Goal: Task Accomplishment & Management: Complete application form

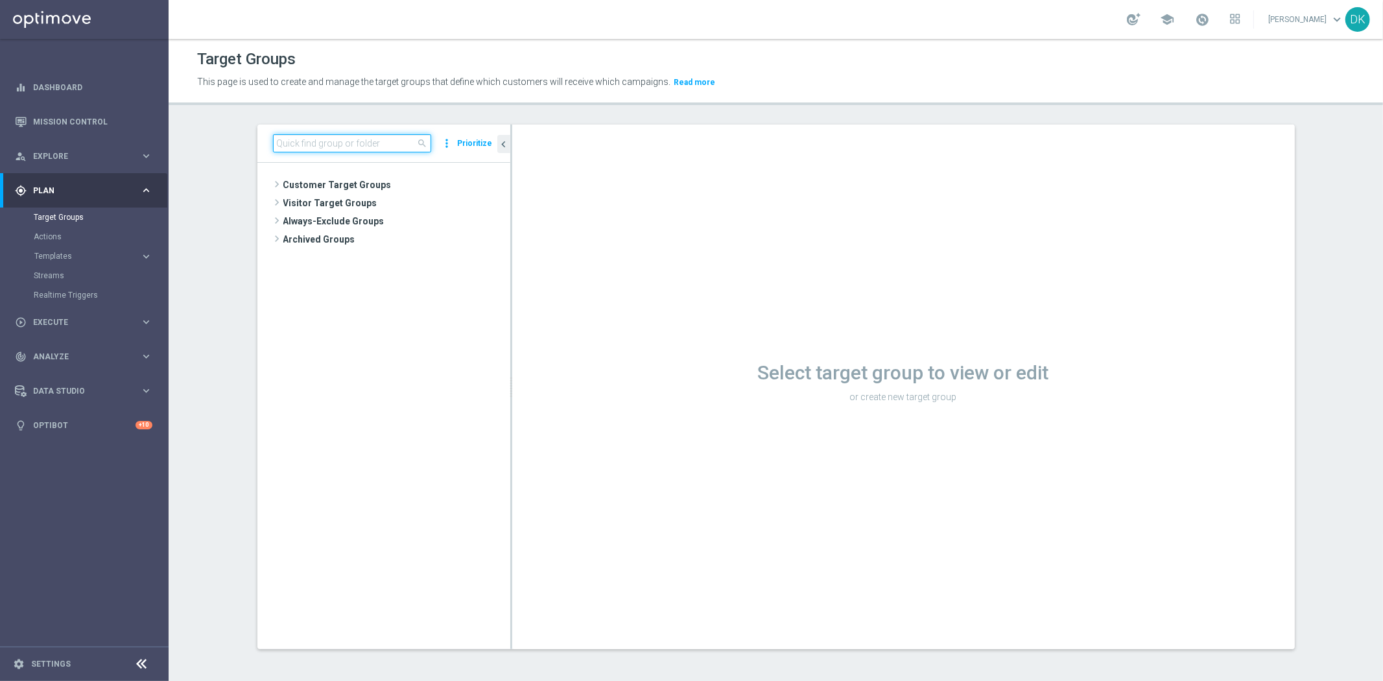
click at [299, 148] on input at bounding box center [352, 143] width 158 height 18
paste input "A_MIN-LOW_TARGET_CASHBACK_LIVE_PN_290825"
type input "A_MIN-LOW_TARGET_CASHBACK_LIVE_PN_290825"
click at [451, 223] on icon "library_add" at bounding box center [456, 222] width 10 height 10
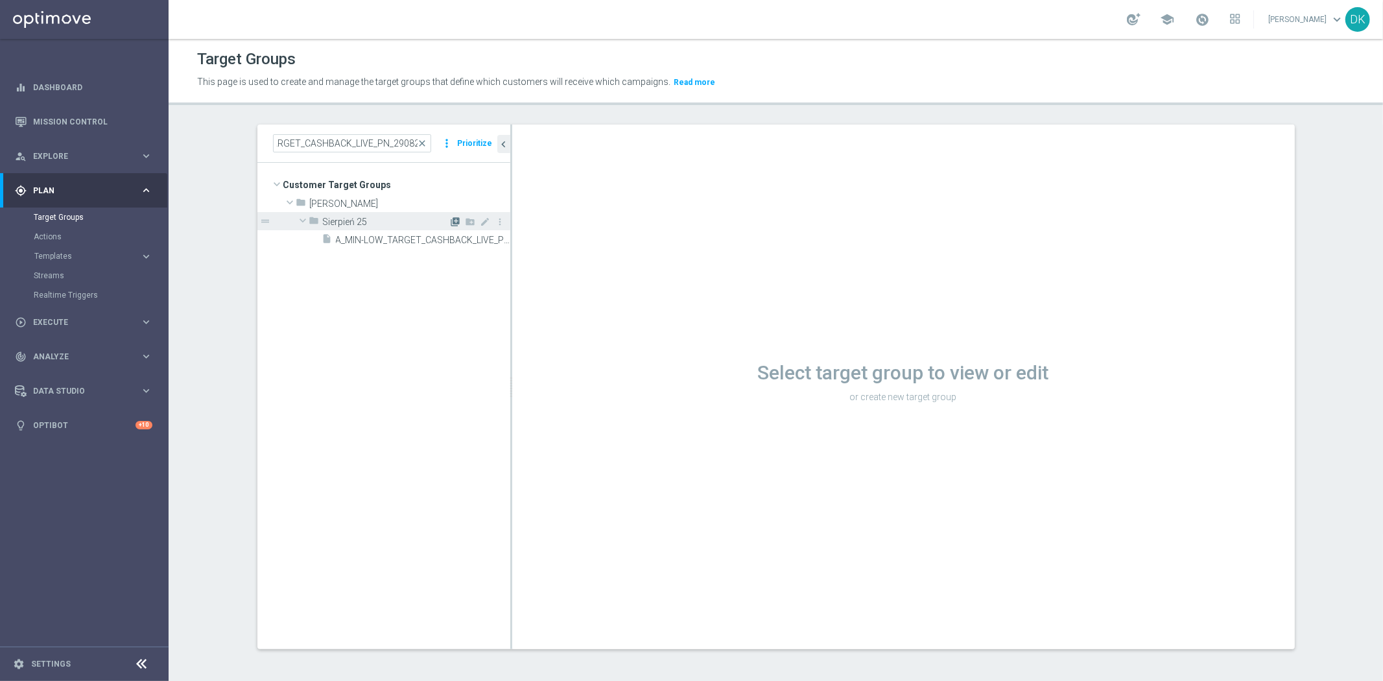
scroll to position [0, 0]
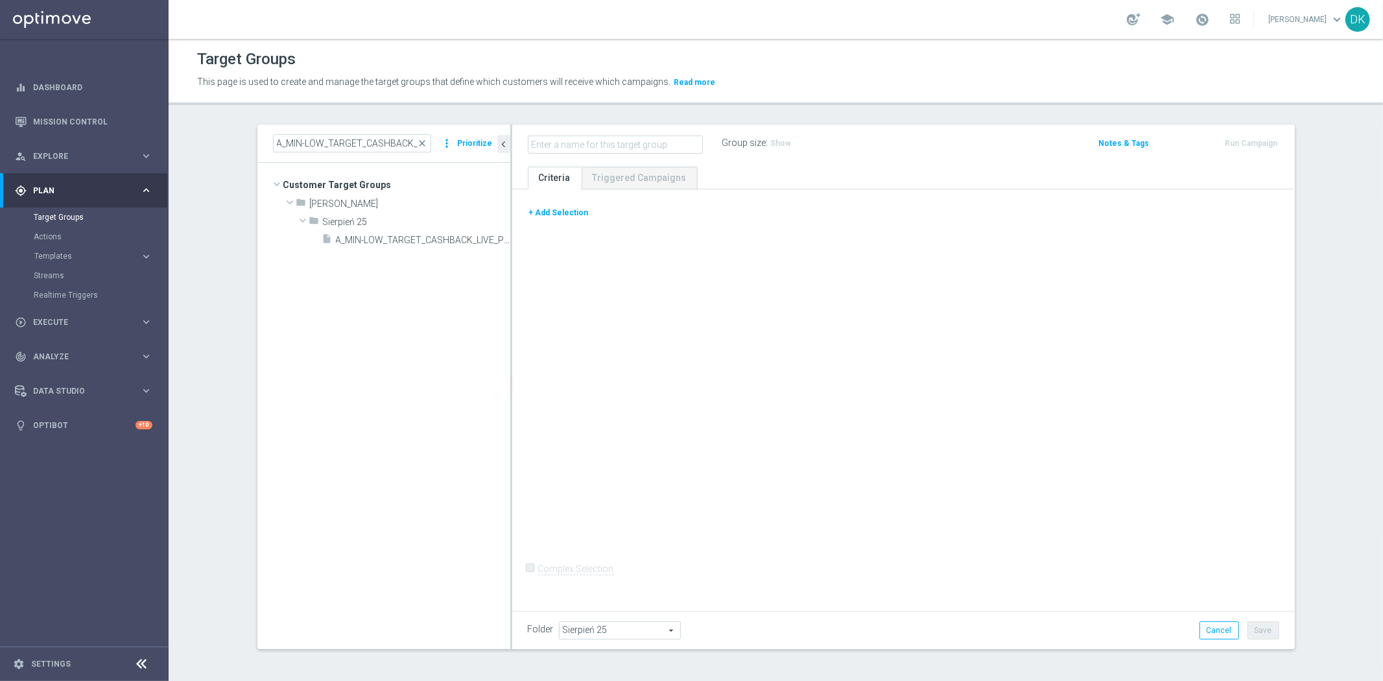
click at [624, 146] on input "text" at bounding box center [615, 144] width 175 height 18
click at [626, 143] on input "text" at bounding box center [615, 144] width 175 height 18
type input "A_MIN-LOW_TARGET_CASHBACK_LIVE_PN_290825_PUSH"
click at [566, 199] on div "+ Add Selection Complex Selection Invalid Expression" at bounding box center [903, 397] width 783 height 417
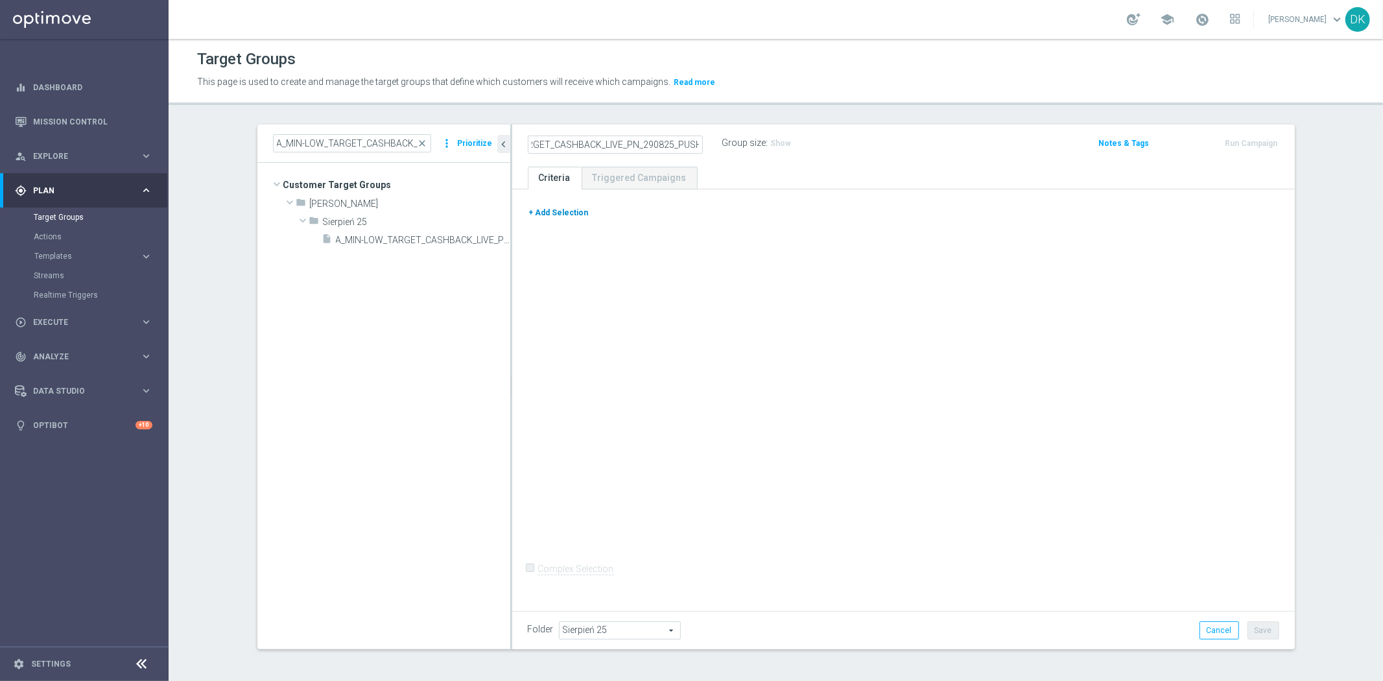
scroll to position [0, 0]
click at [565, 209] on button "+ Add Selection" at bounding box center [559, 213] width 62 height 14
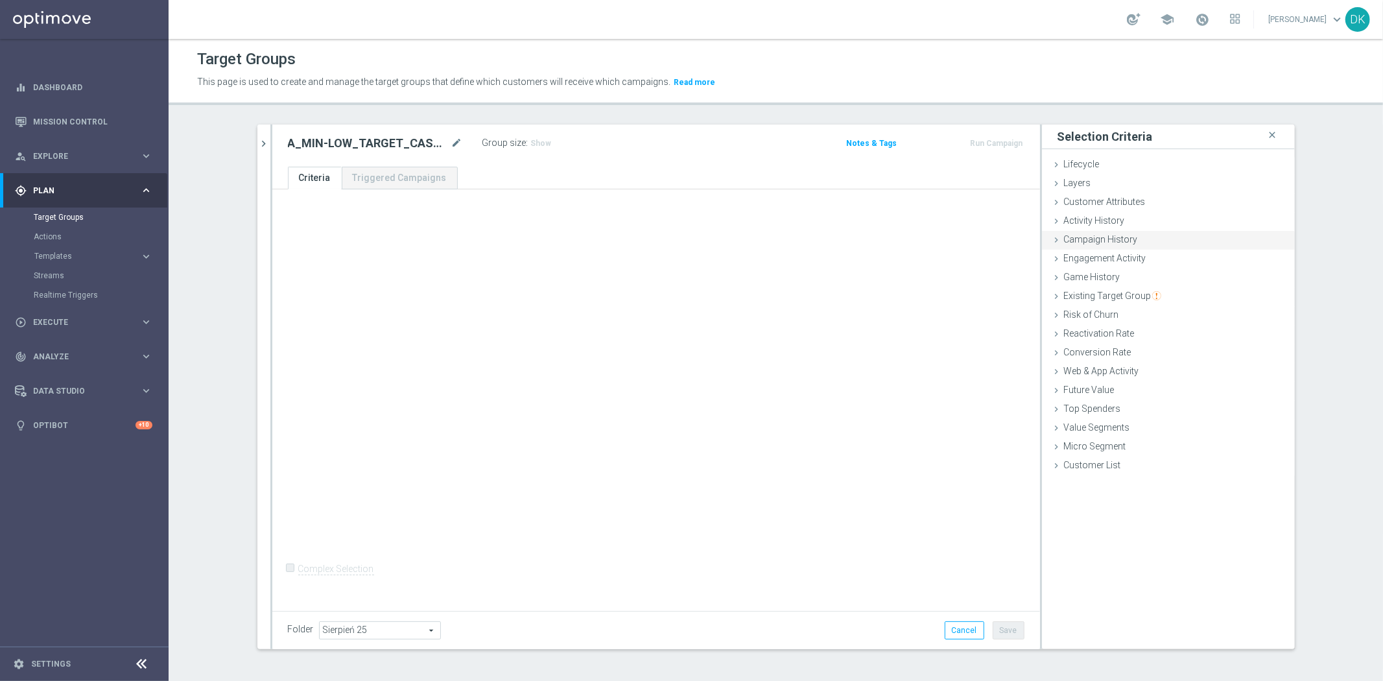
click at [1142, 231] on div "Campaign History done" at bounding box center [1168, 240] width 253 height 19
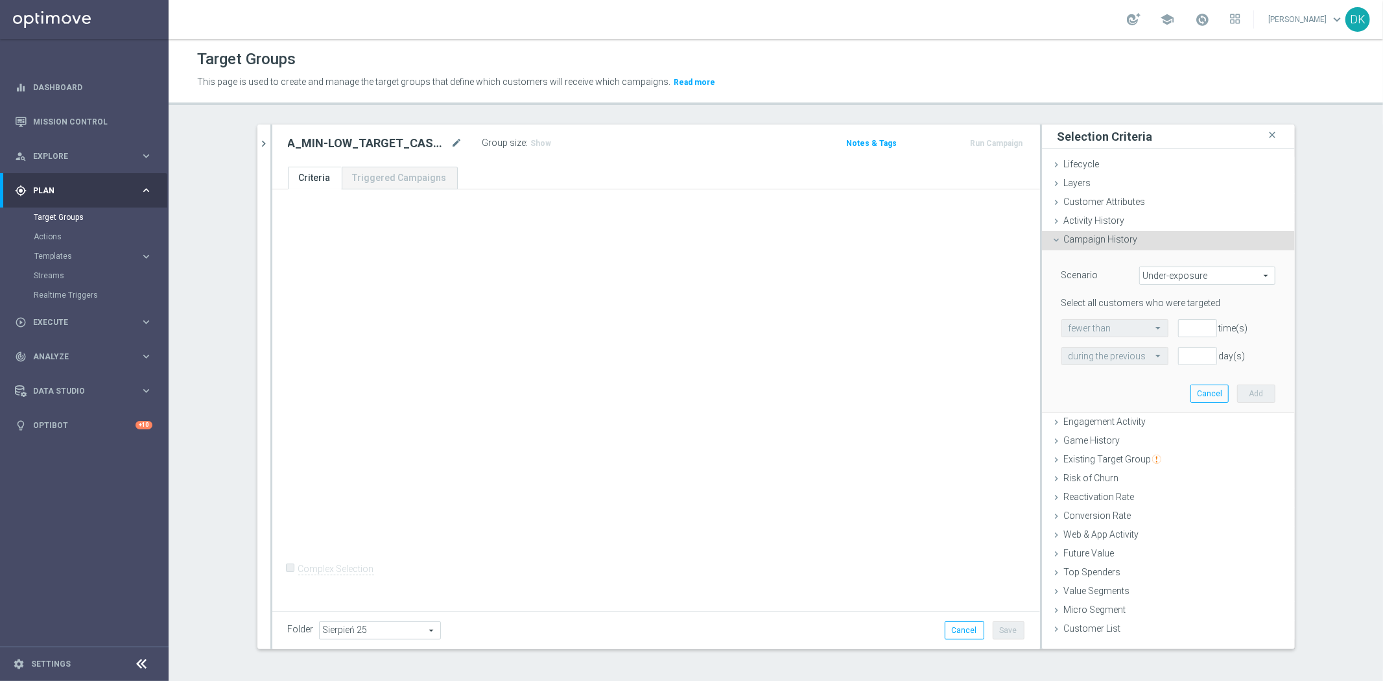
click at [1162, 274] on span "Under-exposure" at bounding box center [1207, 275] width 135 height 17
click at [1173, 365] on span "Custom" at bounding box center [1207, 362] width 122 height 10
type input "Custom"
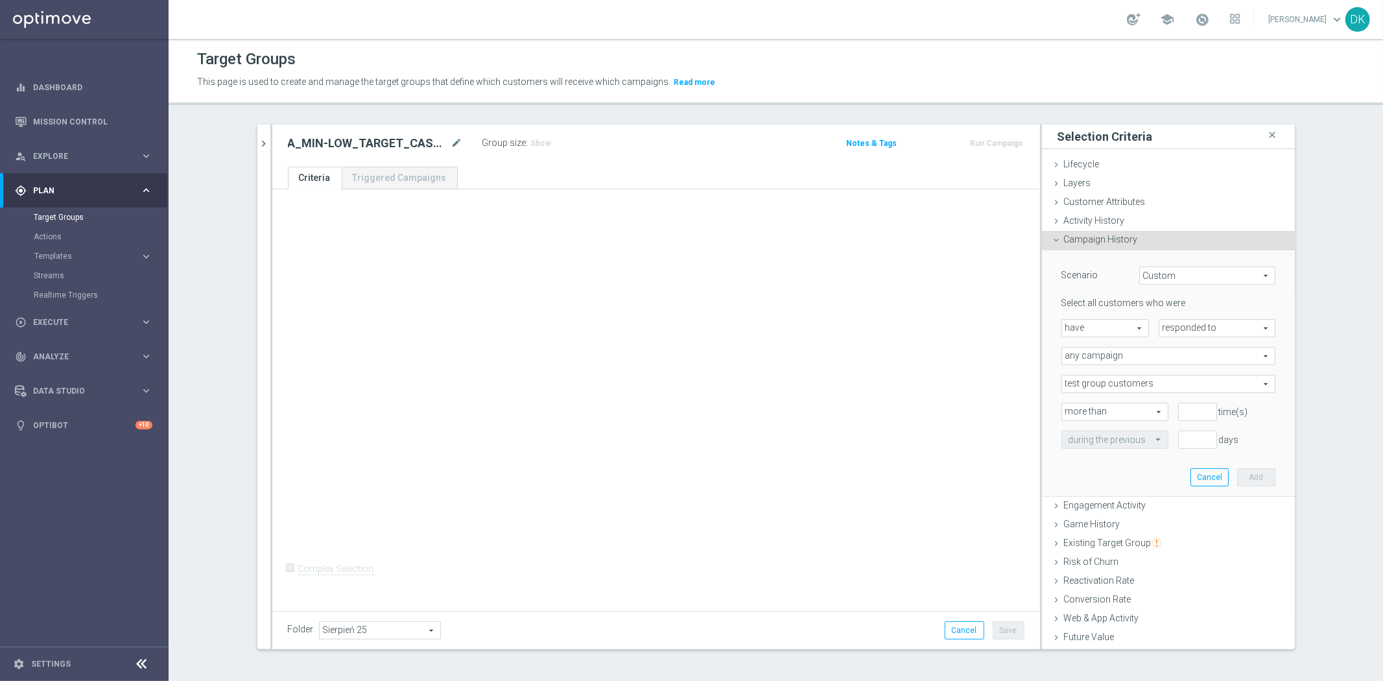
click at [1179, 329] on span "responded to" at bounding box center [1216, 328] width 115 height 17
click at [1181, 364] on span "been targeted with" at bounding box center [1217, 364] width 102 height 10
type input "been targeted with"
click at [1157, 358] on span "any campaign" at bounding box center [1168, 355] width 213 height 17
click at [1114, 401] on label "one or more actions" at bounding box center [1168, 408] width 213 height 17
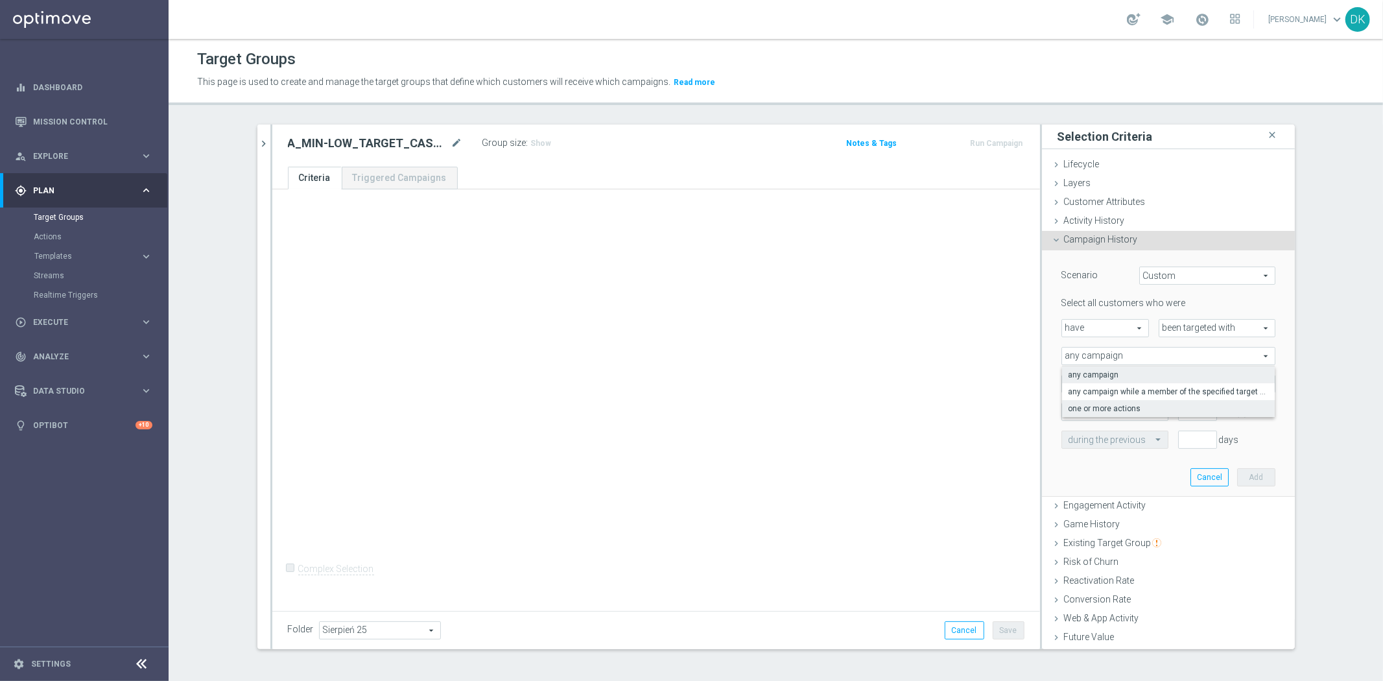
type input "one or more actions"
click at [1132, 381] on span at bounding box center [1168, 383] width 213 height 17
click at [0, 0] on input "search" at bounding box center [0, 0] width 0 height 0
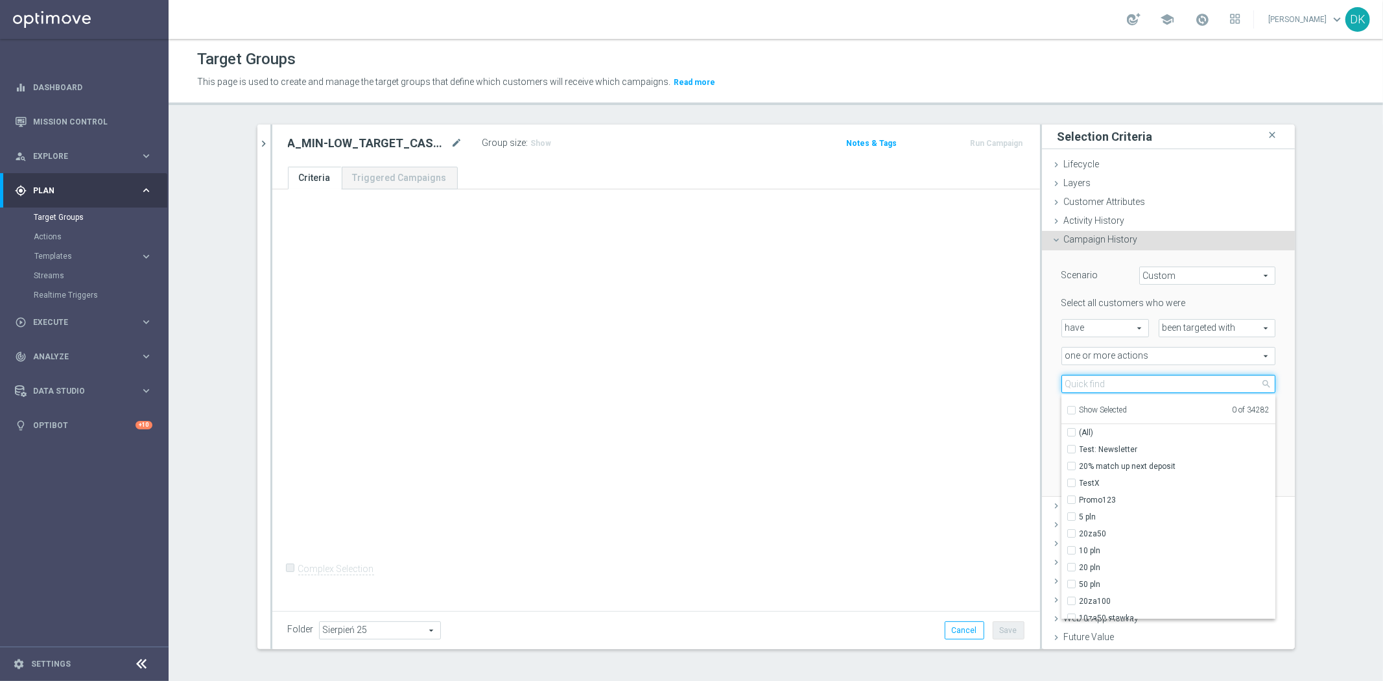
paste input "A_MIN-LOW_TARGET_CASHBACK_LIVE_PN_290825"
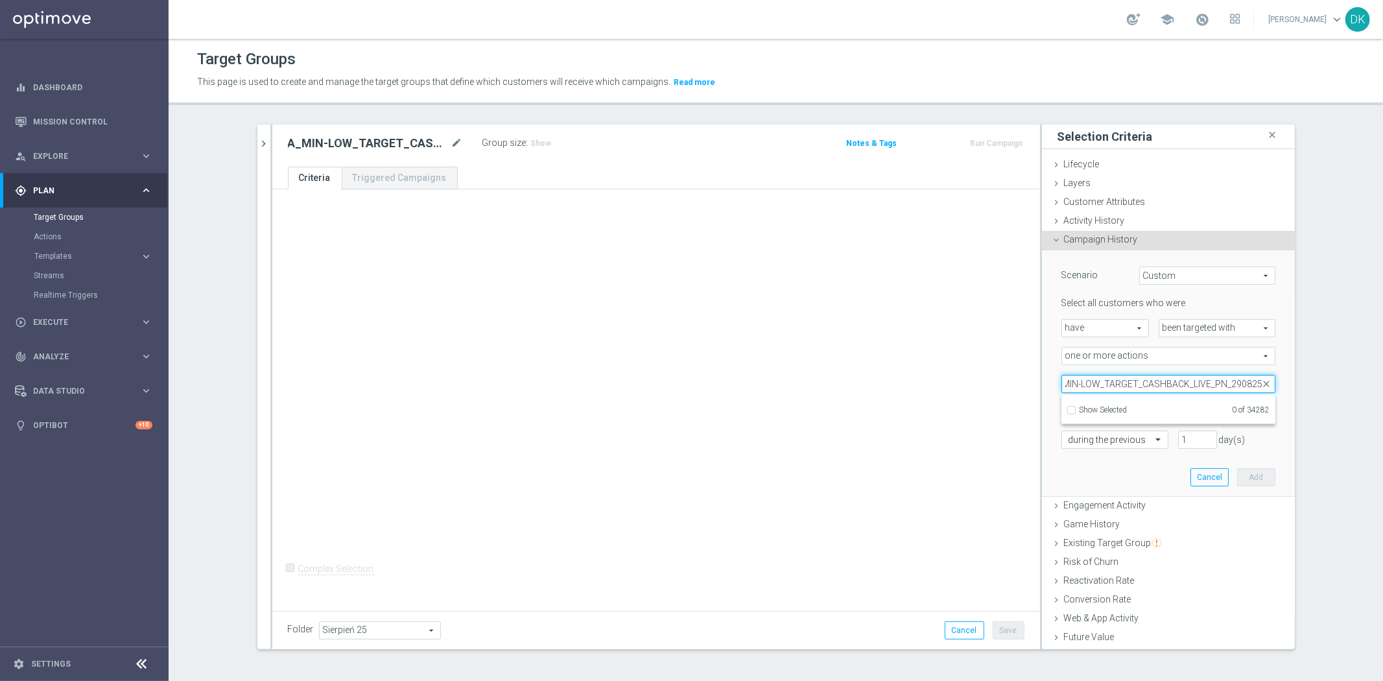
type input "A_MIN-LOW_TARGET_CASHBACK_LIVE_PN_290825"
click at [975, 397] on div "+ Add Selection Complex Selection Invalid Expression" at bounding box center [656, 397] width 768 height 417
click at [270, 140] on div at bounding box center [271, 386] width 2 height 524
click at [258, 156] on button "chevron_right" at bounding box center [263, 143] width 13 height 38
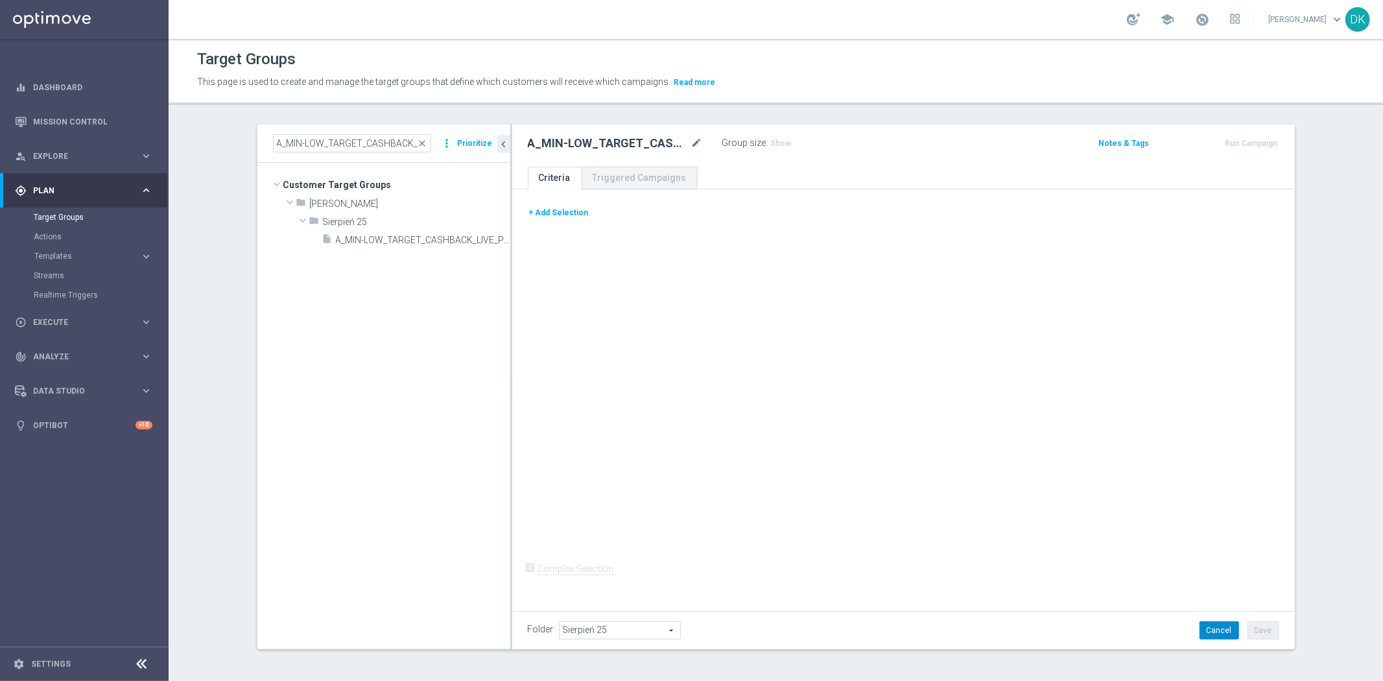
click at [1216, 637] on button "Cancel" at bounding box center [1219, 630] width 40 height 18
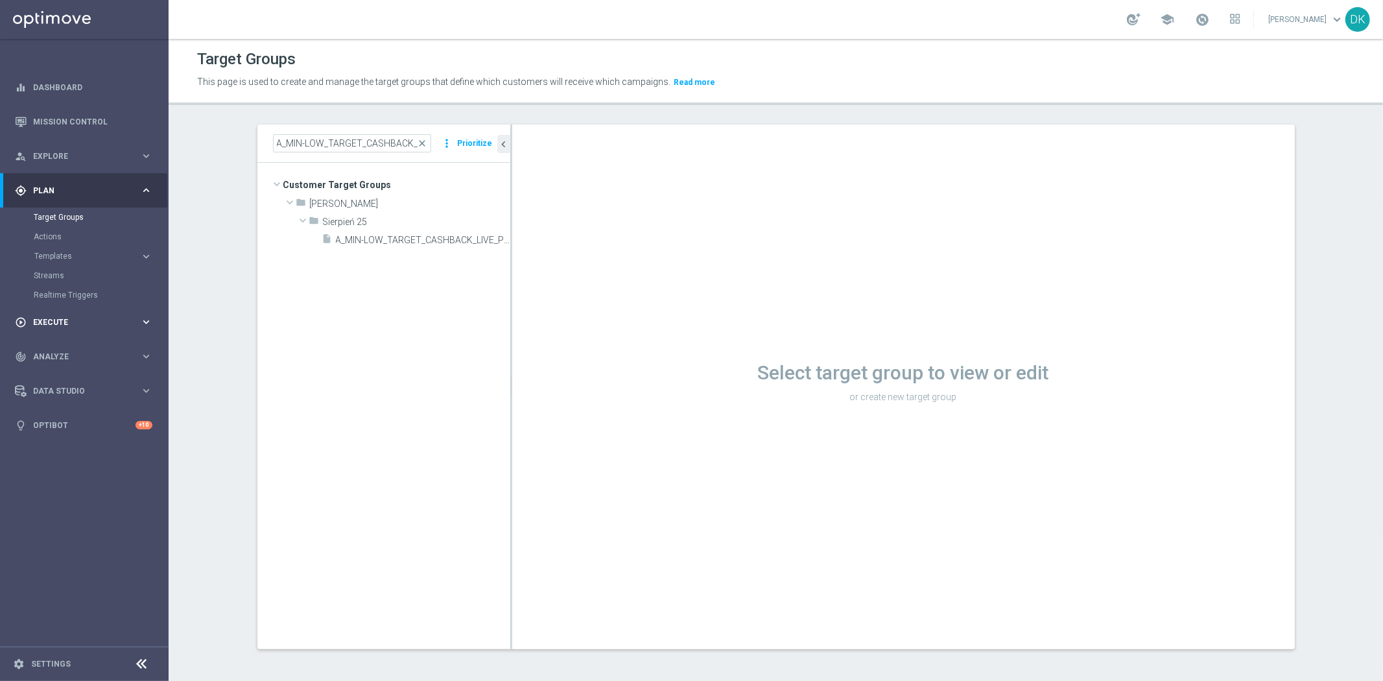
click at [54, 311] on div "play_circle_outline Execute keyboard_arrow_right" at bounding box center [83, 322] width 167 height 34
click at [79, 248] on link "Campaign Builder" at bounding box center [84, 251] width 101 height 10
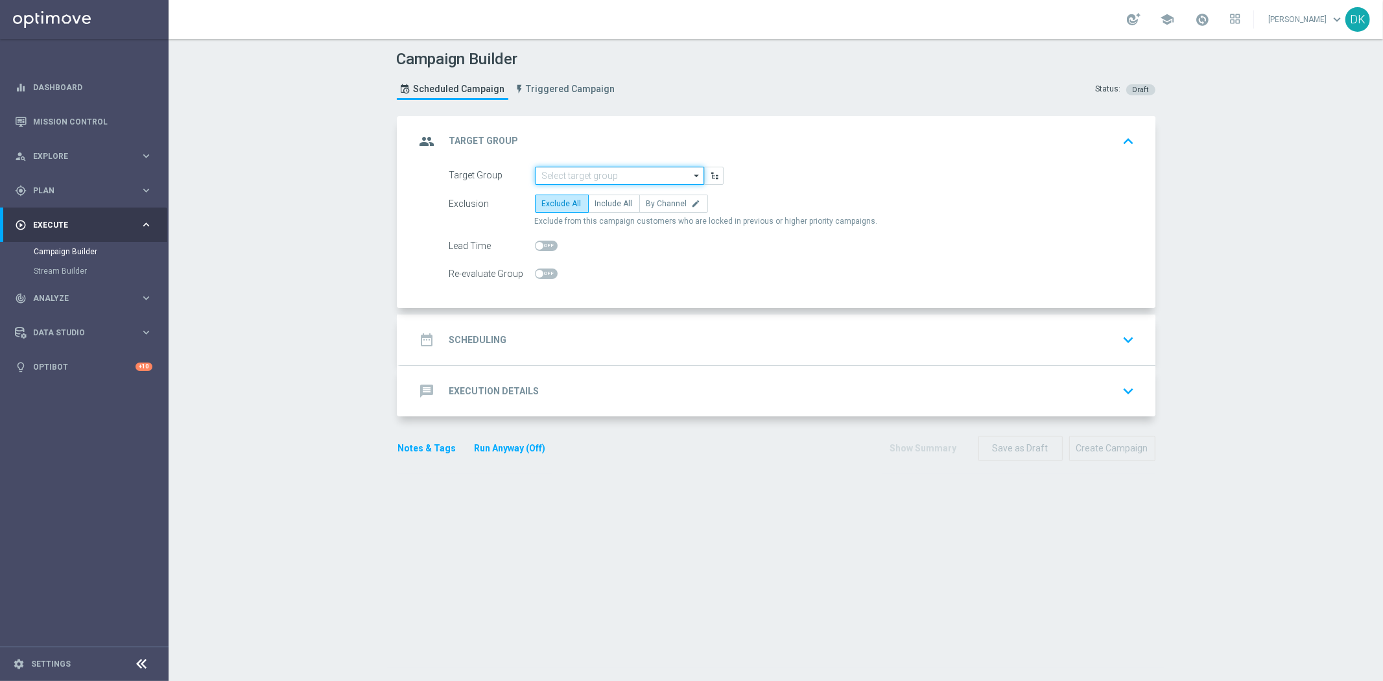
click at [578, 180] on input at bounding box center [619, 176] width 169 height 18
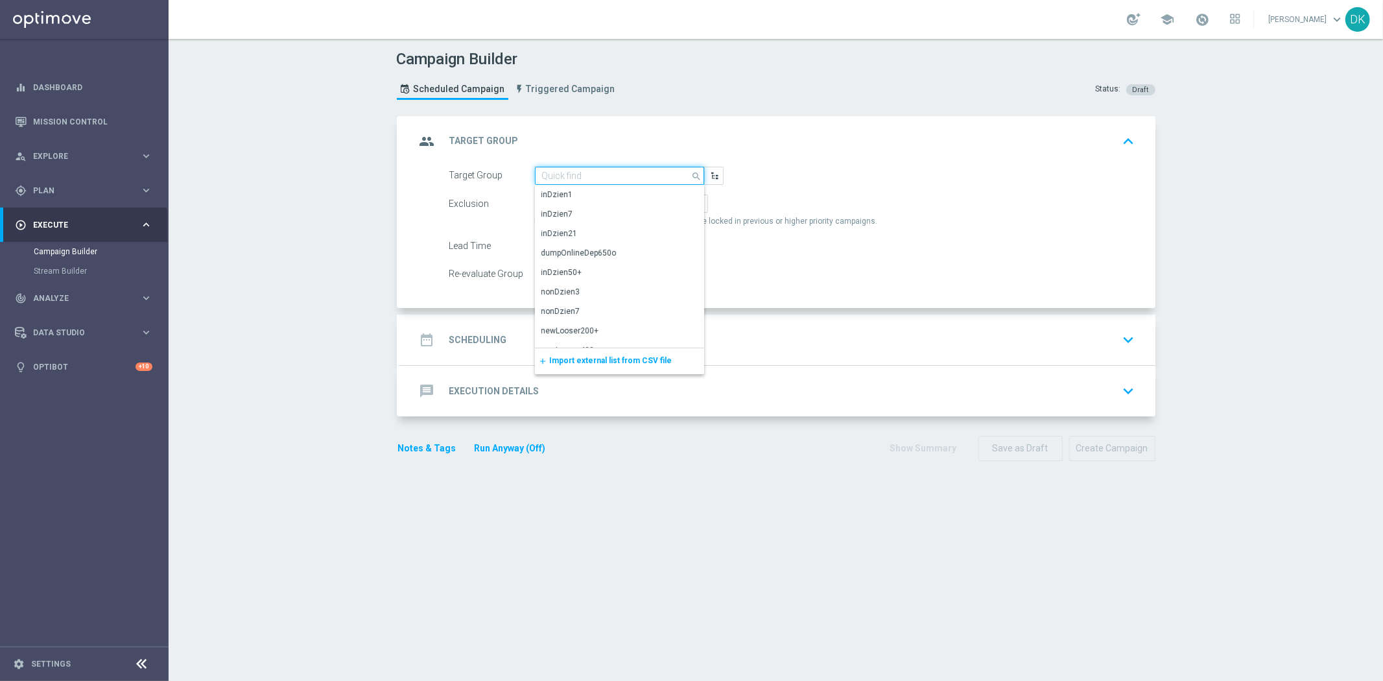
paste input "A_MIN-LOW_TARGET_CASHBACK_LIVE_PN_290825"
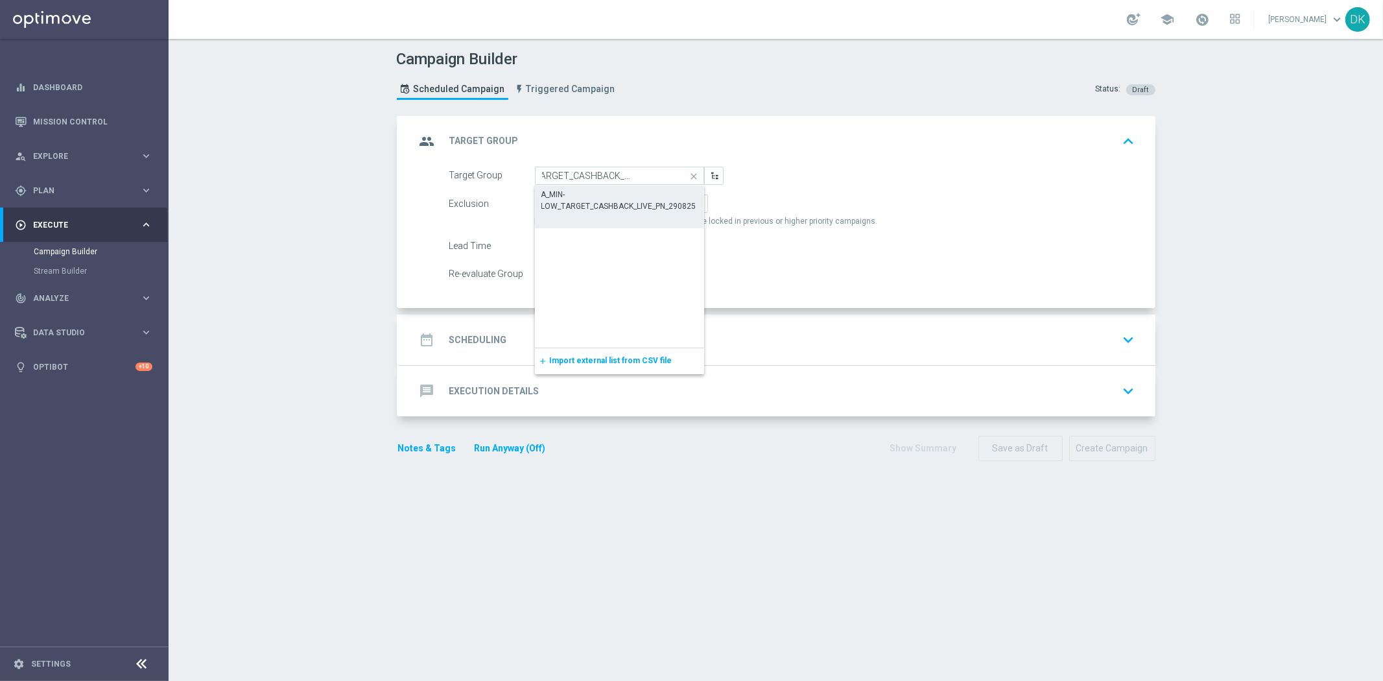
click at [593, 190] on div "A_MIN-LOW_TARGET_CASHBACK_LIVE_PN_290825" at bounding box center [619, 200] width 157 height 23
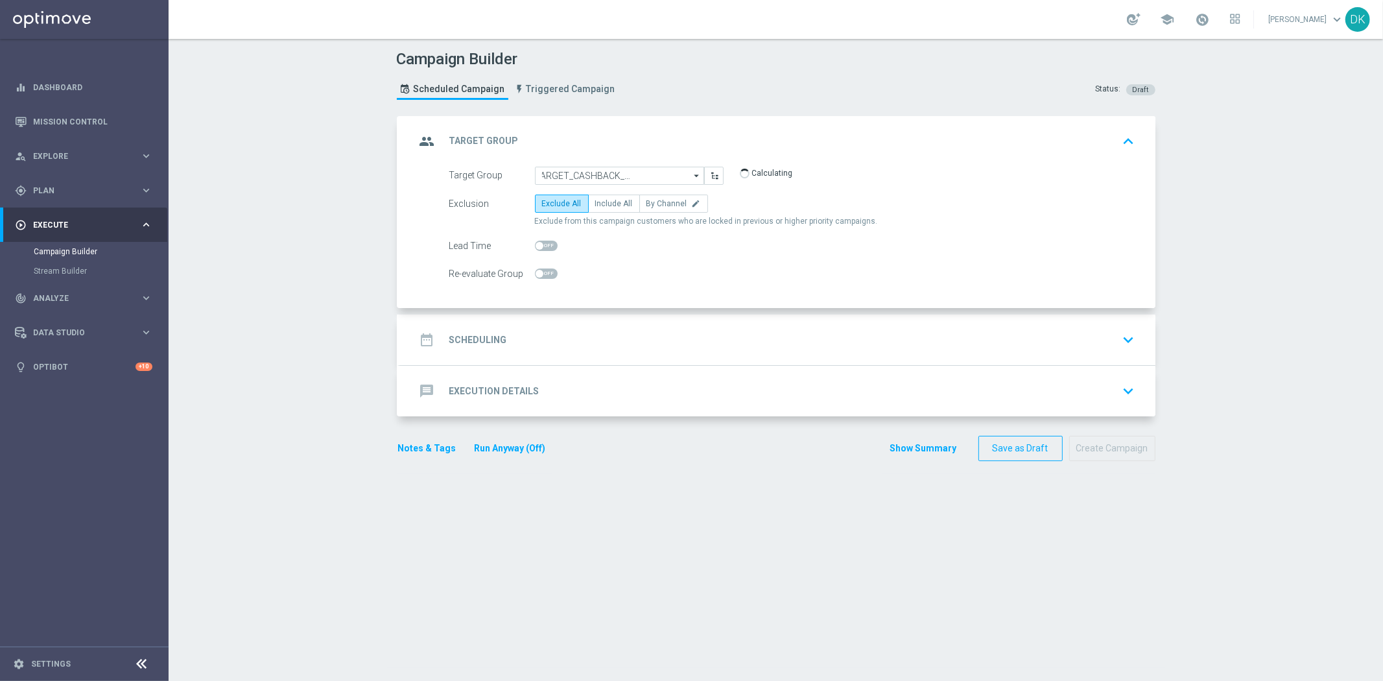
scroll to position [0, 0]
type input "A_MIN-LOW_TARGET_CASHBACK_LIVE_PN_290825"
click at [659, 205] on span "By Channel" at bounding box center [666, 203] width 41 height 9
click at [655, 205] on input "By Channel edit" at bounding box center [650, 206] width 8 height 8
radio input "true"
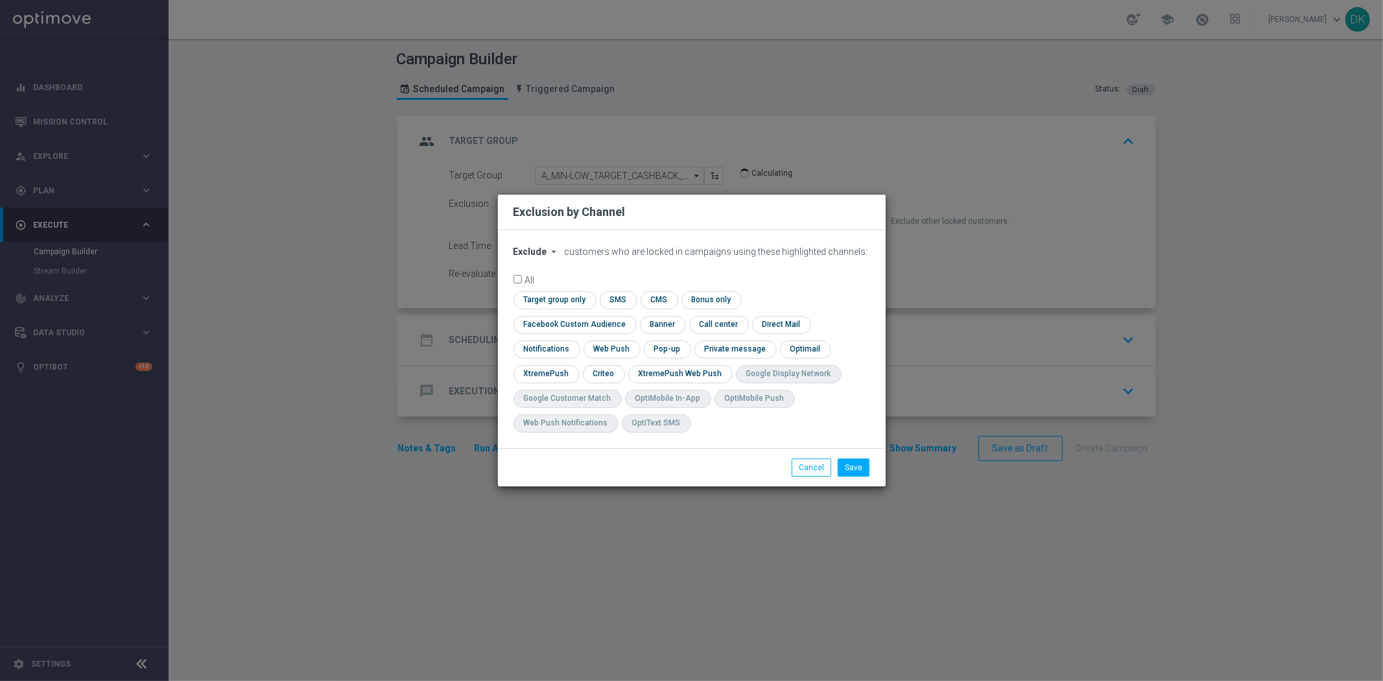
click at [540, 257] on span "Exclude" at bounding box center [530, 251] width 34 height 10
click at [0, 0] on span "Include" at bounding box center [0, 0] width 0 height 0
click at [541, 307] on input "checkbox" at bounding box center [552, 300] width 79 height 18
checkbox input "true"
click at [543, 329] on input "checkbox" at bounding box center [571, 325] width 117 height 18
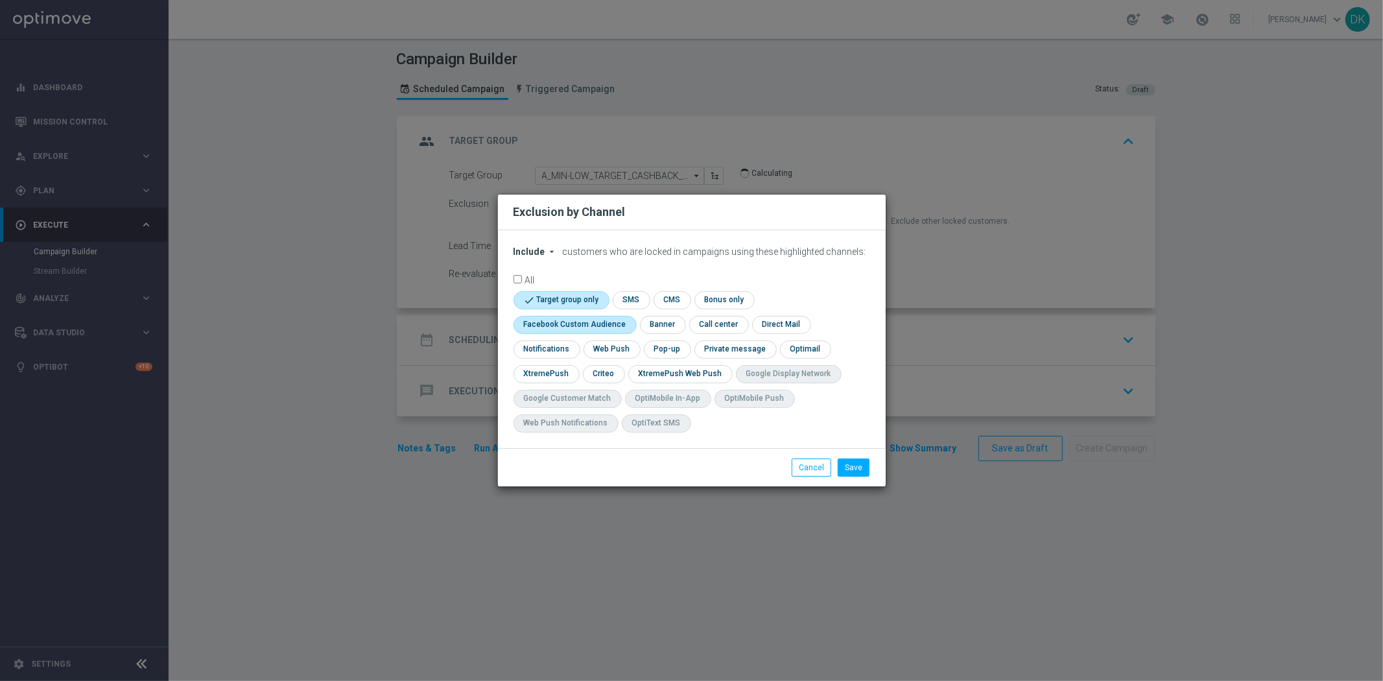
checkbox input "true"
click at [598, 380] on input "checkbox" at bounding box center [603, 374] width 40 height 18
checkbox input "true"
click at [856, 473] on button "Save" at bounding box center [854, 467] width 32 height 18
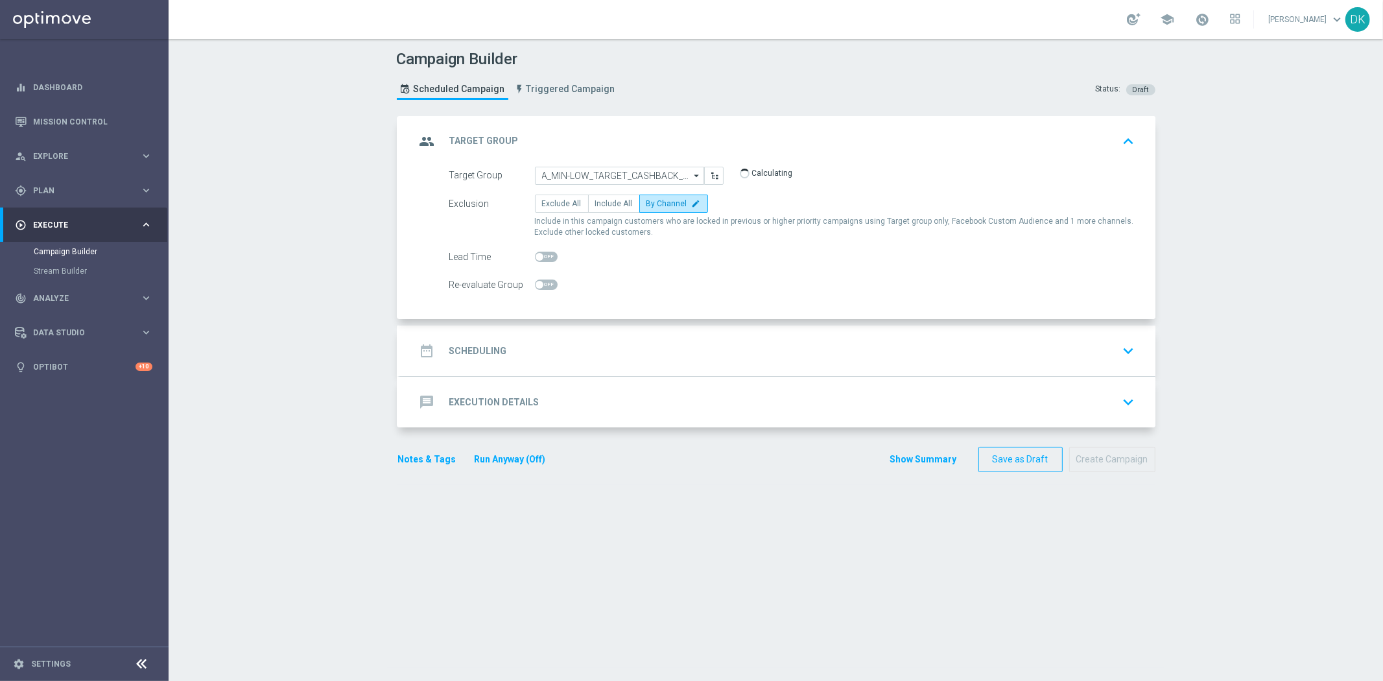
click at [491, 347] on h2 "Scheduling" at bounding box center [478, 351] width 58 height 12
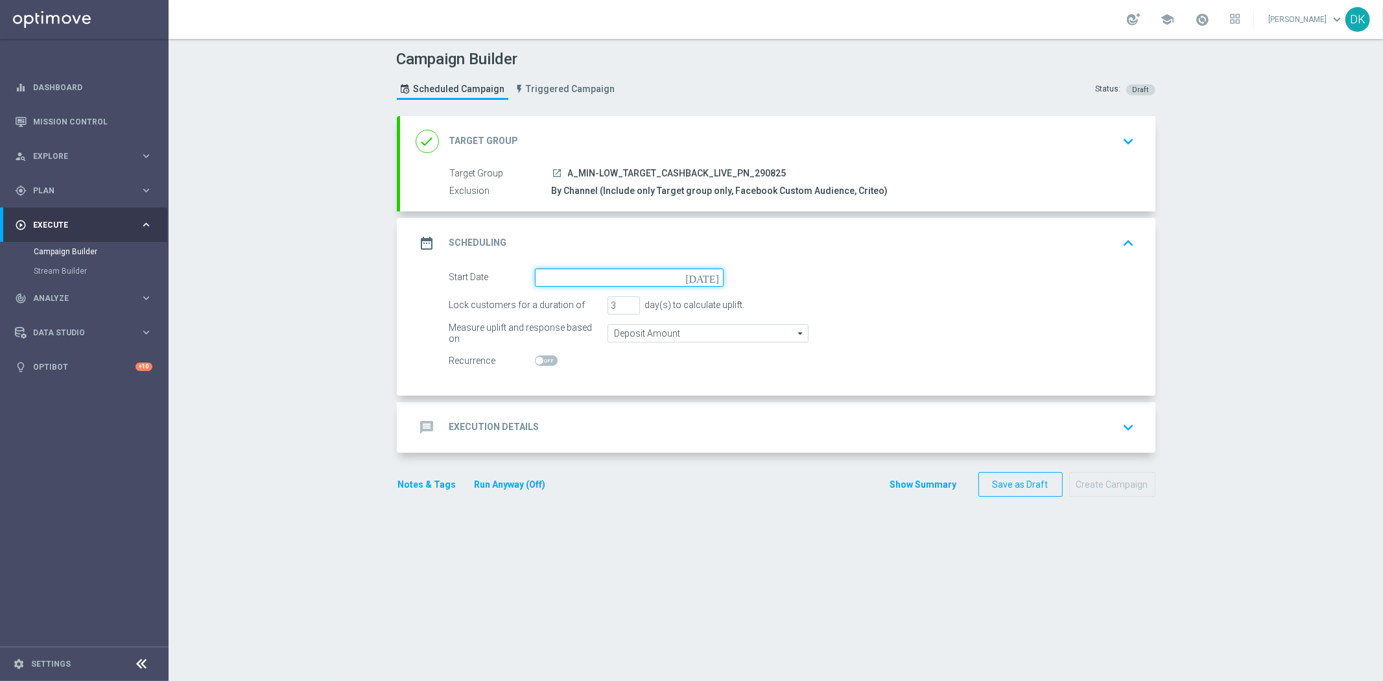
click at [630, 272] on input at bounding box center [629, 277] width 189 height 18
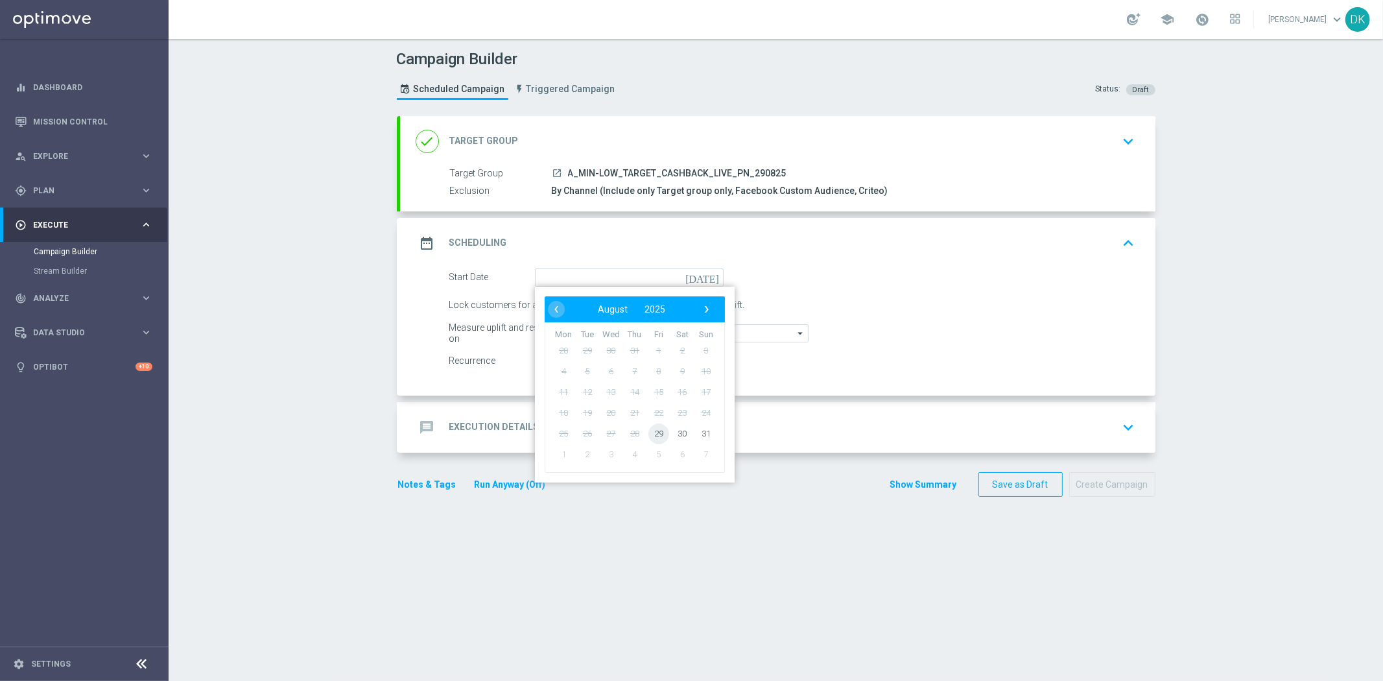
click at [654, 435] on span "29" at bounding box center [658, 433] width 21 height 21
type input "[DATE]"
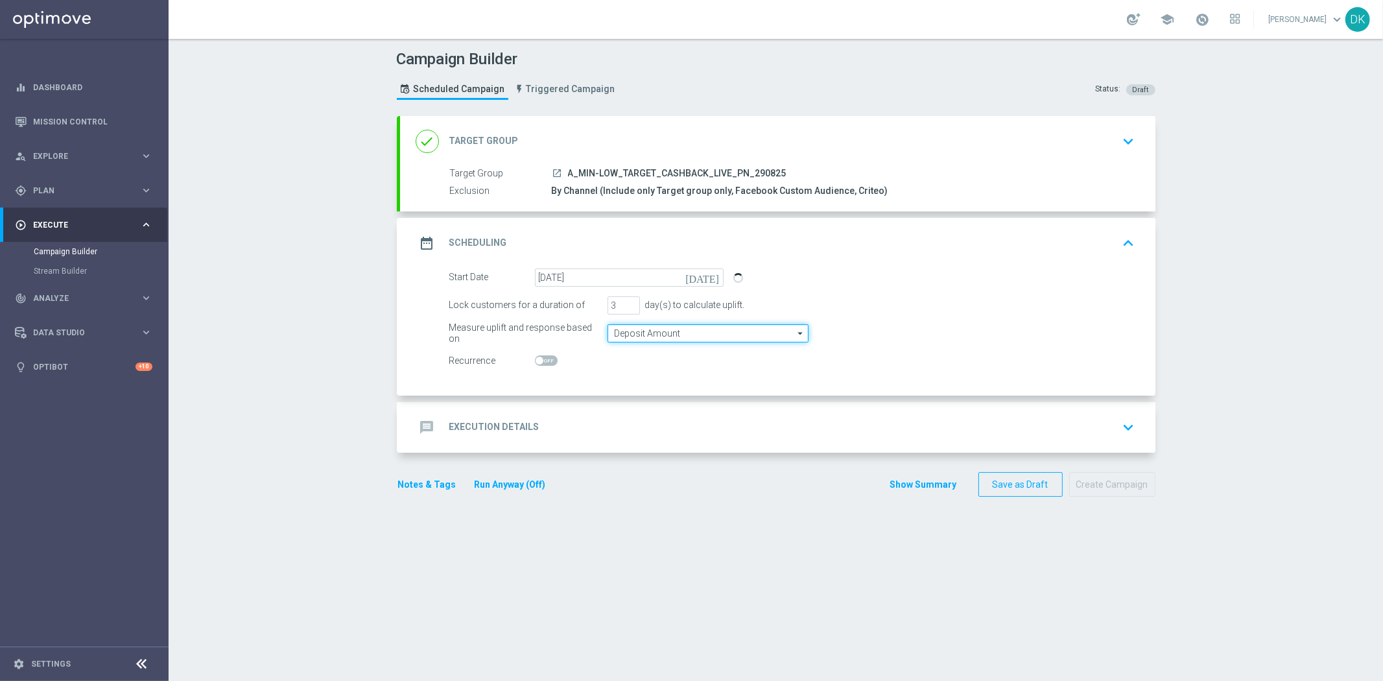
click at [648, 335] on input "Deposit Amount" at bounding box center [707, 333] width 201 height 18
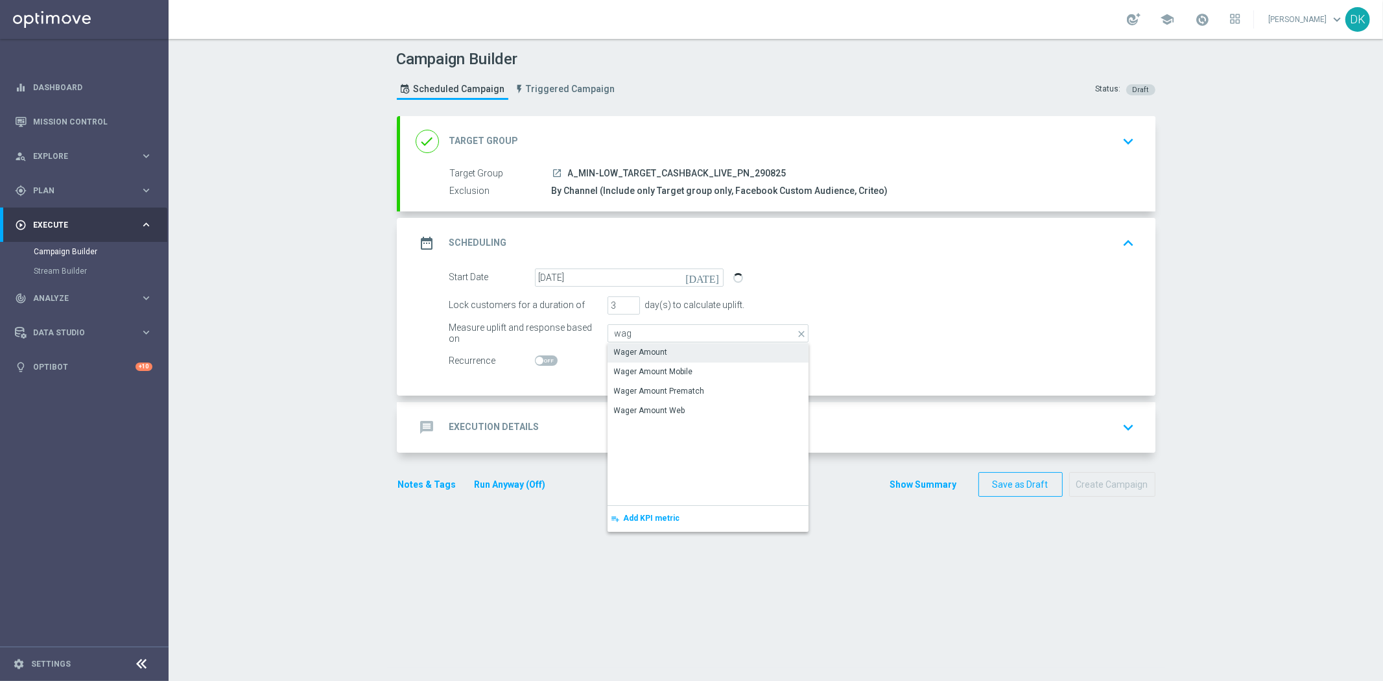
click at [650, 353] on div "Wager Amount" at bounding box center [641, 352] width 54 height 12
type input "Wager Amount"
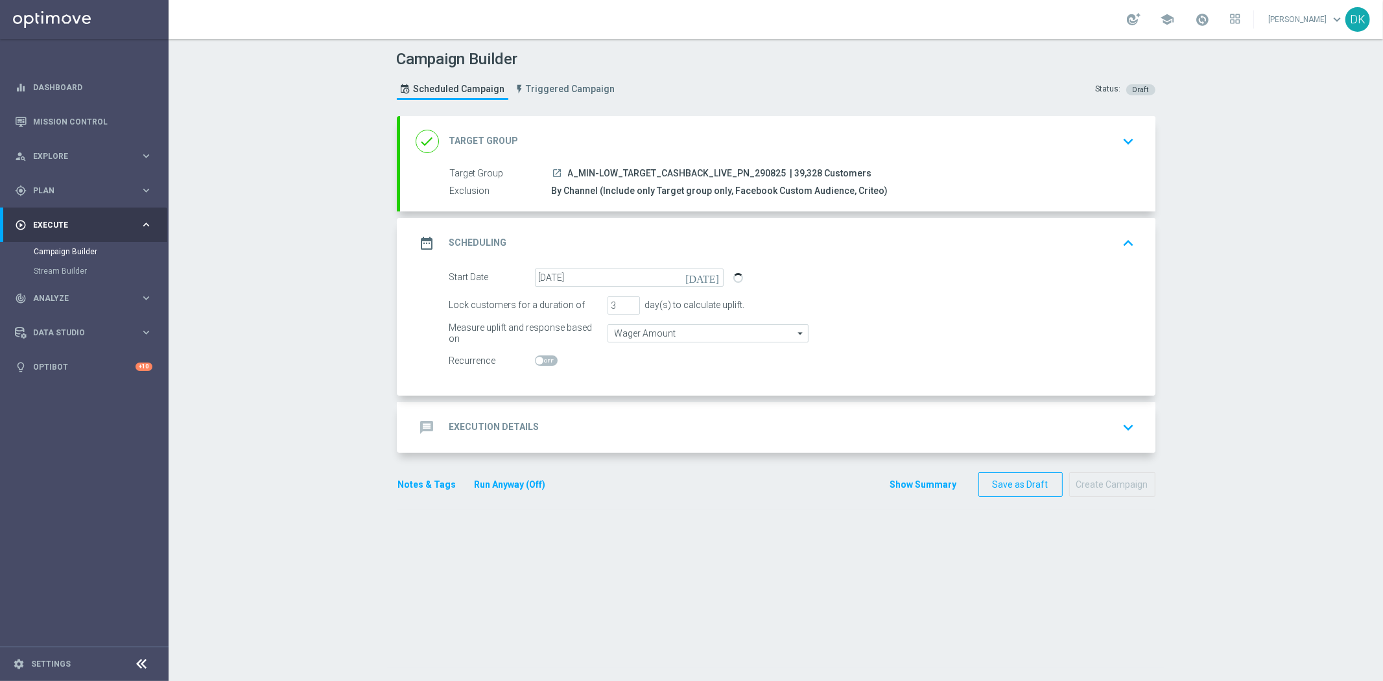
click at [604, 407] on div "message Execution Details keyboard_arrow_down" at bounding box center [777, 427] width 755 height 51
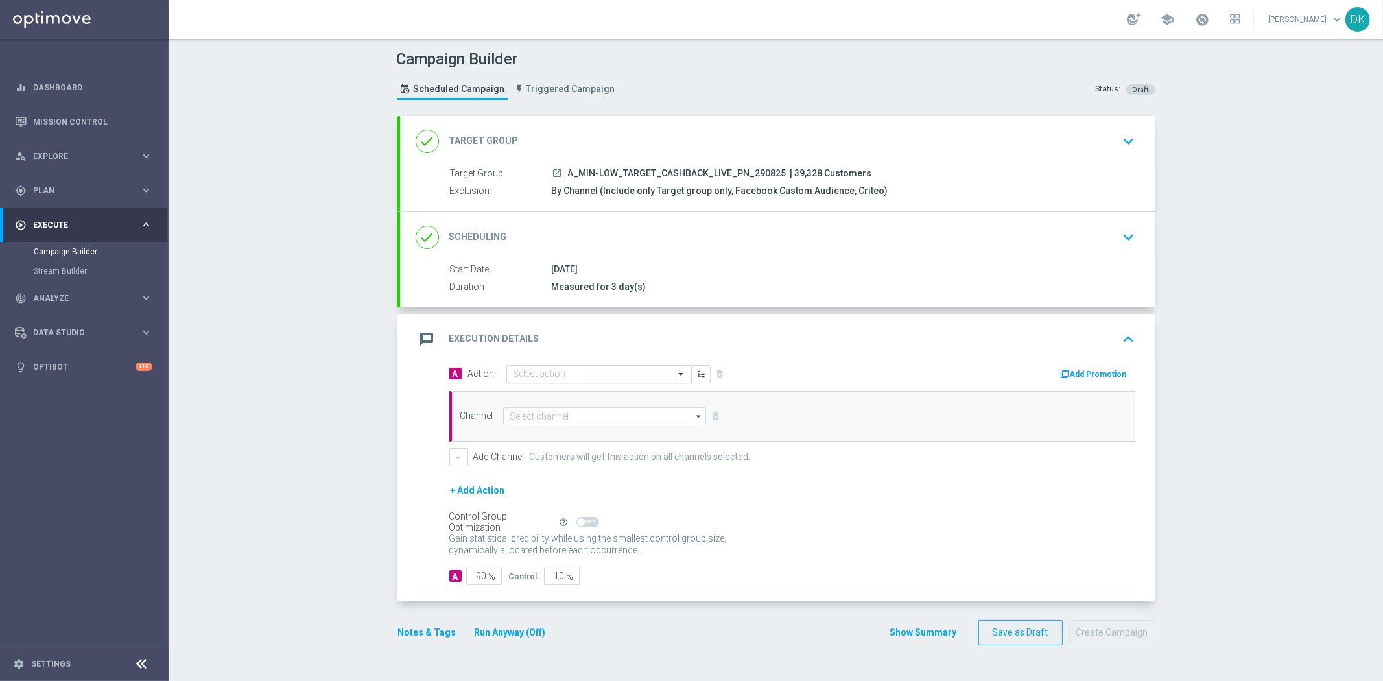
click at [566, 365] on div "Select action" at bounding box center [598, 374] width 185 height 18
click at [562, 545] on span "Create new action" at bounding box center [559, 549] width 68 height 9
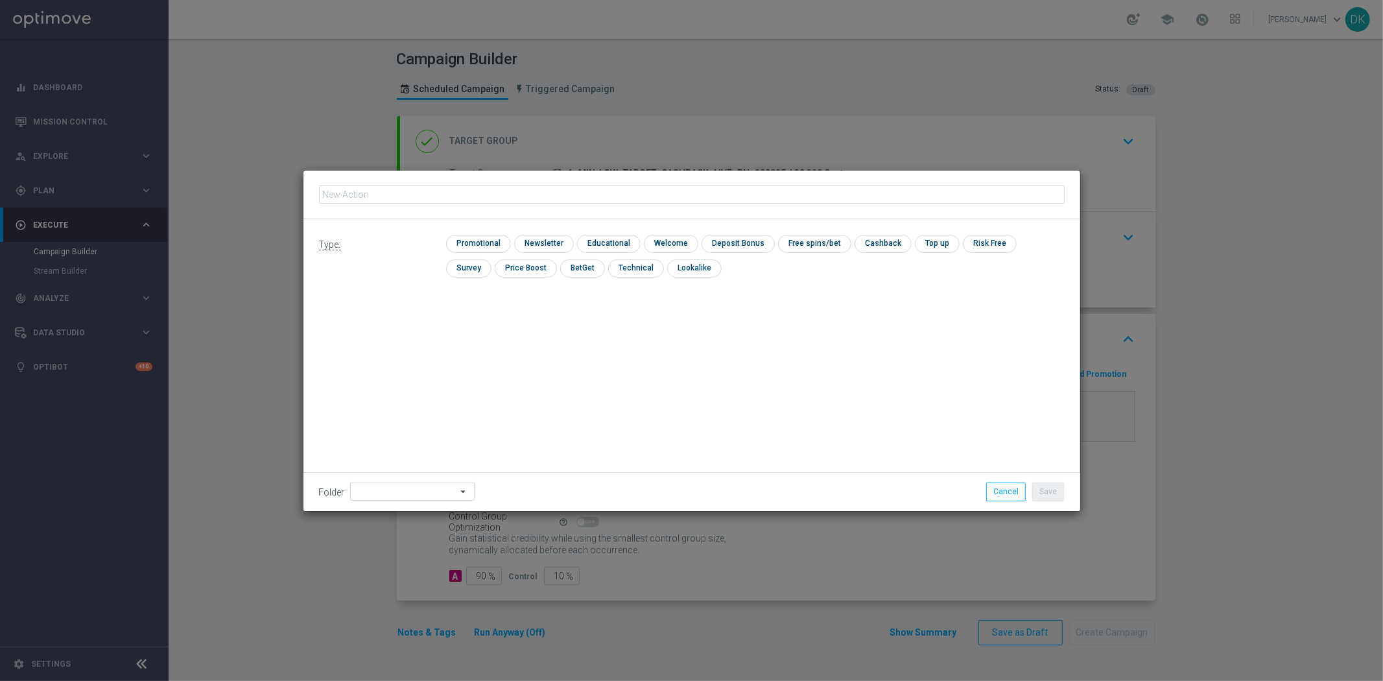
type input "A_MIN-LOW_TARGET_CASHBACK_LIVE_PN_290825"
click at [477, 242] on input "checkbox" at bounding box center [477, 244] width 62 height 18
checkbox input "true"
click at [1045, 495] on button "Save" at bounding box center [1048, 491] width 32 height 18
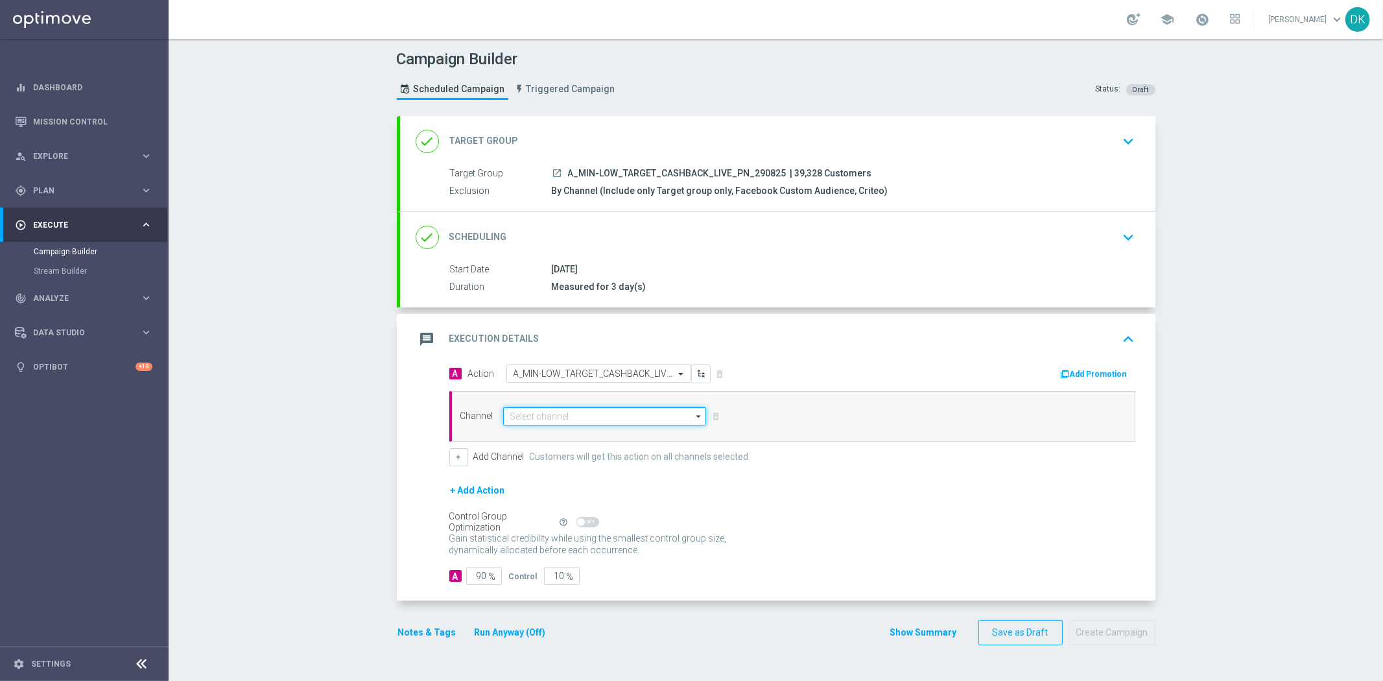
click at [559, 422] on input at bounding box center [605, 416] width 204 height 18
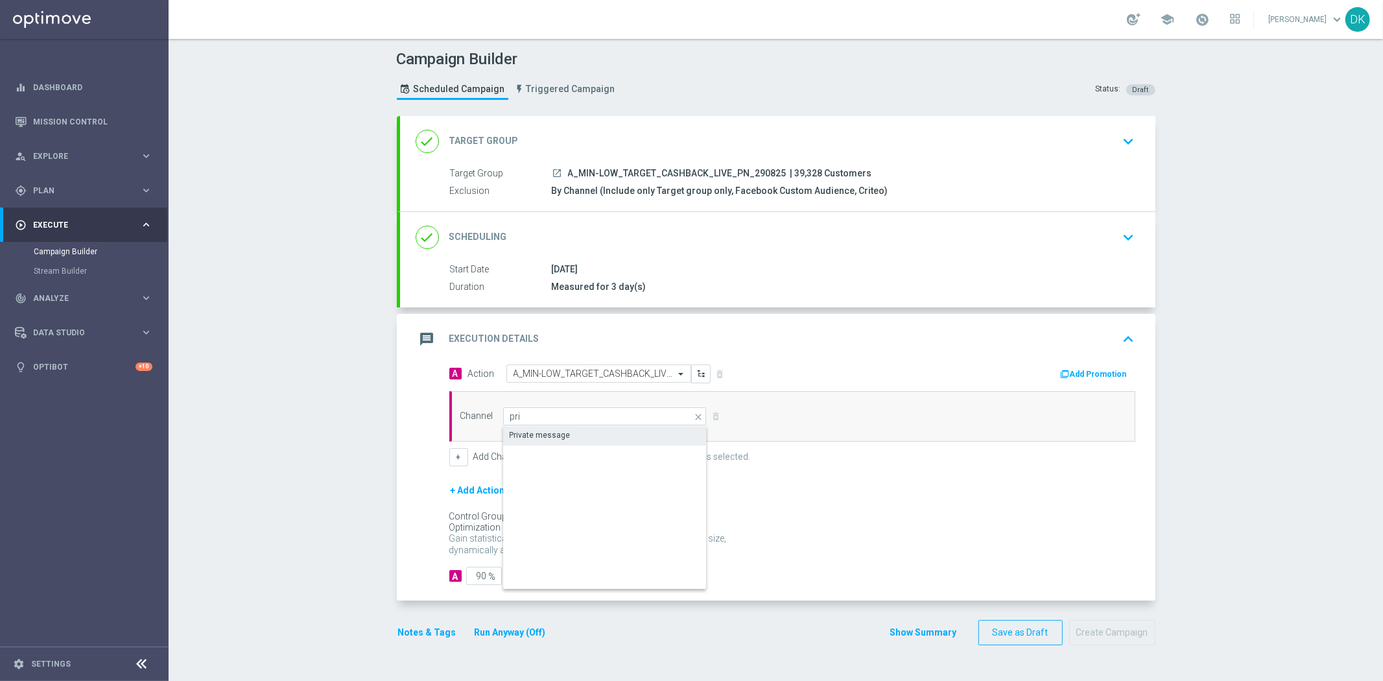
click at [555, 439] on div "Private message" at bounding box center [540, 435] width 61 height 12
type input "Private message"
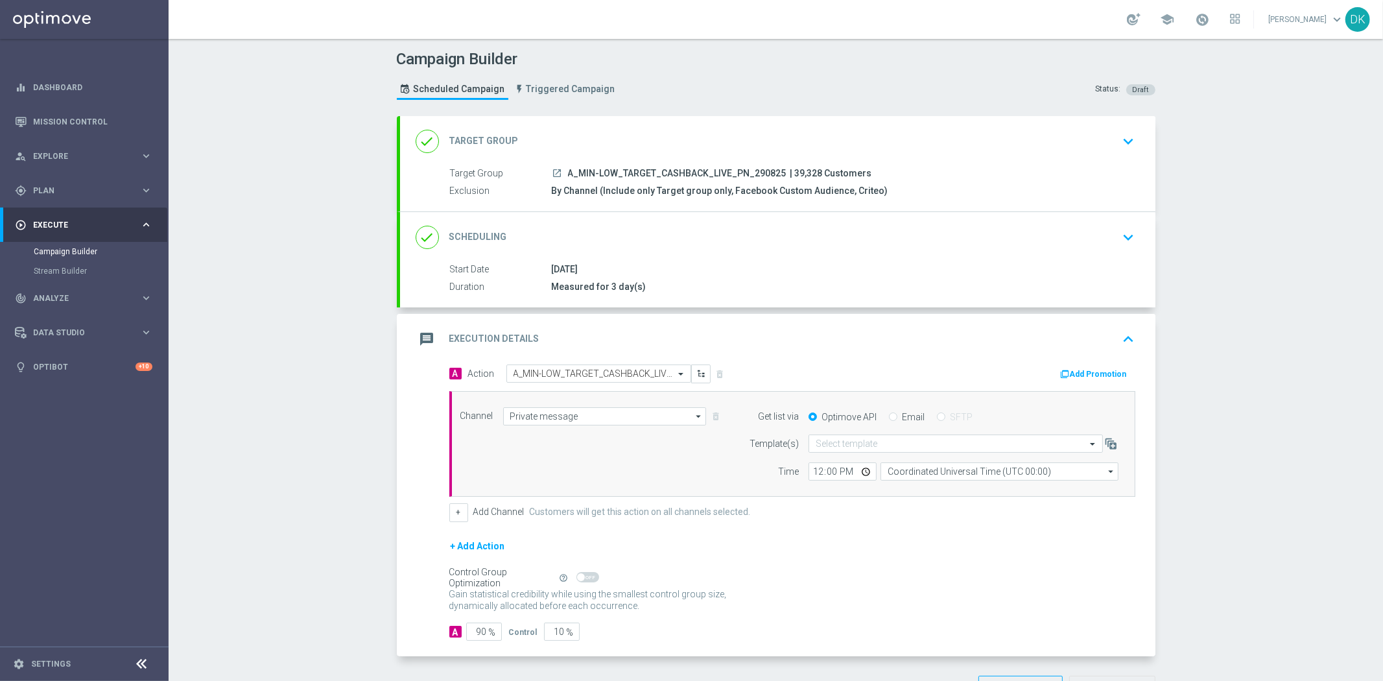
click at [893, 452] on form "Template(s) Select template Time 12:00 Coordinated Universal Time (UTC 00:00) C…" at bounding box center [930, 457] width 376 height 46
click at [896, 450] on div "Select template" at bounding box center [955, 443] width 294 height 18
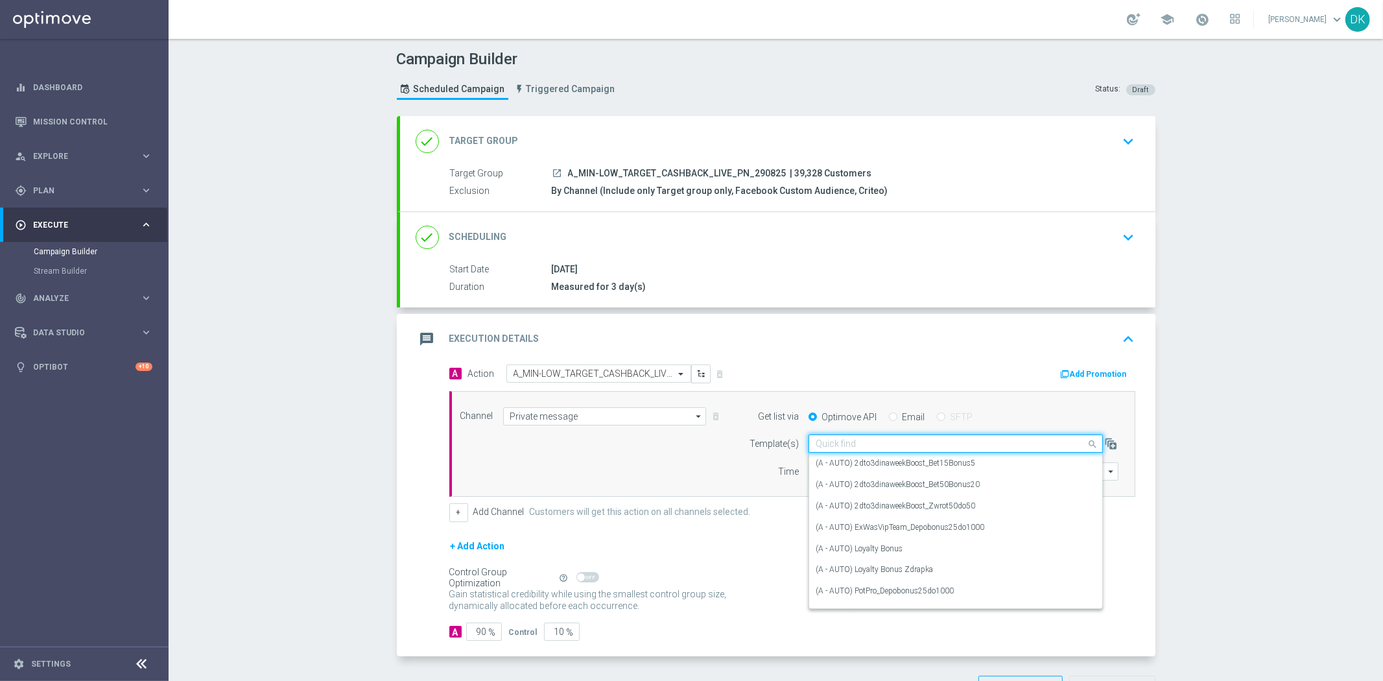
paste input "A_MIN-LOW_TARGET_CASHBACK_LIVE_PN_290825"
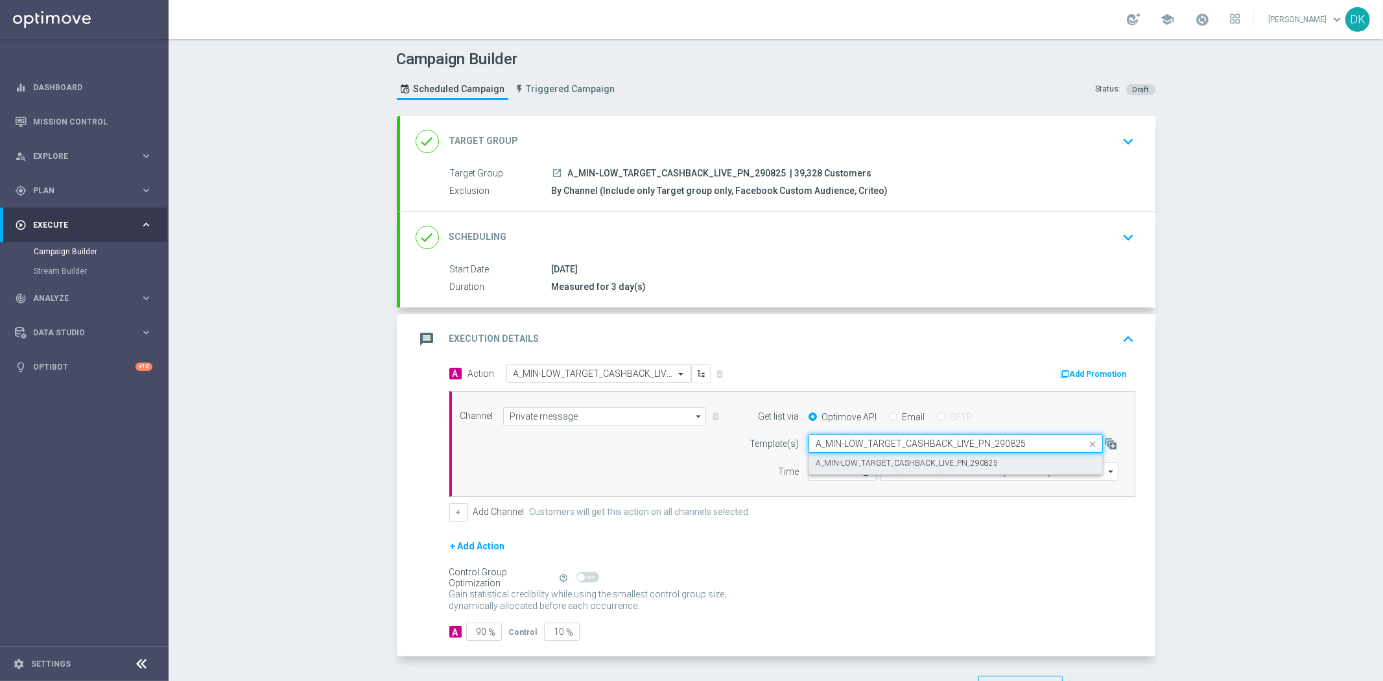
click at [885, 469] on div "A_MIN-LOW_TARGET_CASHBACK_LIVE_PN_290825" at bounding box center [956, 463] width 280 height 21
type input "A_MIN-LOW_TARGET_CASHBACK_LIVE_PN_290825"
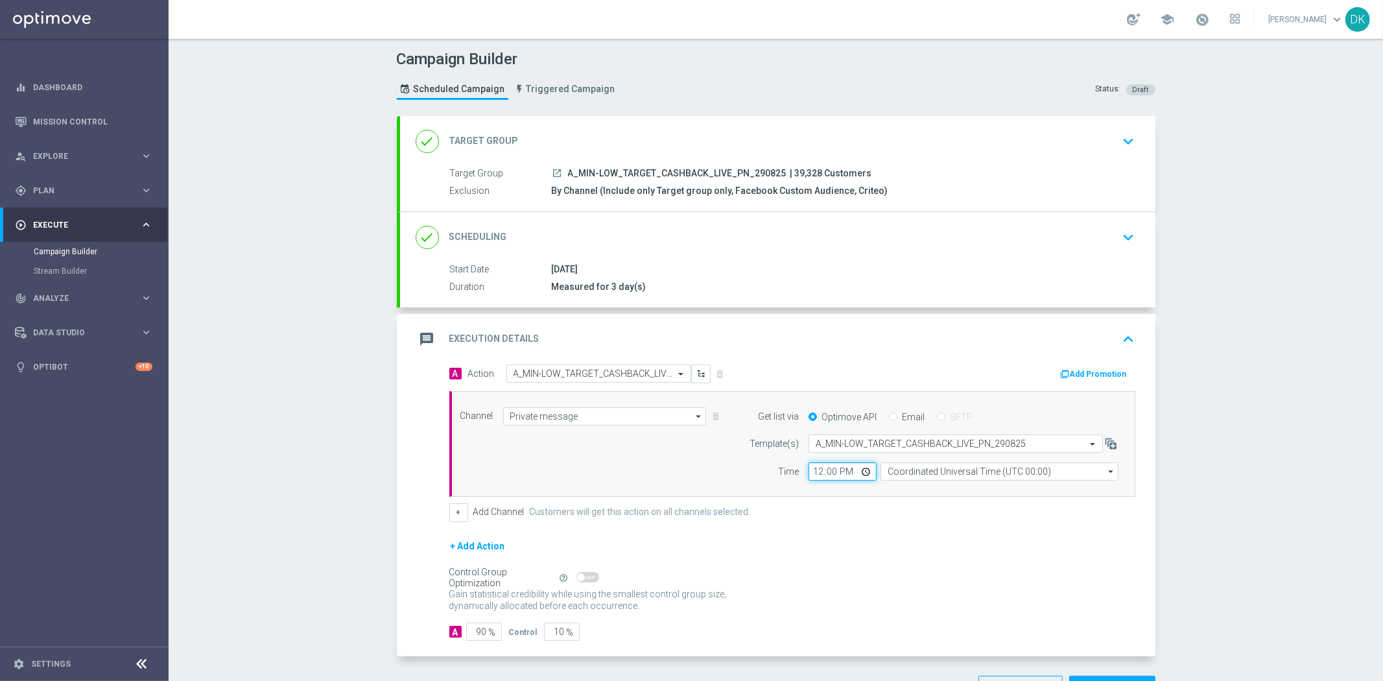
click at [812, 475] on input "12:00" at bounding box center [842, 471] width 68 height 18
type input "15:01"
click at [916, 472] on input "Coordinated Universal Time (UTC 00:00)" at bounding box center [999, 471] width 238 height 18
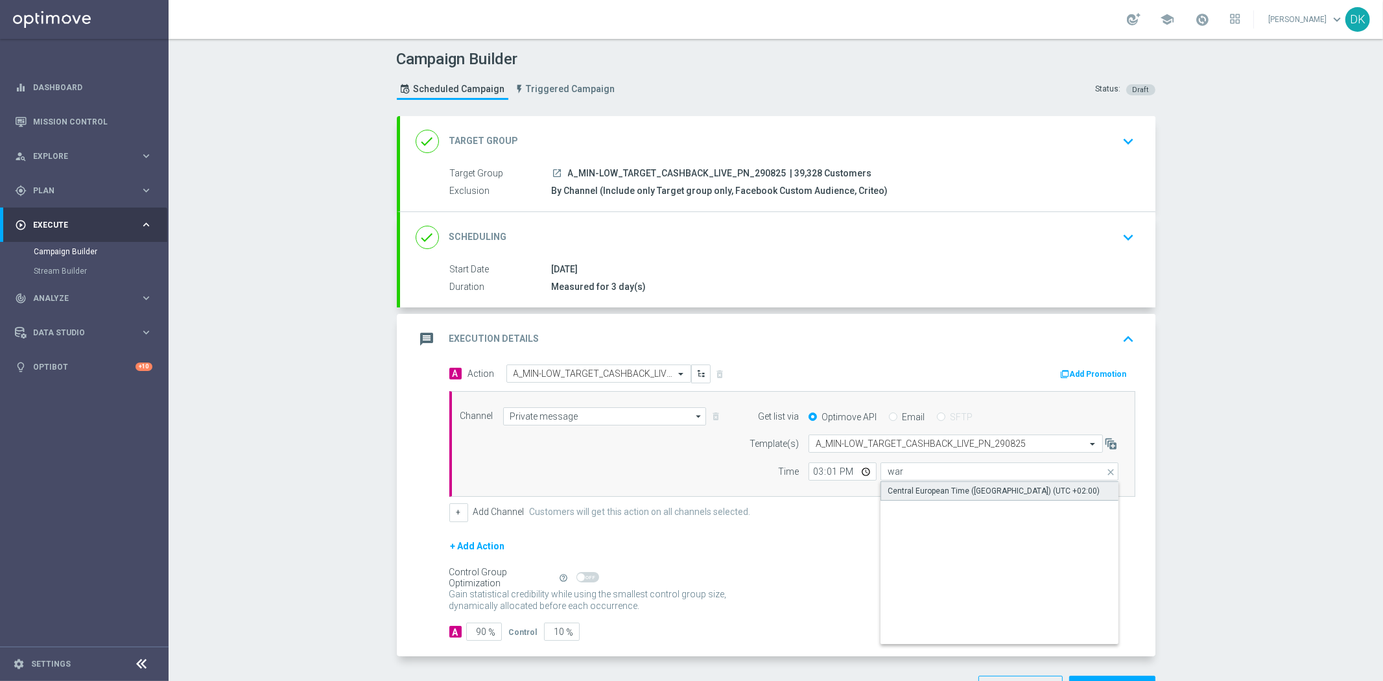
click at [919, 485] on div "Central European Time ([GEOGRAPHIC_DATA]) (UTC +02:00)" at bounding box center [994, 491] width 212 height 12
type input "Central European Time ([GEOGRAPHIC_DATA]) (UTC +02:00)"
click at [1088, 368] on button "Add Promotion" at bounding box center [1095, 374] width 72 height 14
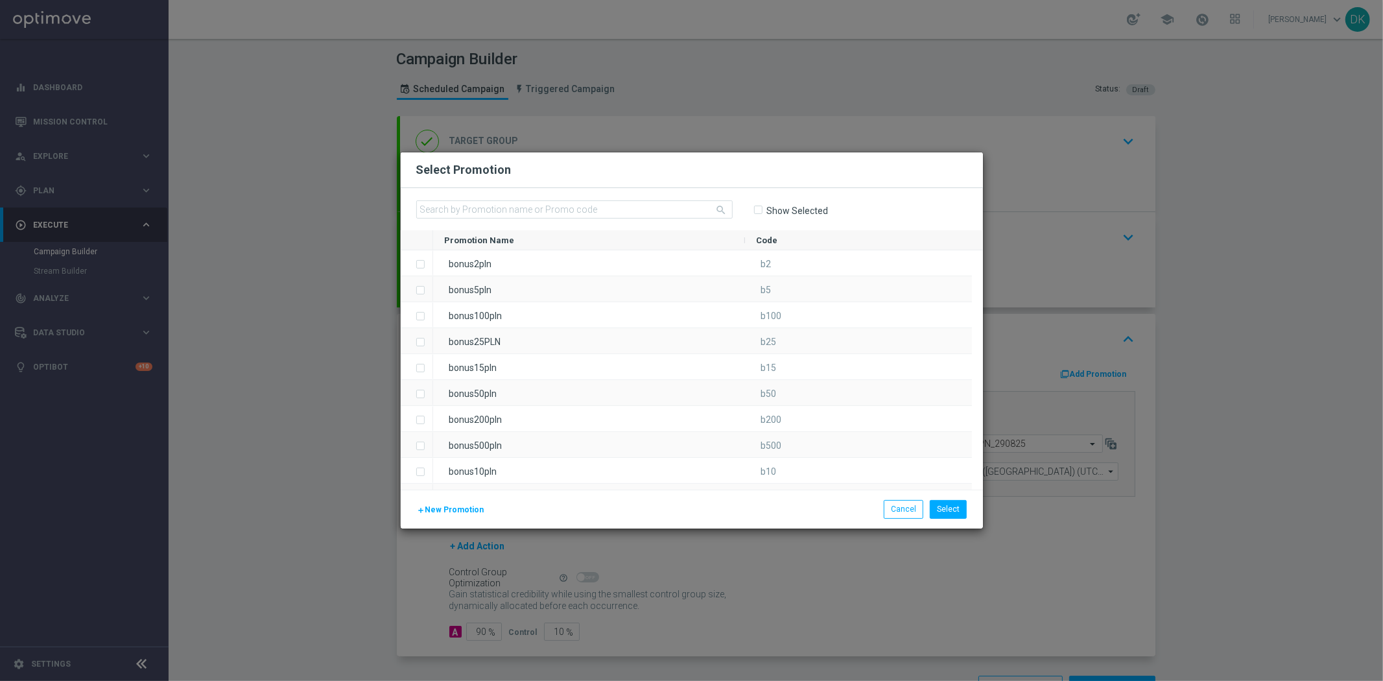
click at [464, 505] on span "New Promotion" at bounding box center [454, 509] width 59 height 9
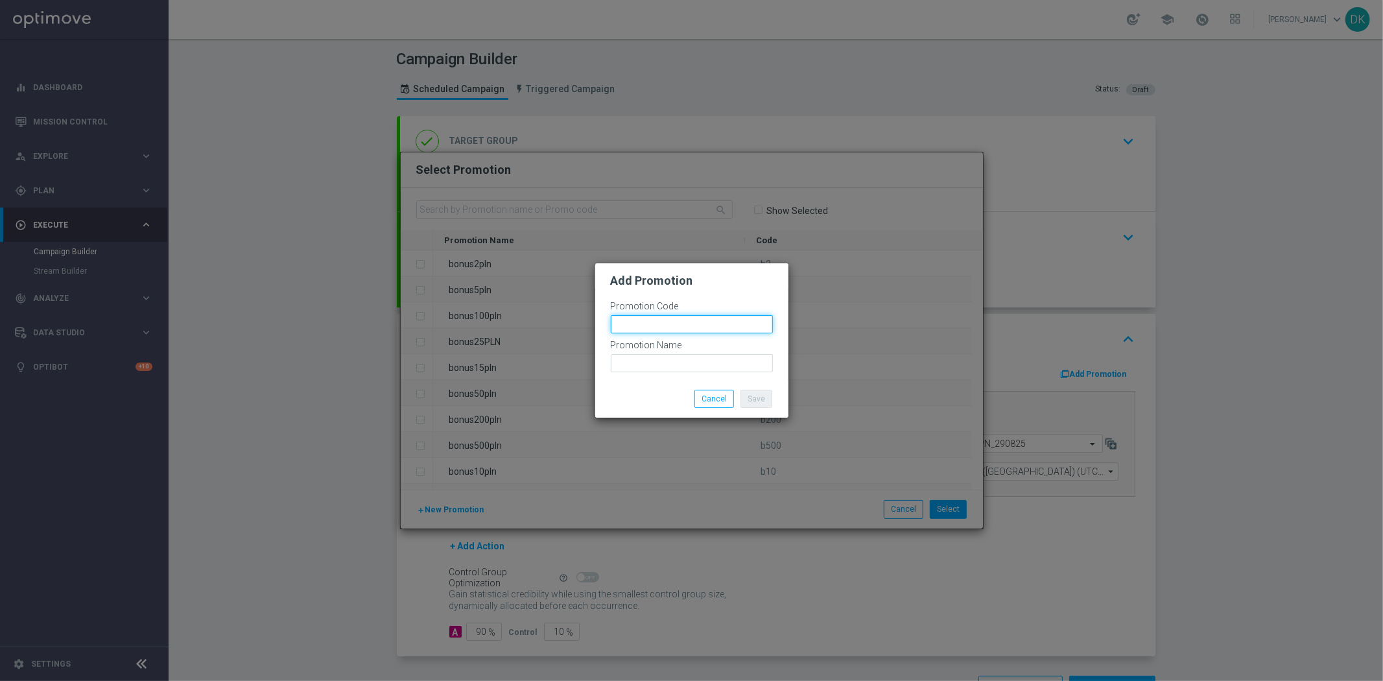
click at [708, 320] on input "text" at bounding box center [692, 324] width 162 height 18
paste input "173139"
click at [708, 320] on input "bonusapi_tg-173139" at bounding box center [692, 324] width 162 height 18
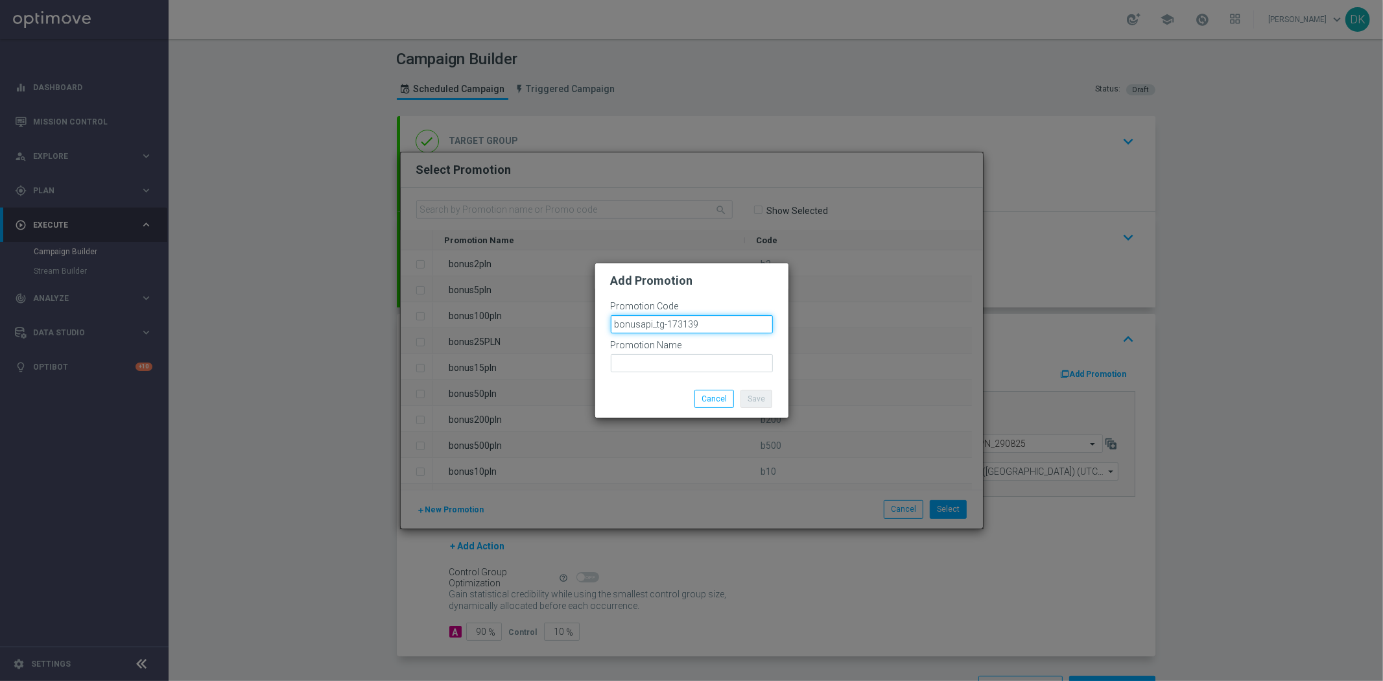
type input "bonusapi_tg-173139"
click at [692, 367] on input "text" at bounding box center [692, 363] width 162 height 18
paste input "bonusapi_tg-173139"
type input "bonusapi_tg-173139"
click at [751, 395] on button "Save" at bounding box center [756, 399] width 32 height 18
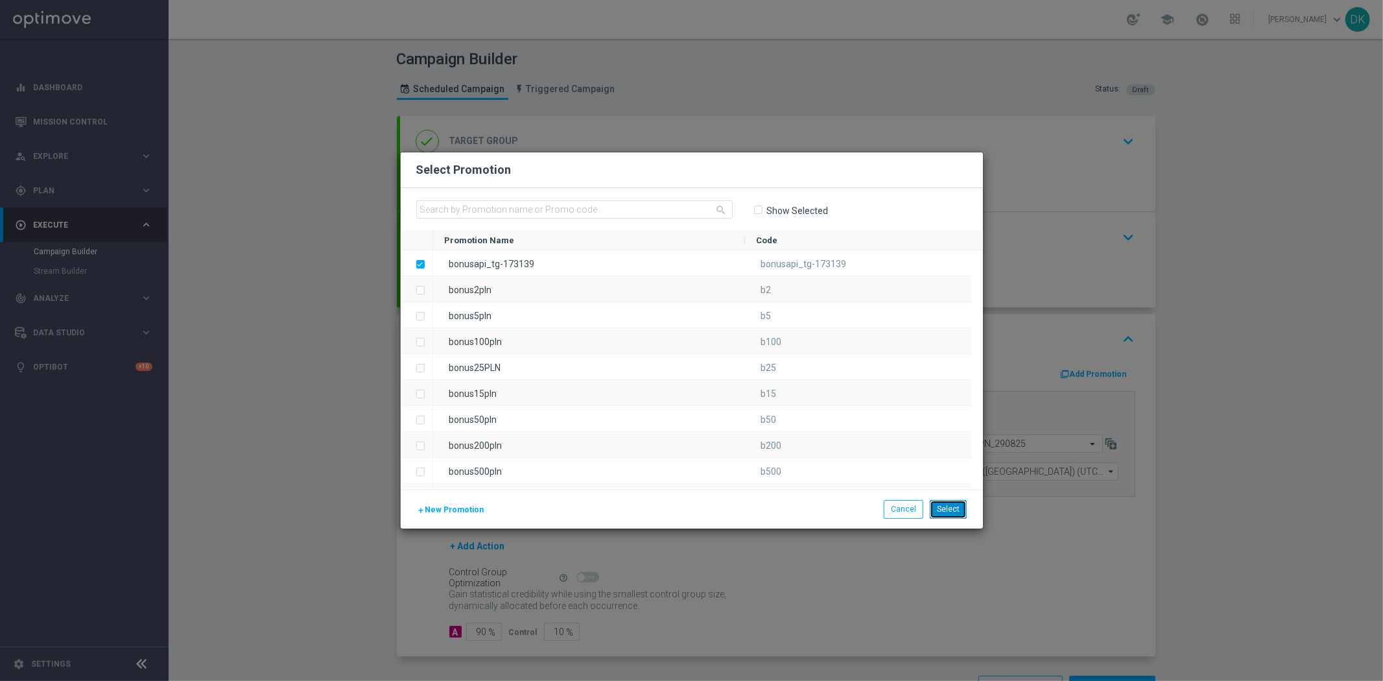
click at [954, 506] on button "Select" at bounding box center [948, 509] width 37 height 18
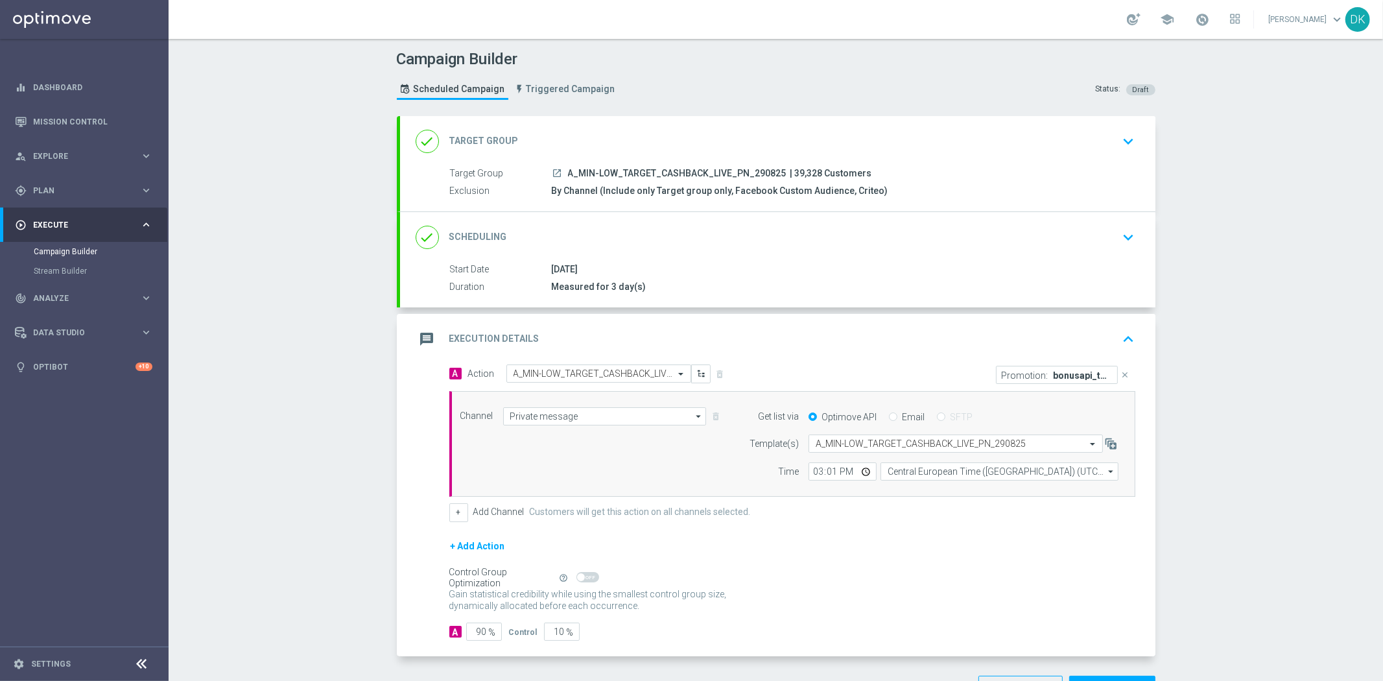
click at [387, 499] on section "done Target Group keyboard_arrow_down Target Group launch A_MIN-LOW_TARGET_CASH…" at bounding box center [776, 415] width 778 height 598
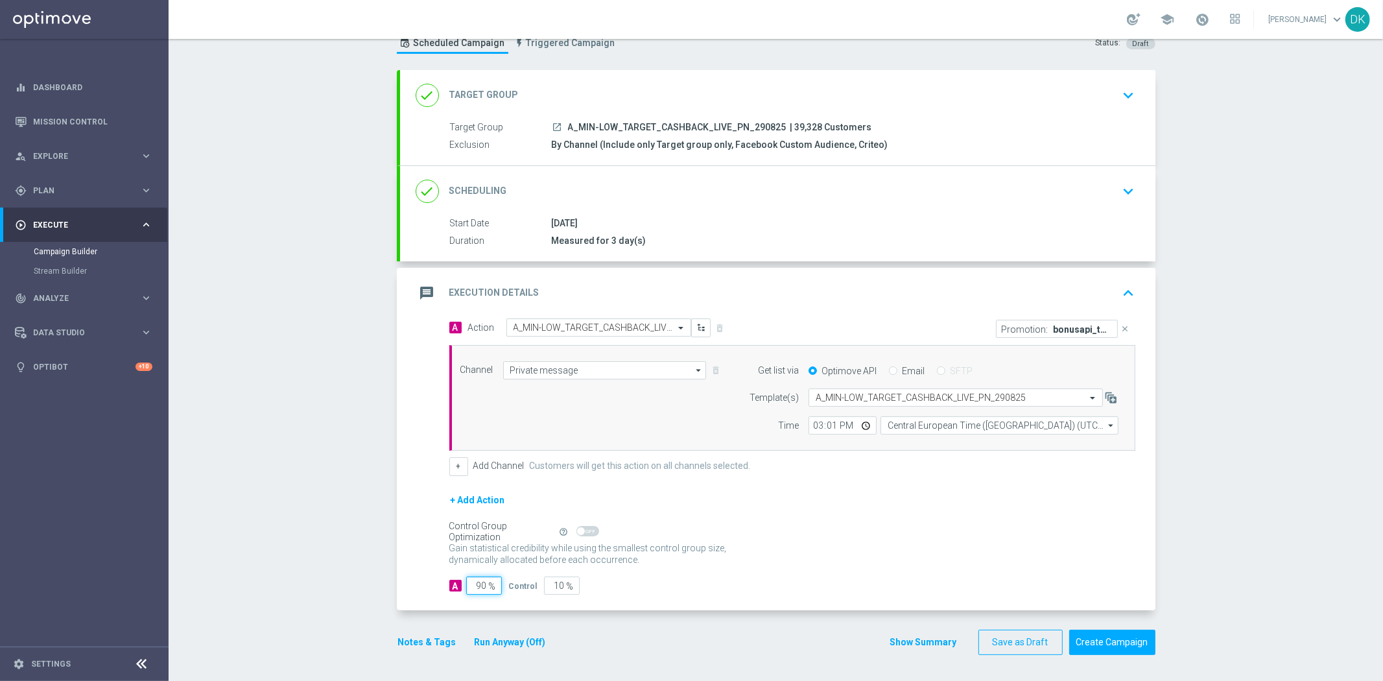
drag, startPoint x: 477, startPoint y: 588, endPoint x: 578, endPoint y: 599, distance: 101.1
click at [562, 599] on div "A Action Select action A_MIN-LOW_TARGET_CASHBACK_LIVE_PN_290825 delete_forever …" at bounding box center [777, 464] width 755 height 292
type input "98"
type input "2"
type input "98"
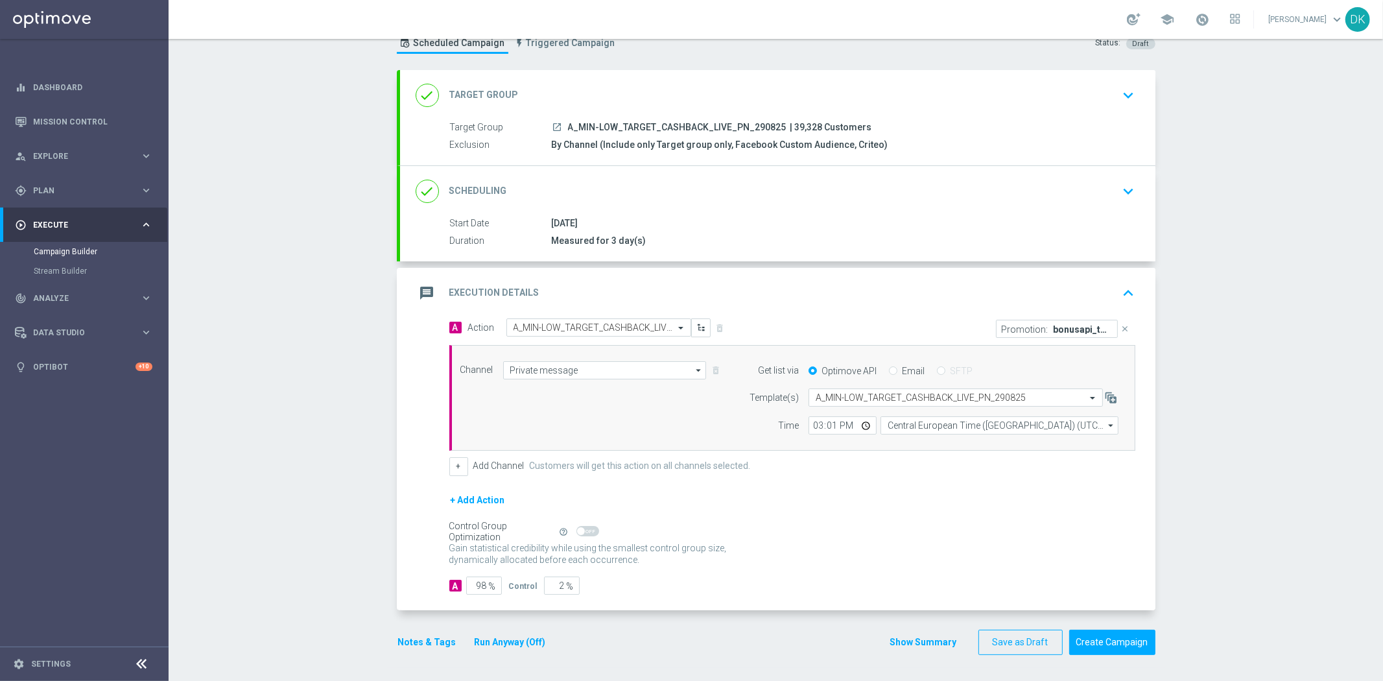
click at [1131, 182] on icon "keyboard_arrow_down" at bounding box center [1128, 191] width 19 height 19
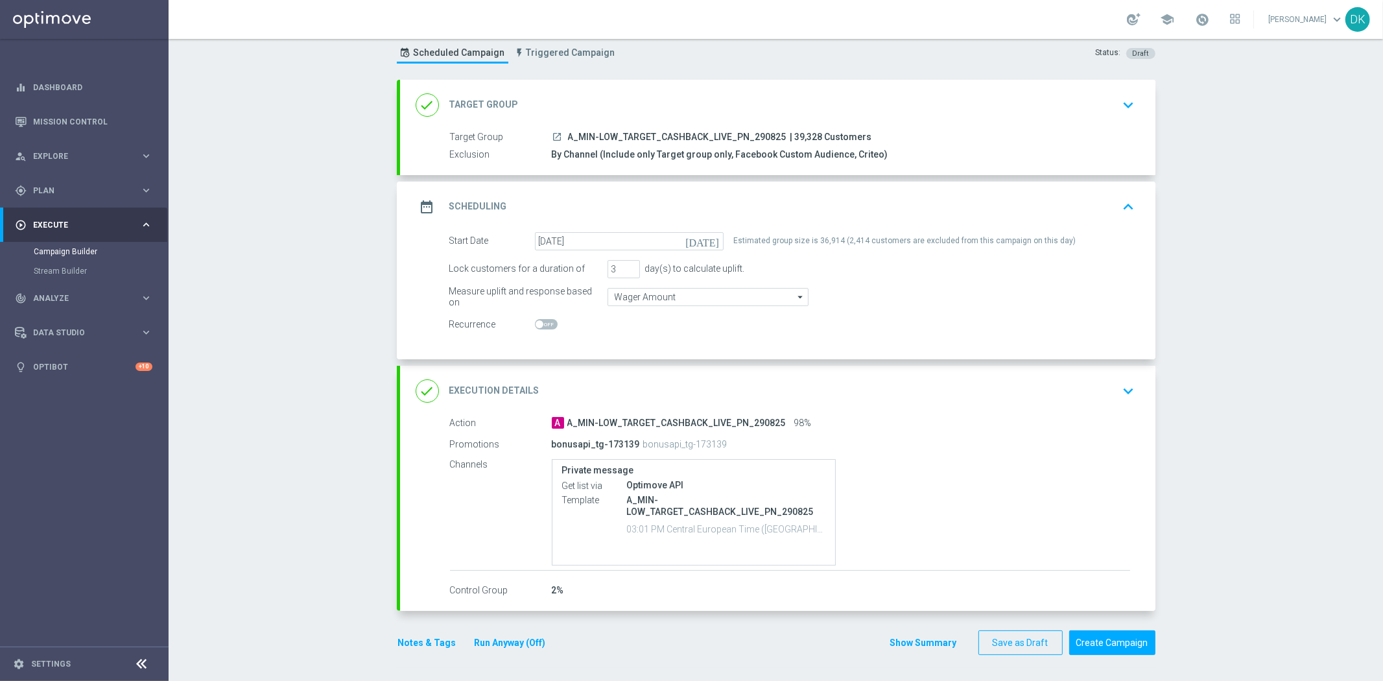
scroll to position [36, 0]
click at [258, 657] on div "Campaign Builder Scheduled Campaign Triggered Campaign Status: Draft done Targe…" at bounding box center [776, 360] width 1214 height 642
click at [440, 641] on button "Notes & Tags" at bounding box center [427, 643] width 61 height 16
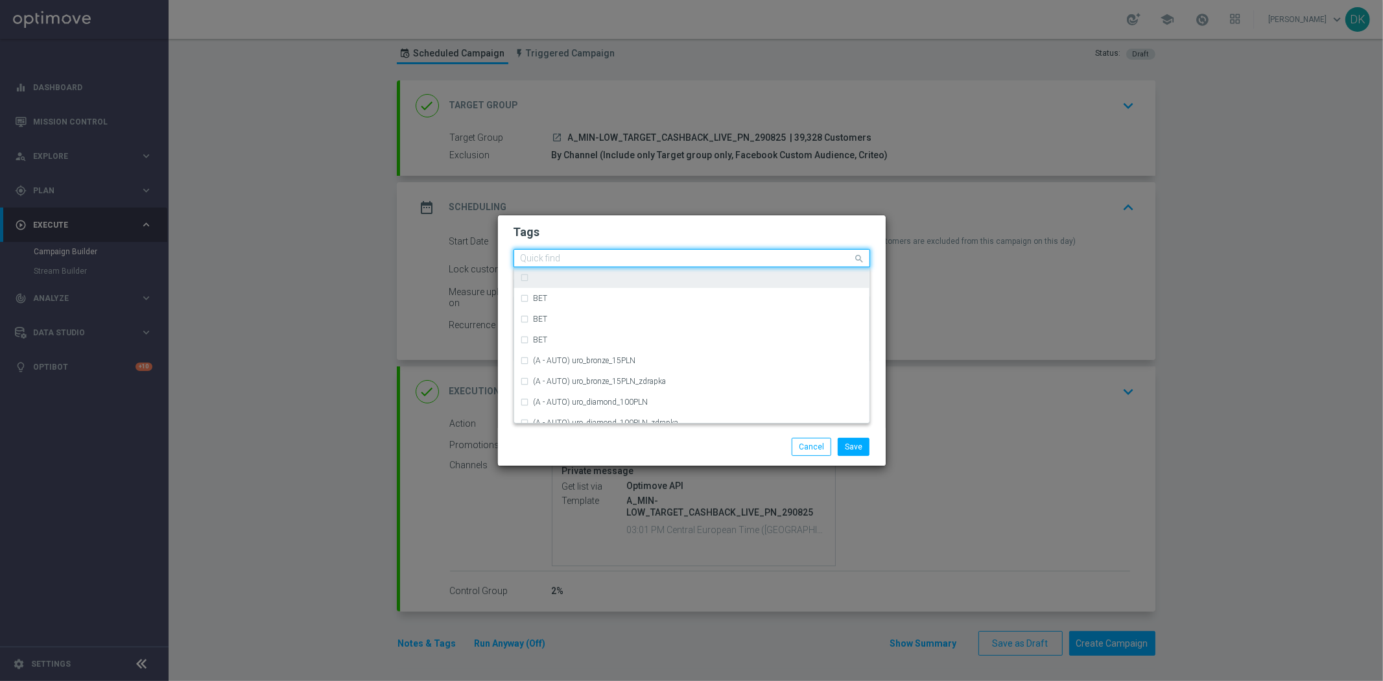
drag, startPoint x: 580, startPoint y: 257, endPoint x: 598, endPoint y: 268, distance: 21.0
click at [583, 257] on input "text" at bounding box center [687, 258] width 333 height 11
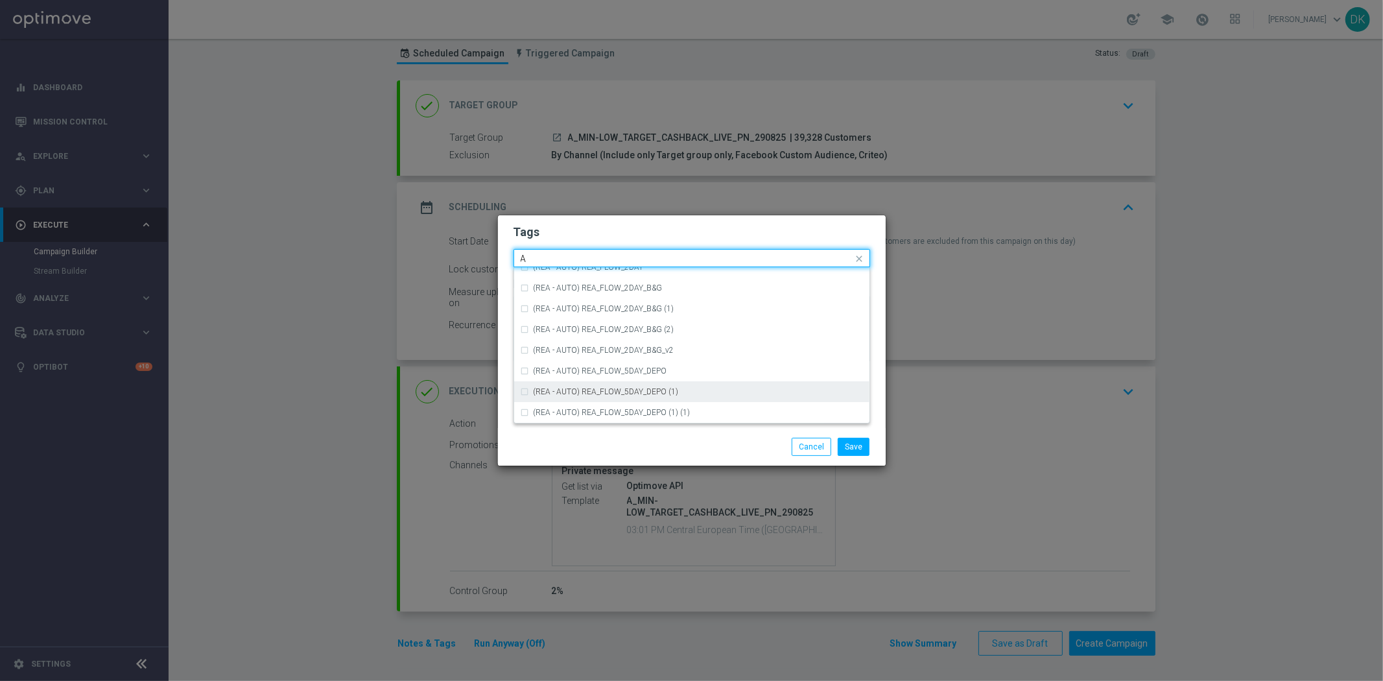
scroll to position [1584, 0]
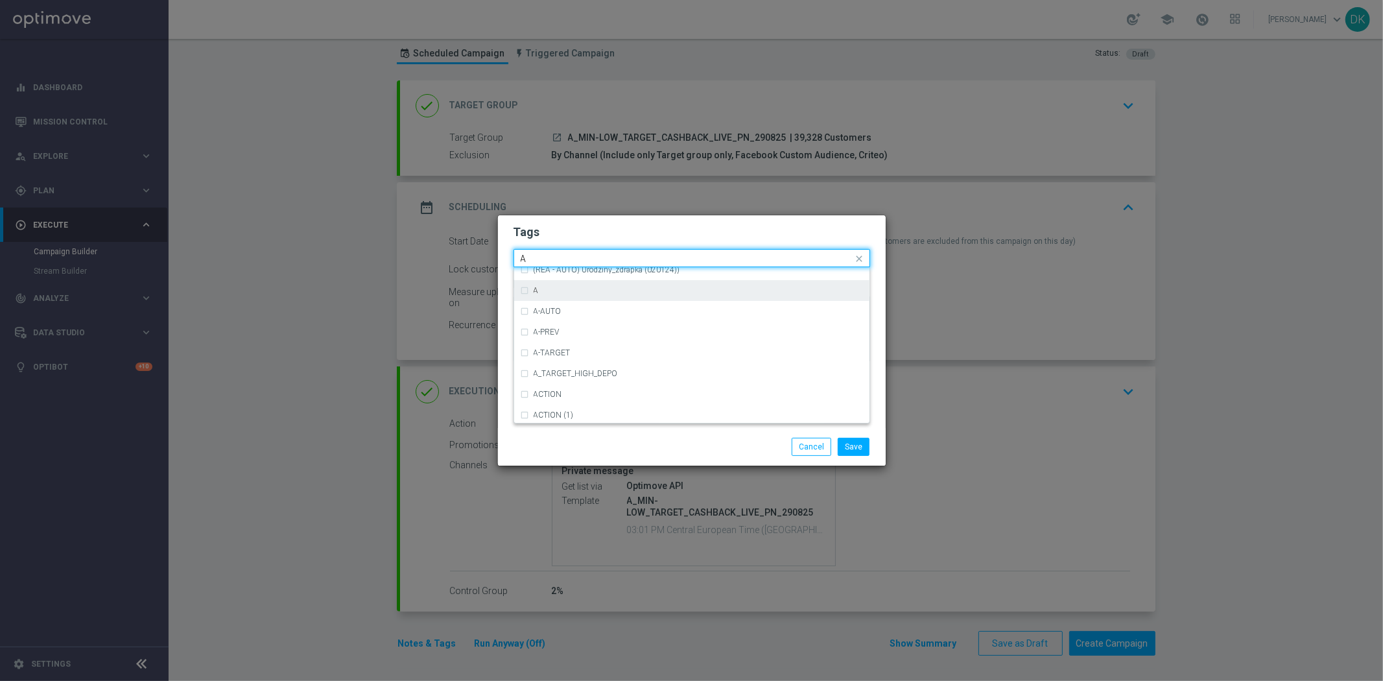
click at [616, 287] on div "A" at bounding box center [698, 291] width 329 height 8
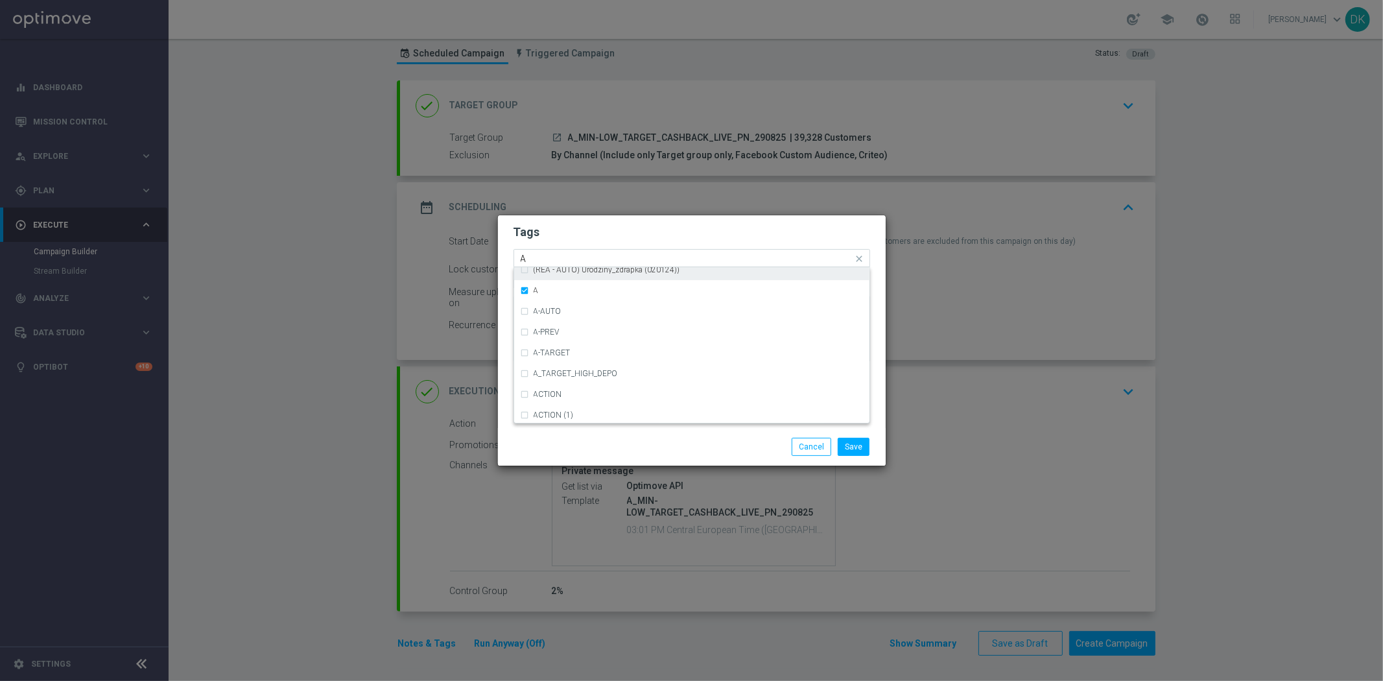
click at [593, 255] on input "A" at bounding box center [687, 258] width 333 height 11
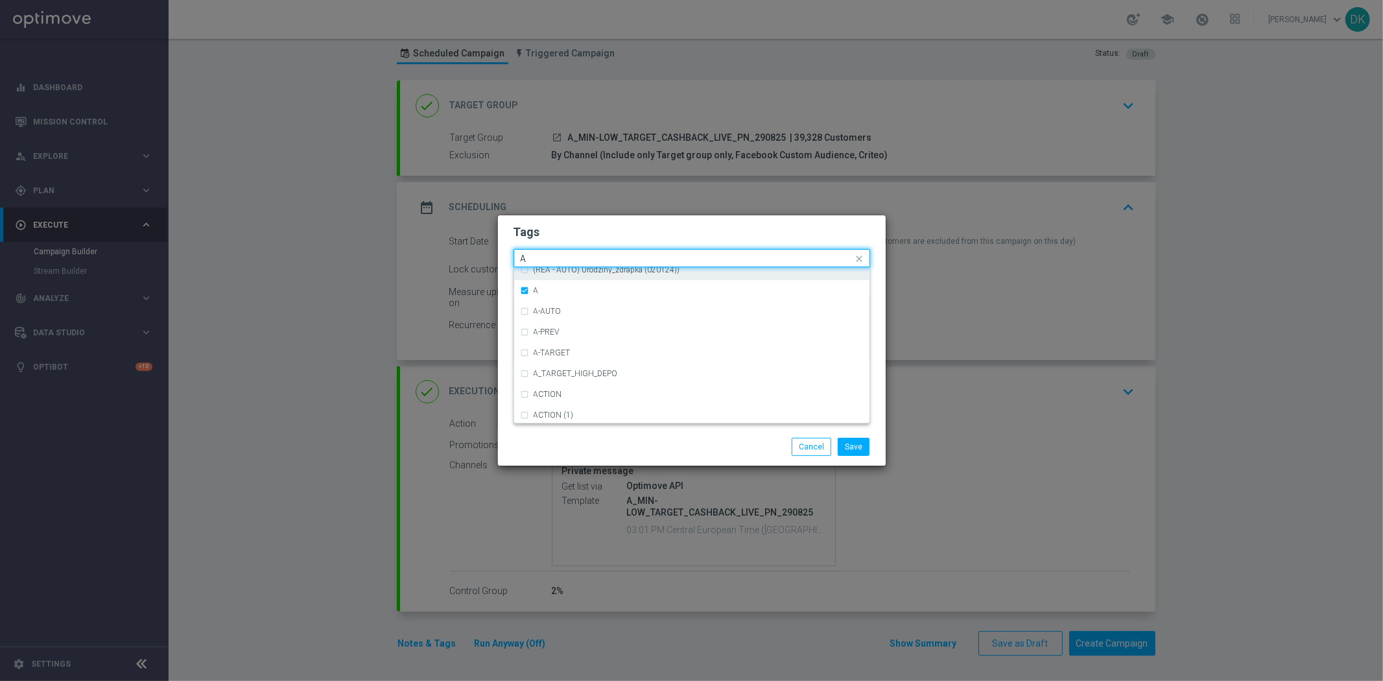
click at [593, 255] on input "A" at bounding box center [687, 258] width 333 height 11
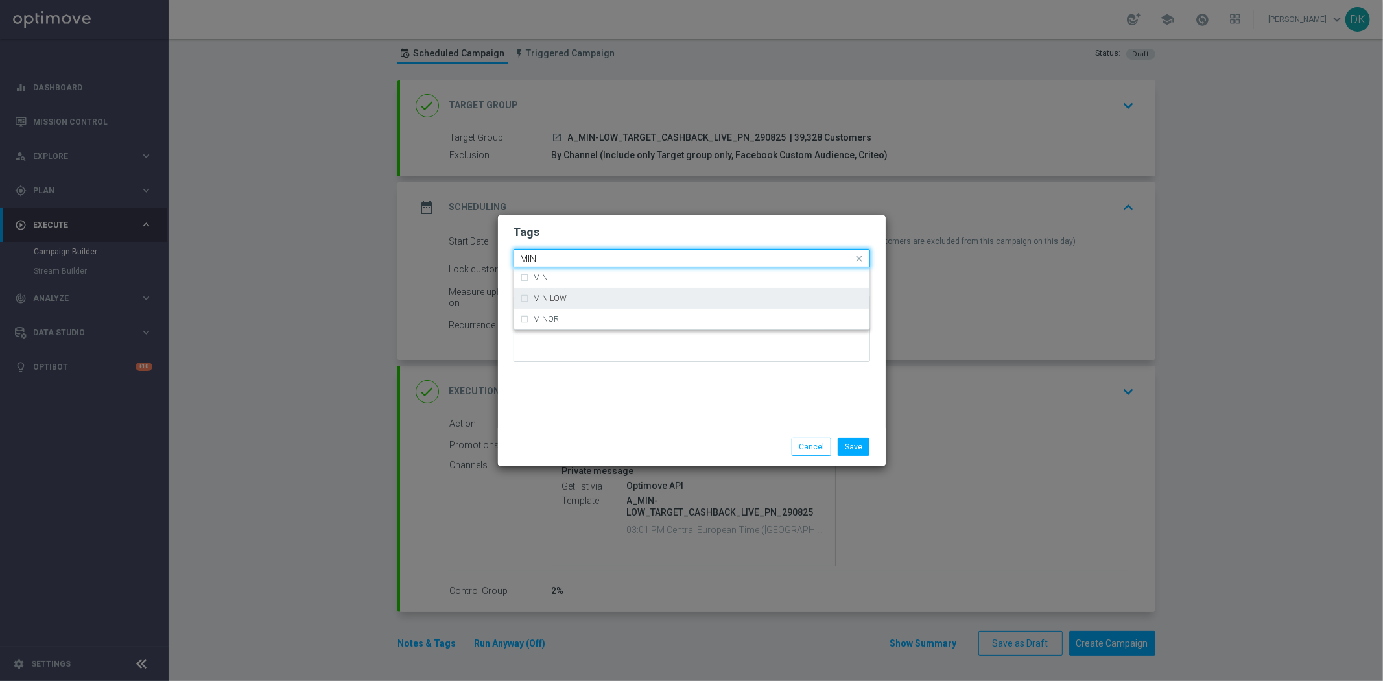
click at [566, 293] on div "MIN-LOW" at bounding box center [692, 298] width 342 height 21
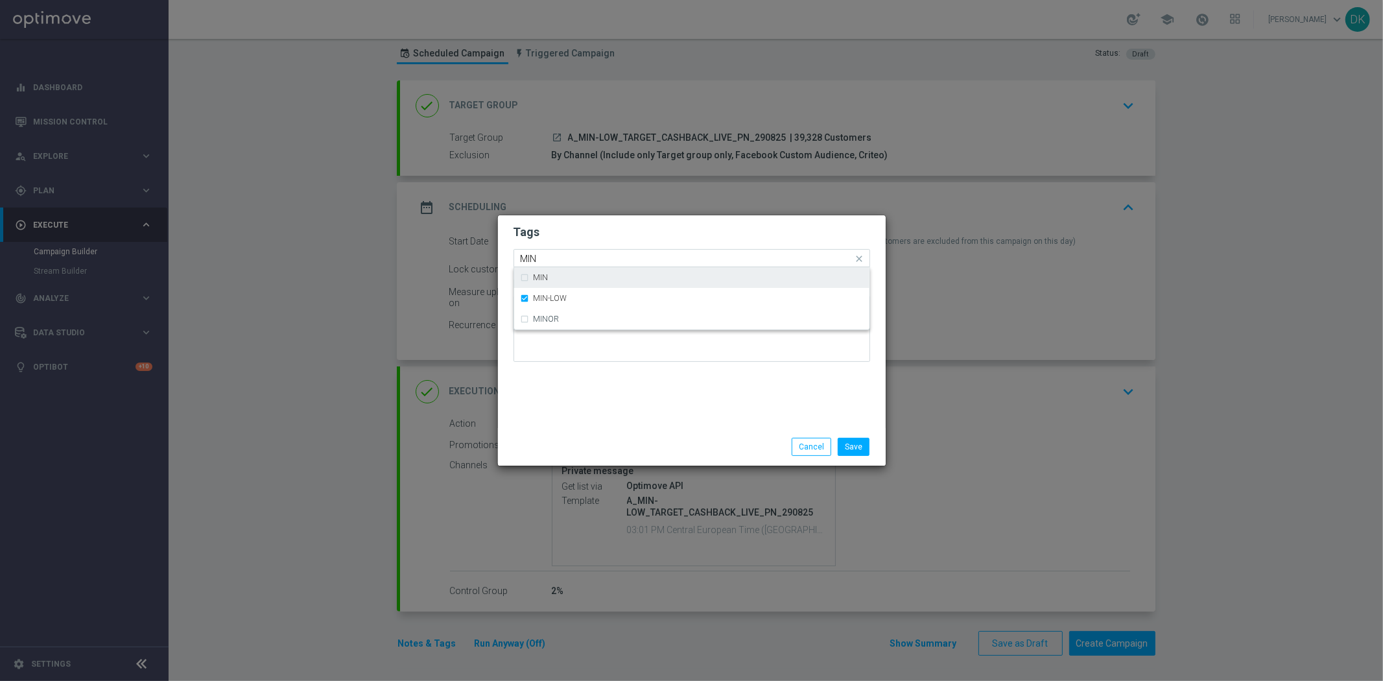
click at [578, 257] on input "MIN" at bounding box center [687, 258] width 333 height 11
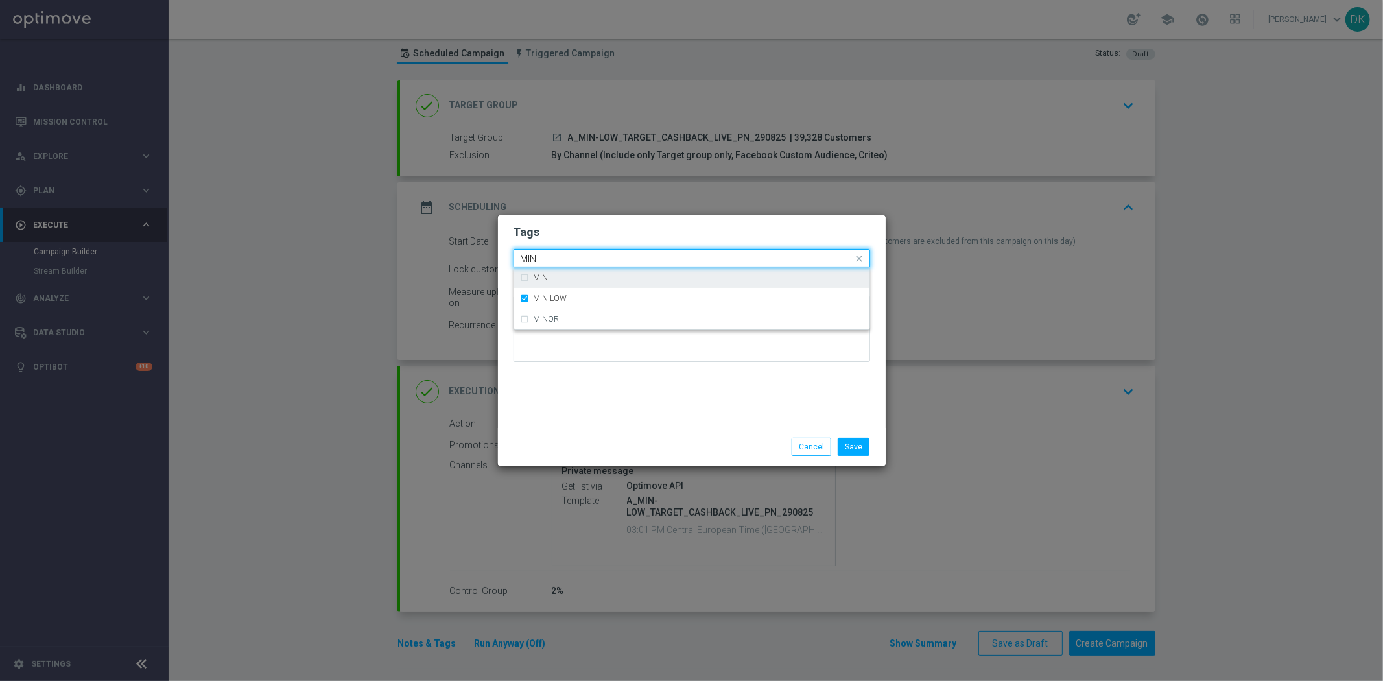
click at [578, 257] on input "MIN" at bounding box center [687, 258] width 333 height 11
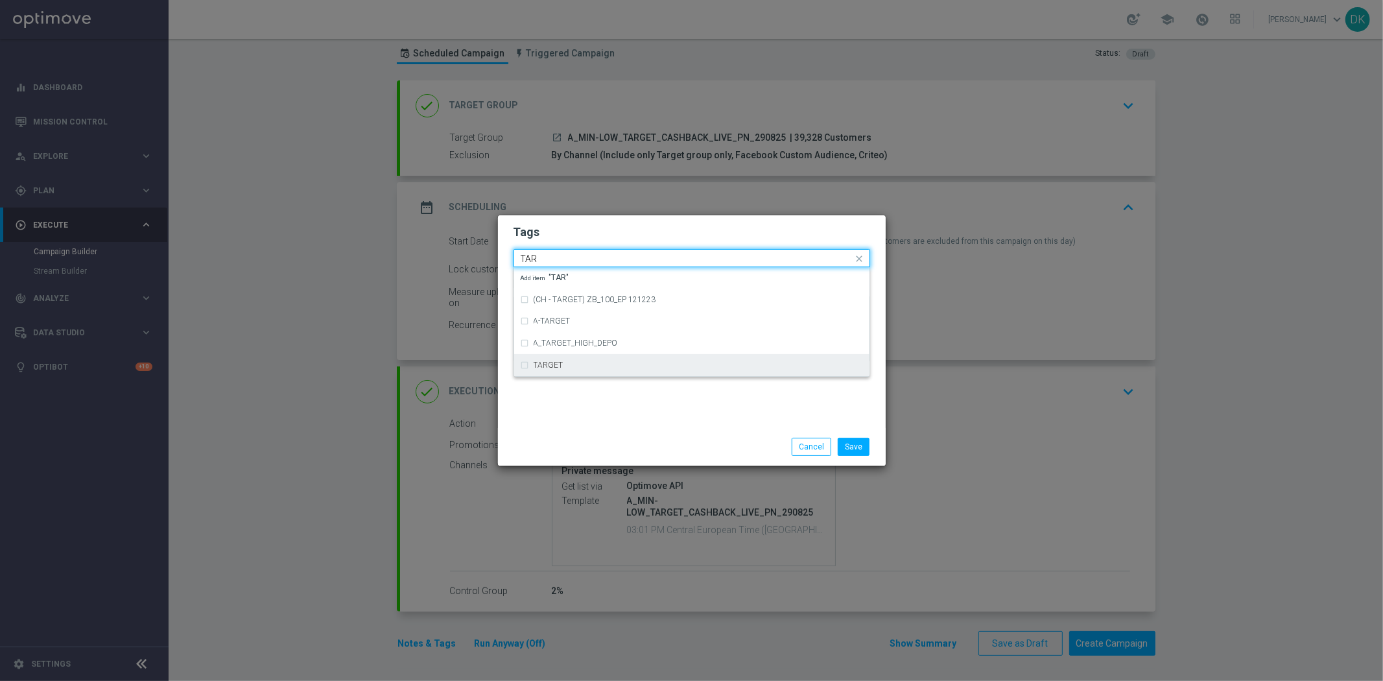
click at [561, 364] on label "TARGET" at bounding box center [549, 365] width 30 height 8
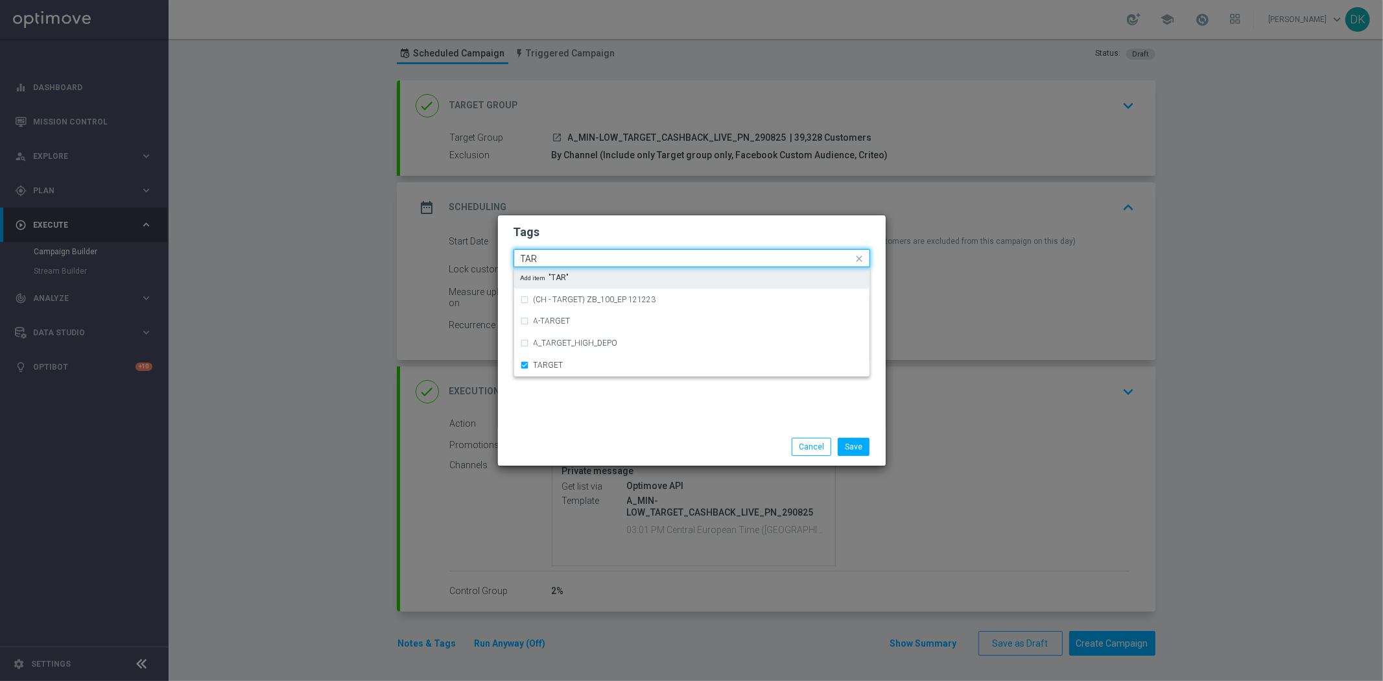
click at [568, 258] on input "TAR" at bounding box center [687, 258] width 333 height 11
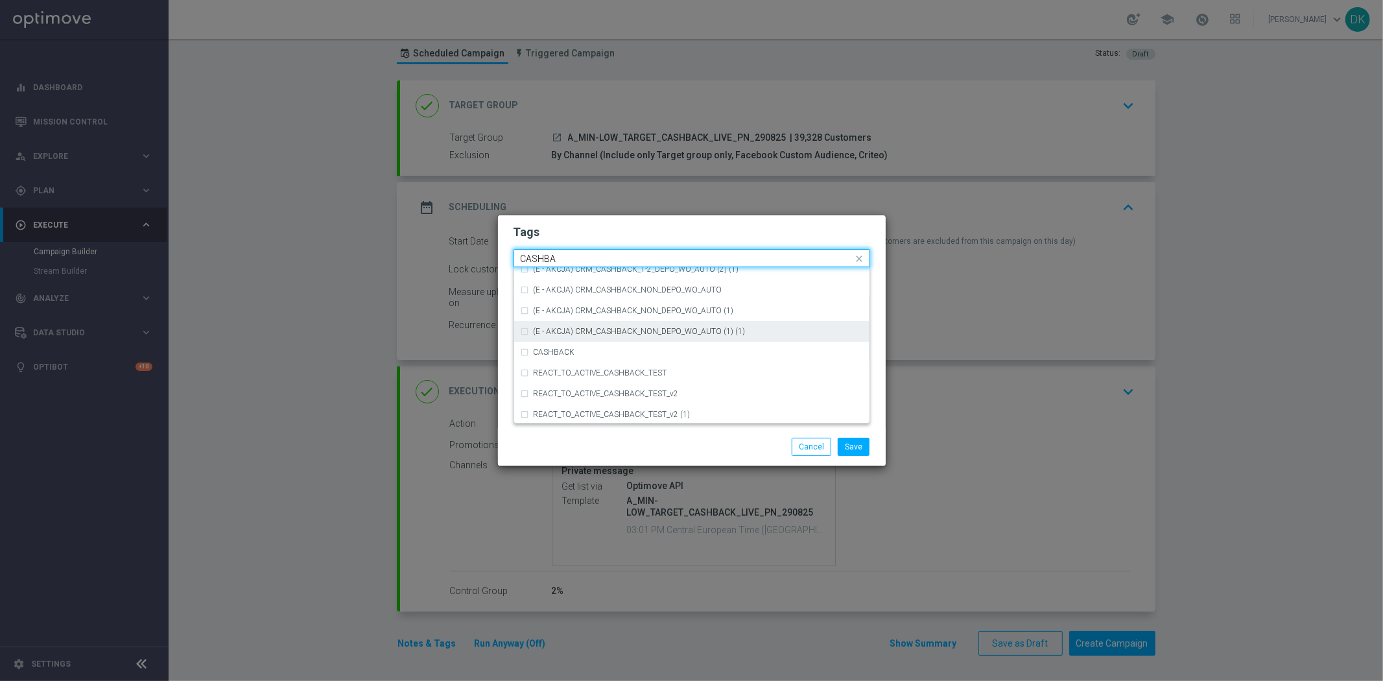
scroll to position [222, 0]
click at [587, 344] on div "CASHBACK" at bounding box center [698, 346] width 329 height 8
type input "CASHBA"
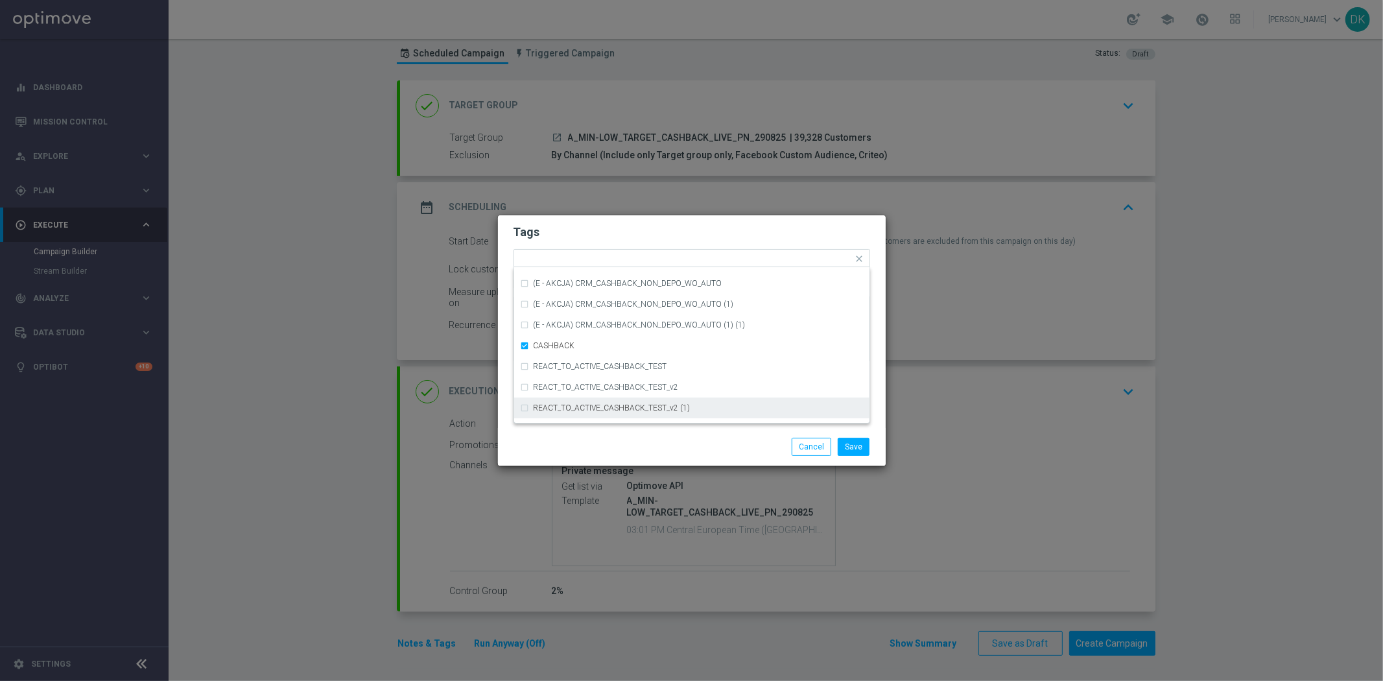
click at [609, 444] on div "Save Cancel" at bounding box center [692, 447] width 376 height 18
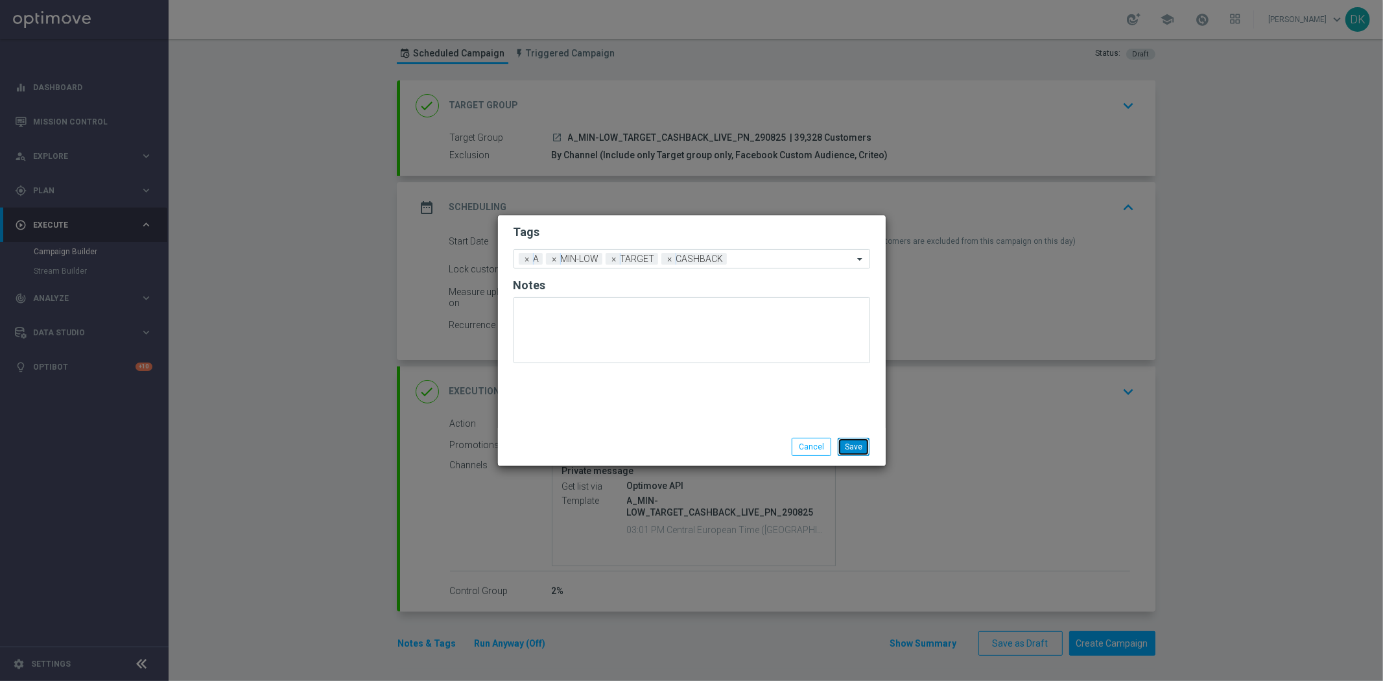
click at [861, 445] on button "Save" at bounding box center [854, 447] width 32 height 18
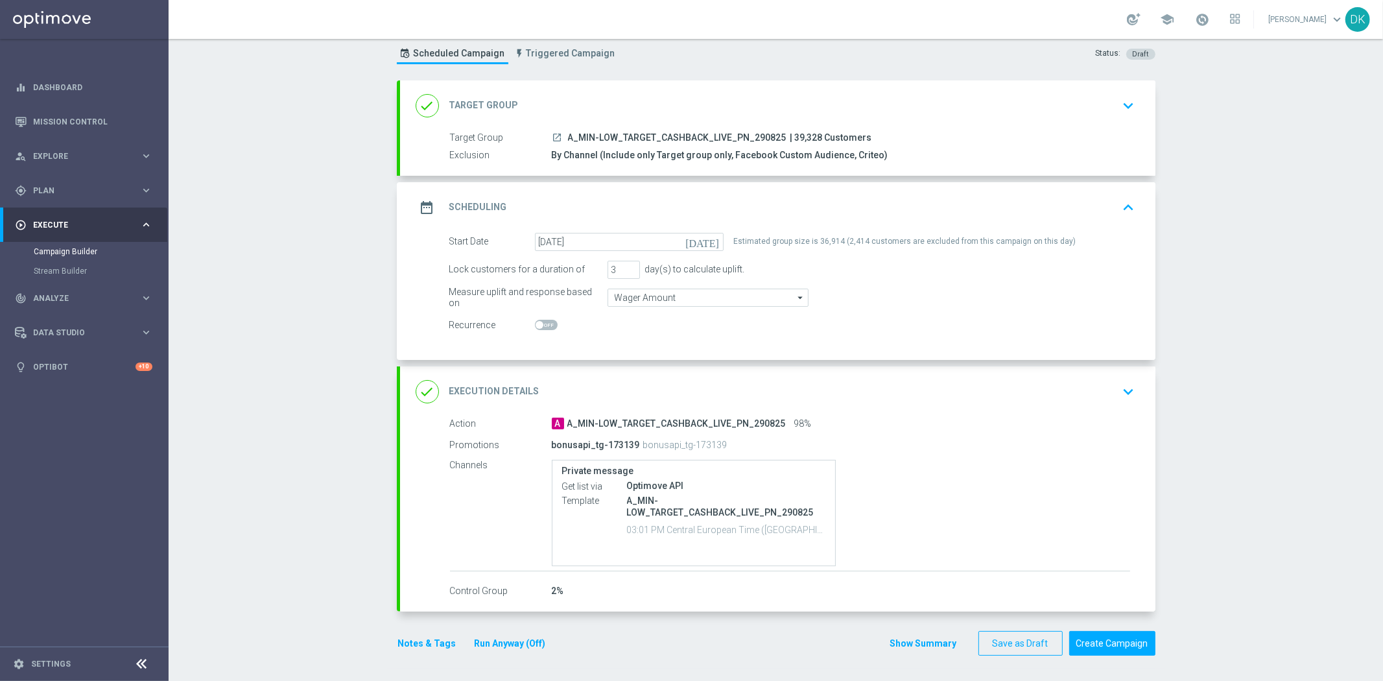
click at [322, 647] on div "Campaign Builder Scheduled Campaign Triggered Campaign Status: Draft done Targe…" at bounding box center [776, 360] width 1214 height 642
click at [292, 659] on div "Campaign Builder Scheduled Campaign Triggered Campaign Status: Draft done Targe…" at bounding box center [776, 360] width 1214 height 642
click at [362, 646] on div "Campaign Builder Scheduled Campaign Triggered Campaign Status: Draft done Targe…" at bounding box center [776, 360] width 1214 height 642
click at [288, 644] on div "Campaign Builder Scheduled Campaign Triggered Campaign Status: Draft done Targe…" at bounding box center [776, 360] width 1214 height 642
drag, startPoint x: 264, startPoint y: 659, endPoint x: 514, endPoint y: 664, distance: 250.3
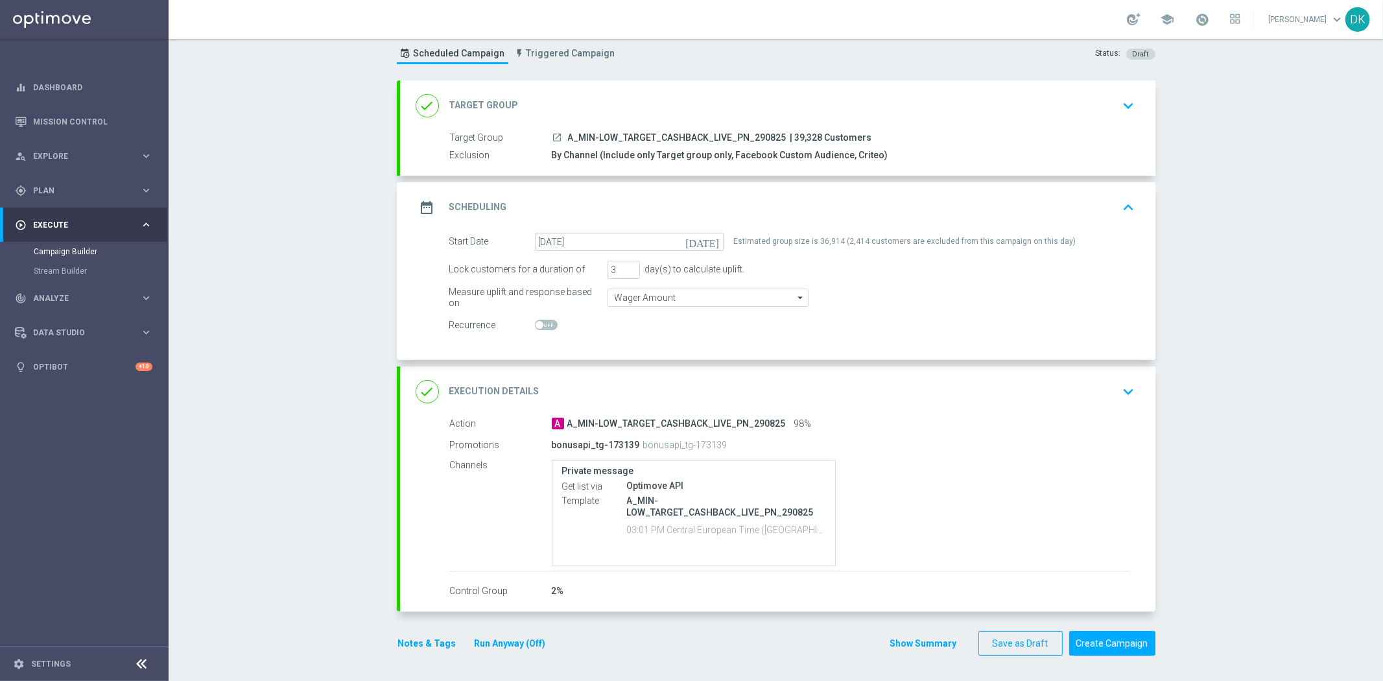
click at [264, 659] on div "Campaign Builder Scheduled Campaign Triggered Campaign Status: Draft done Targe…" at bounding box center [776, 360] width 1214 height 642
click at [1113, 650] on button "Create Campaign" at bounding box center [1112, 643] width 86 height 25
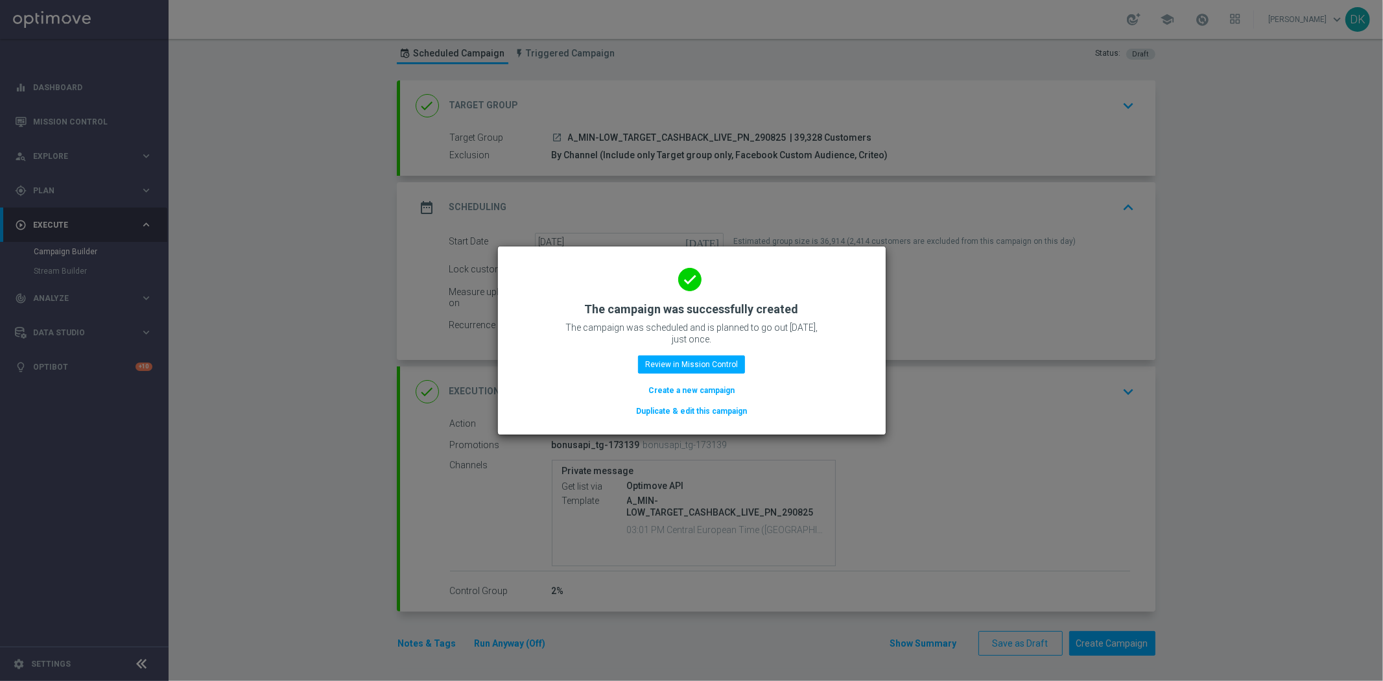
click at [673, 385] on button "Create a new campaign" at bounding box center [691, 390] width 89 height 14
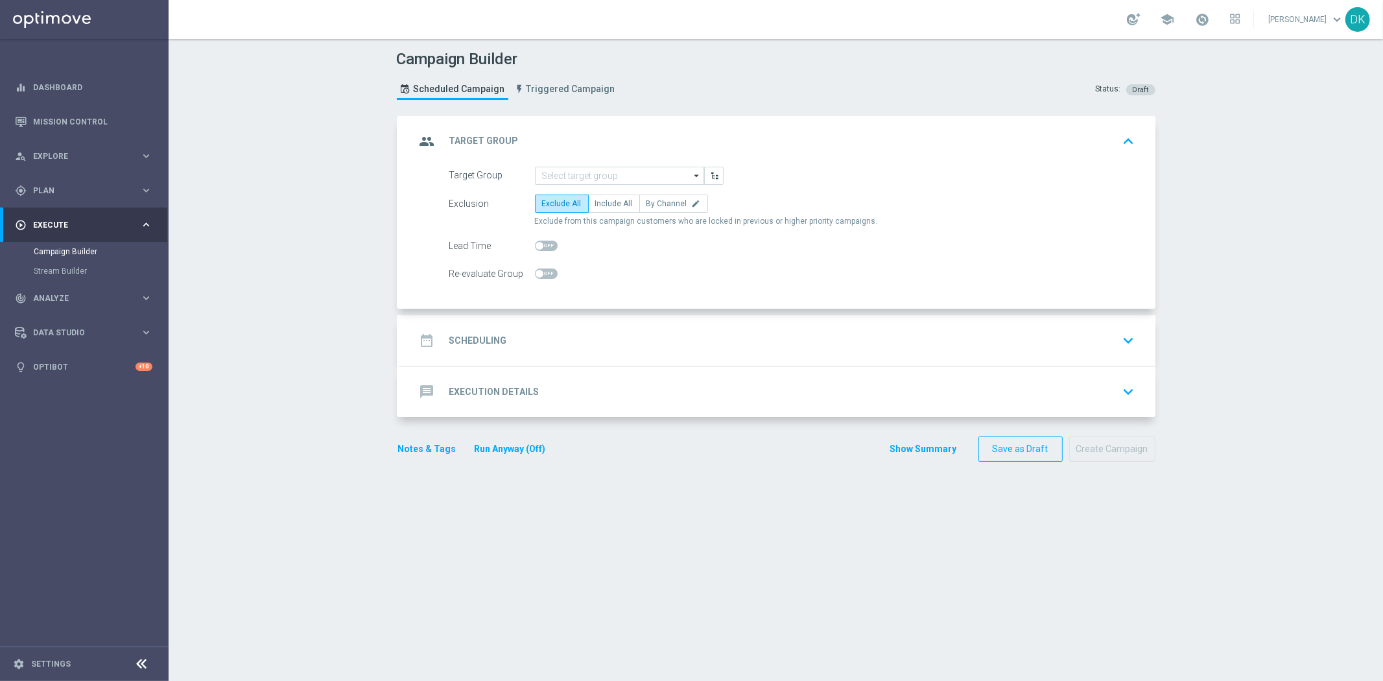
scroll to position [0, 0]
click at [587, 175] on input at bounding box center [619, 176] width 169 height 18
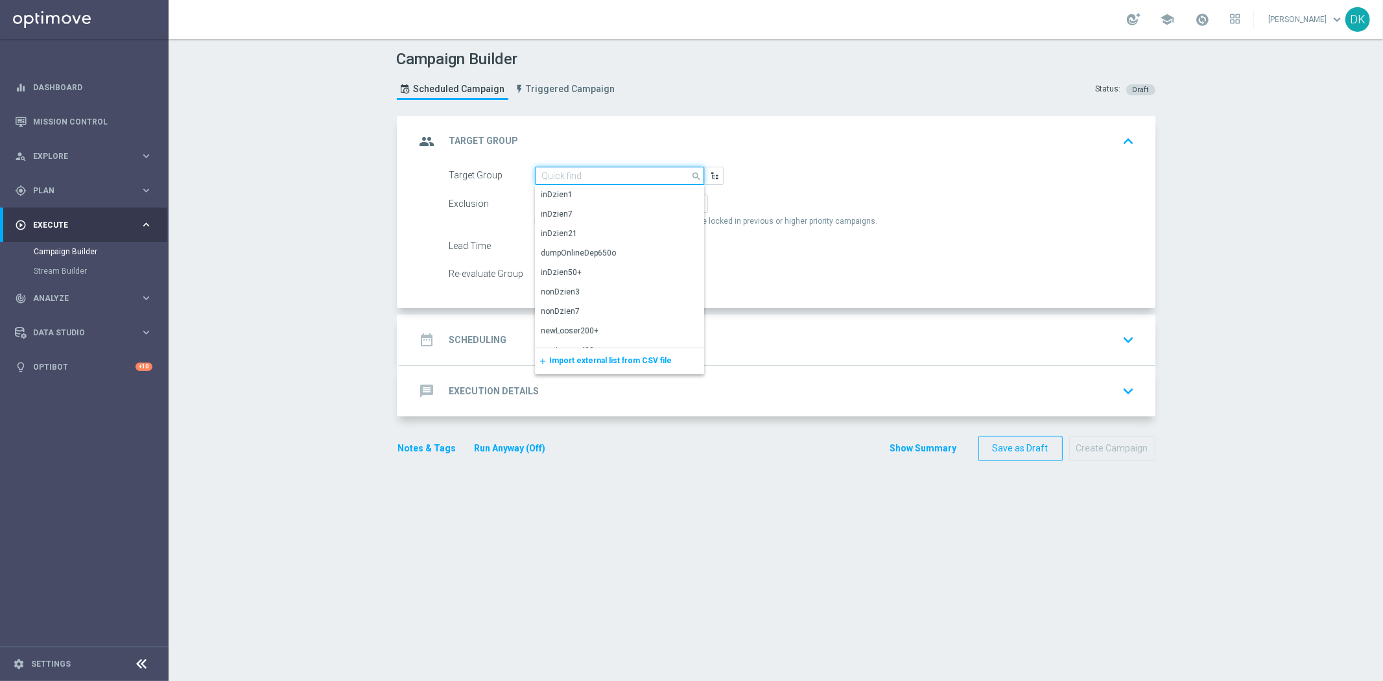
paste input "A_MED_TARGET_CASHBACK_LIVE_PN_290825"
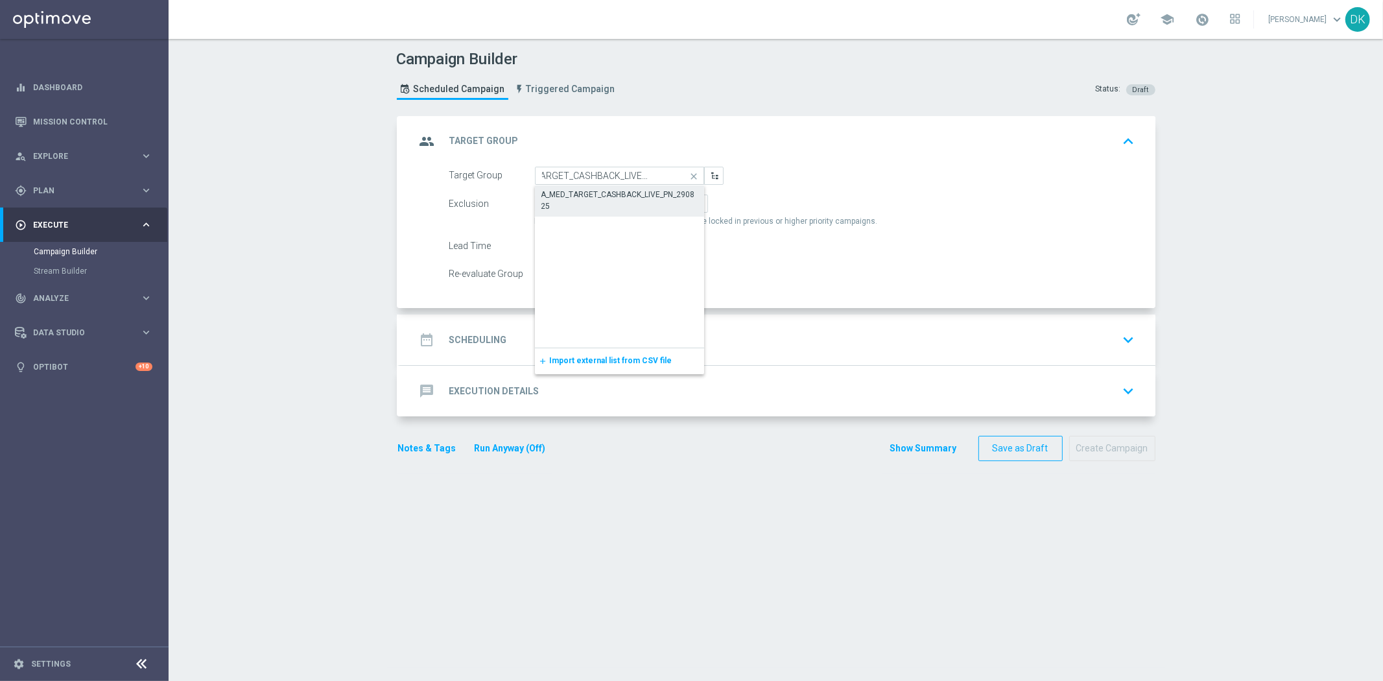
click at [595, 204] on div "A_MED_TARGET_CASHBACK_LIVE_PN_290825" at bounding box center [619, 200] width 157 height 23
type input "A_MED_TARGET_CASHBACK_LIVE_PN_290825"
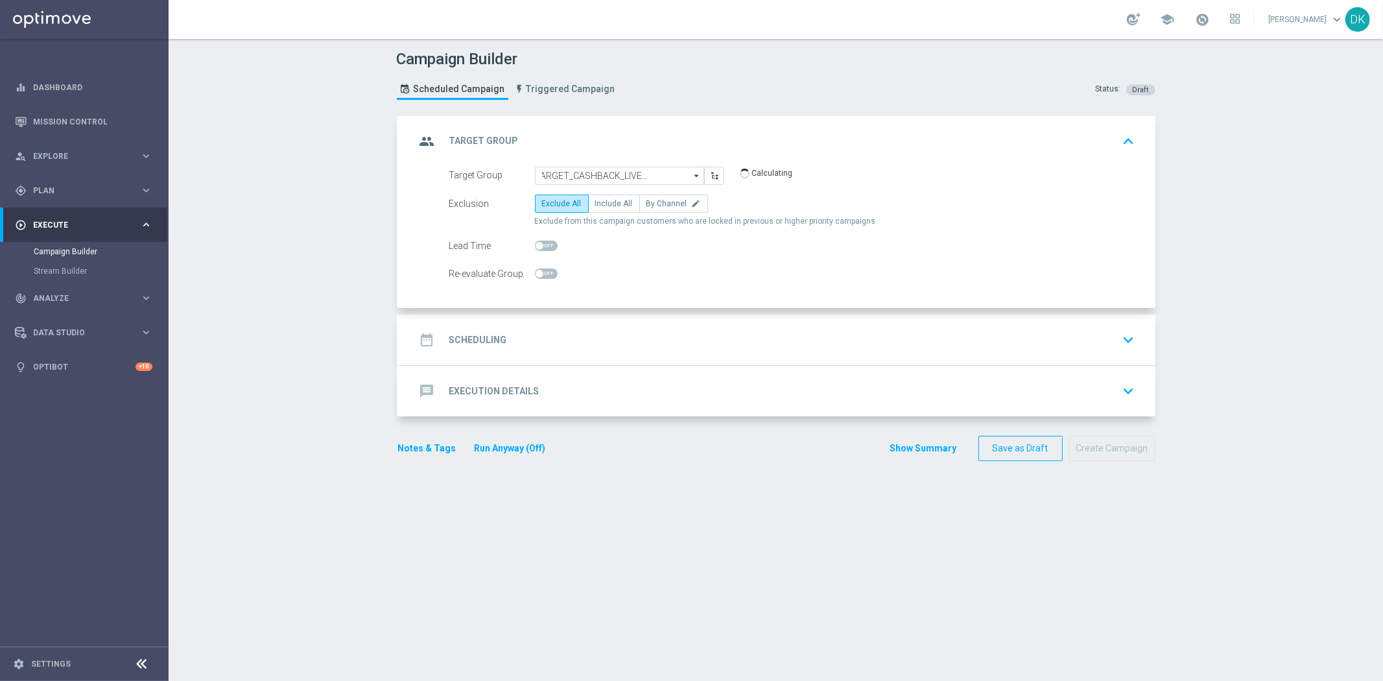
scroll to position [0, 0]
click at [661, 208] on label "By Channel edit" at bounding box center [673, 203] width 69 height 18
click at [655, 208] on input "By Channel edit" at bounding box center [650, 206] width 8 height 8
radio input "true"
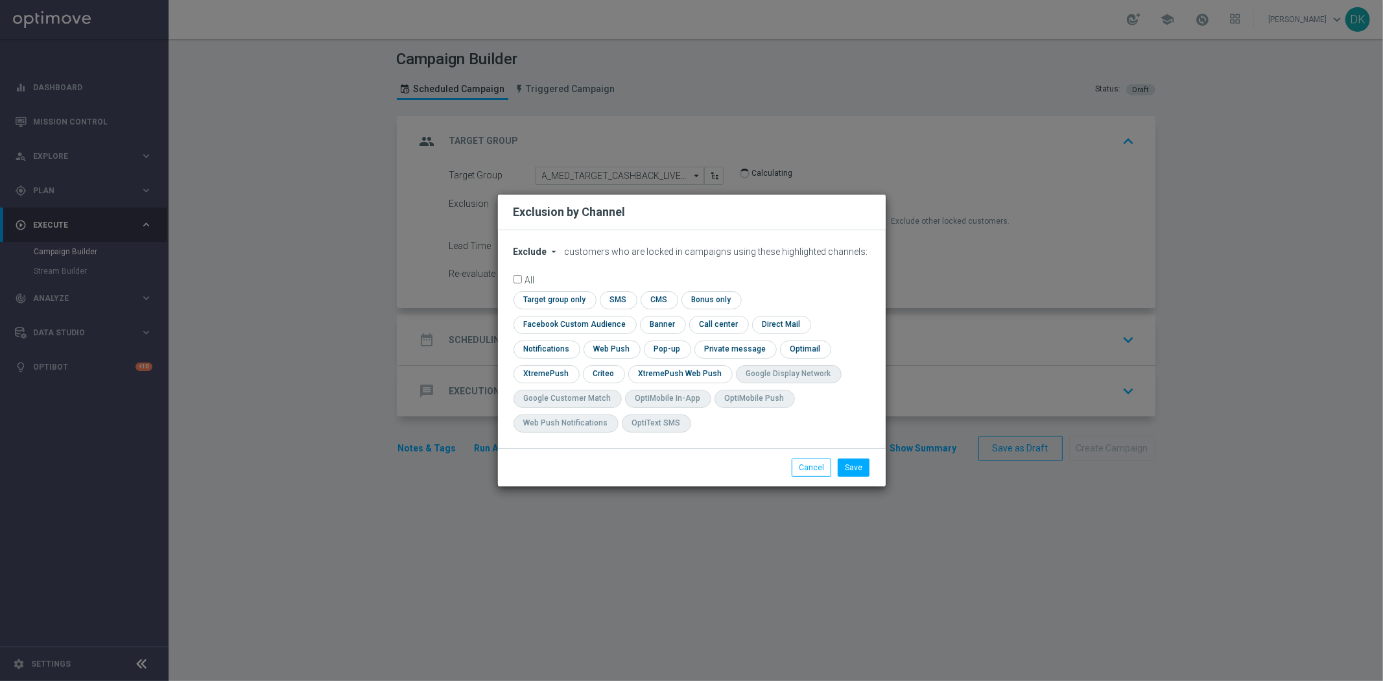
click at [534, 257] on span "Exclude" at bounding box center [530, 251] width 34 height 10
click at [0, 0] on span "Include" at bounding box center [0, 0] width 0 height 0
click at [541, 309] on input "checkbox" at bounding box center [552, 300] width 79 height 18
checkbox input "true"
click at [541, 323] on input "checkbox" at bounding box center [571, 325] width 117 height 18
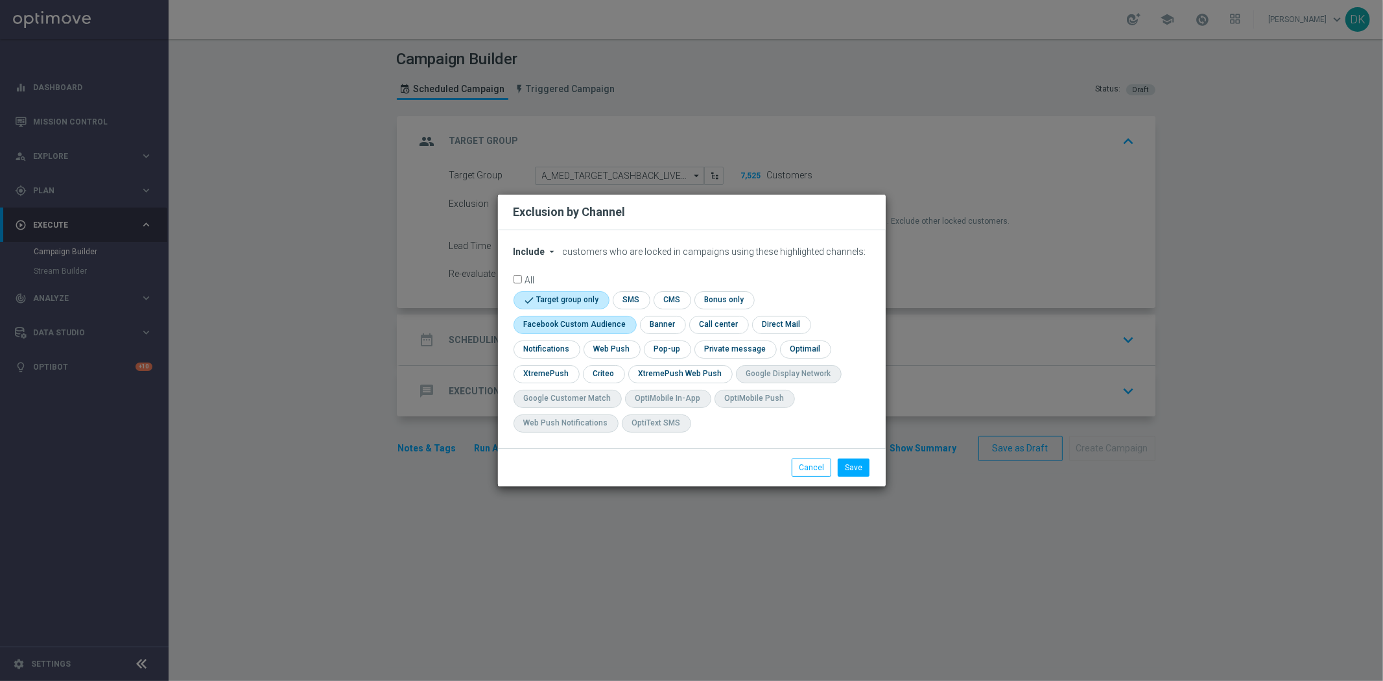
checkbox input "true"
click at [606, 381] on input "checkbox" at bounding box center [603, 374] width 40 height 18
checkbox input "true"
click at [869, 473] on button "Save" at bounding box center [854, 467] width 32 height 18
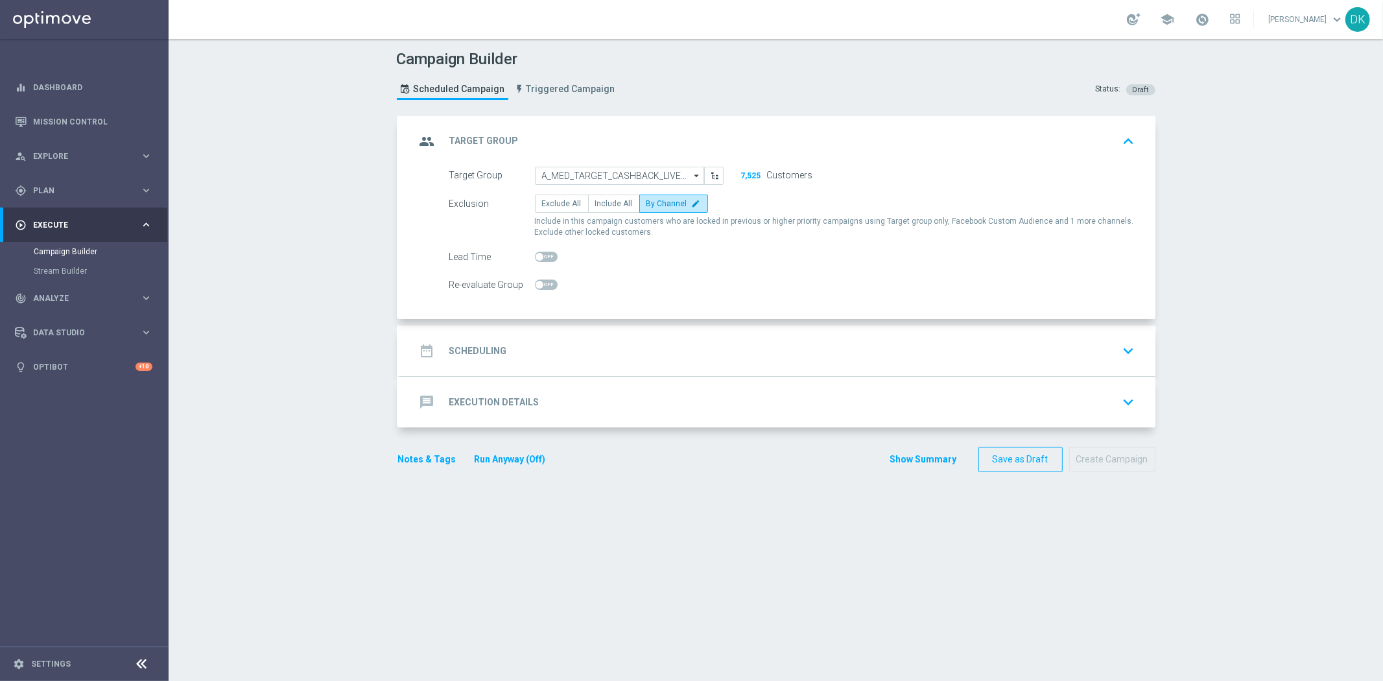
click at [502, 355] on div "date_range Scheduling keyboard_arrow_down" at bounding box center [778, 350] width 724 height 25
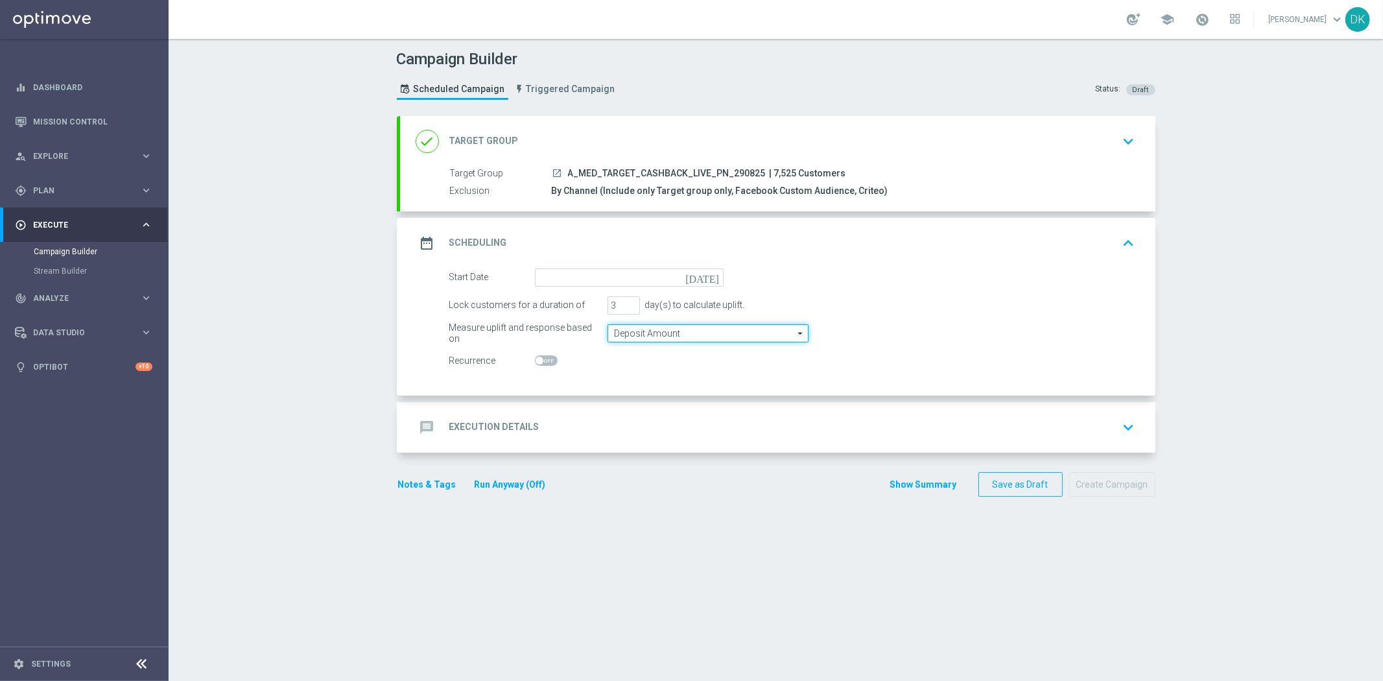
click at [636, 333] on input "Deposit Amount" at bounding box center [707, 333] width 201 height 18
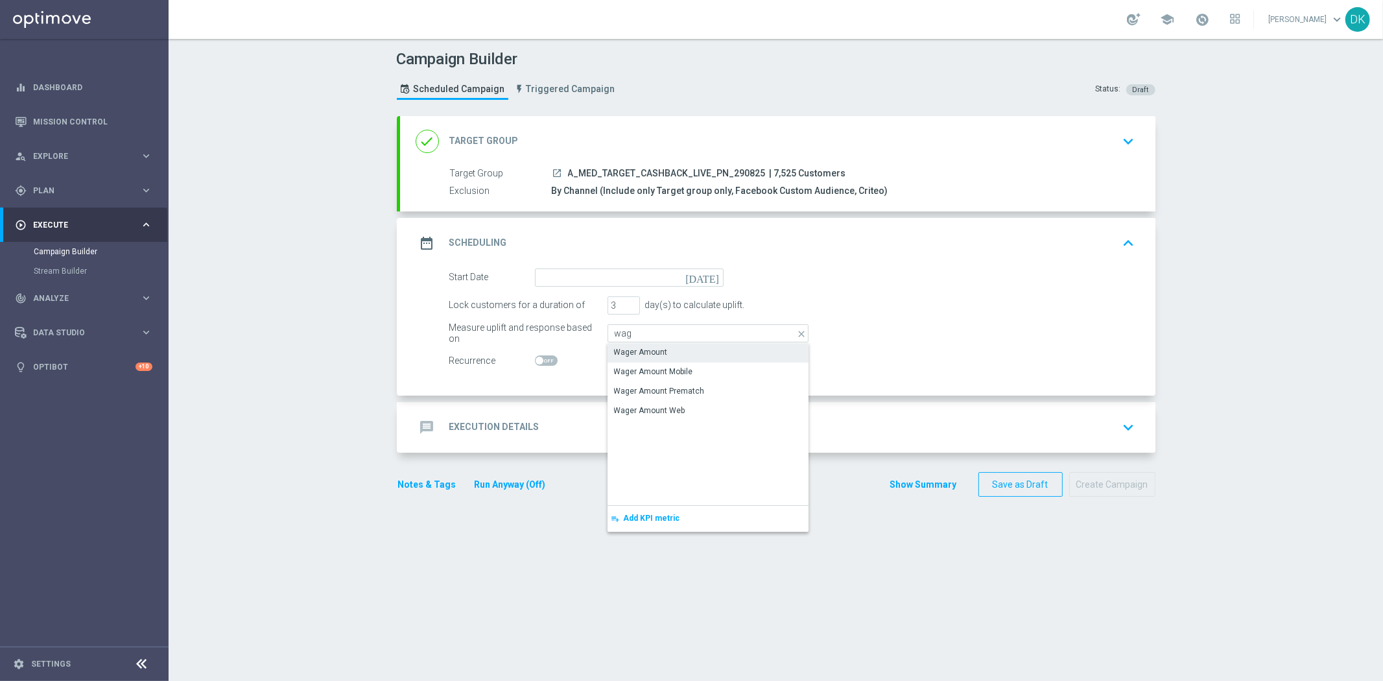
click at [631, 346] on div "Wager Amount" at bounding box center [641, 352] width 54 height 12
type input "Wager Amount"
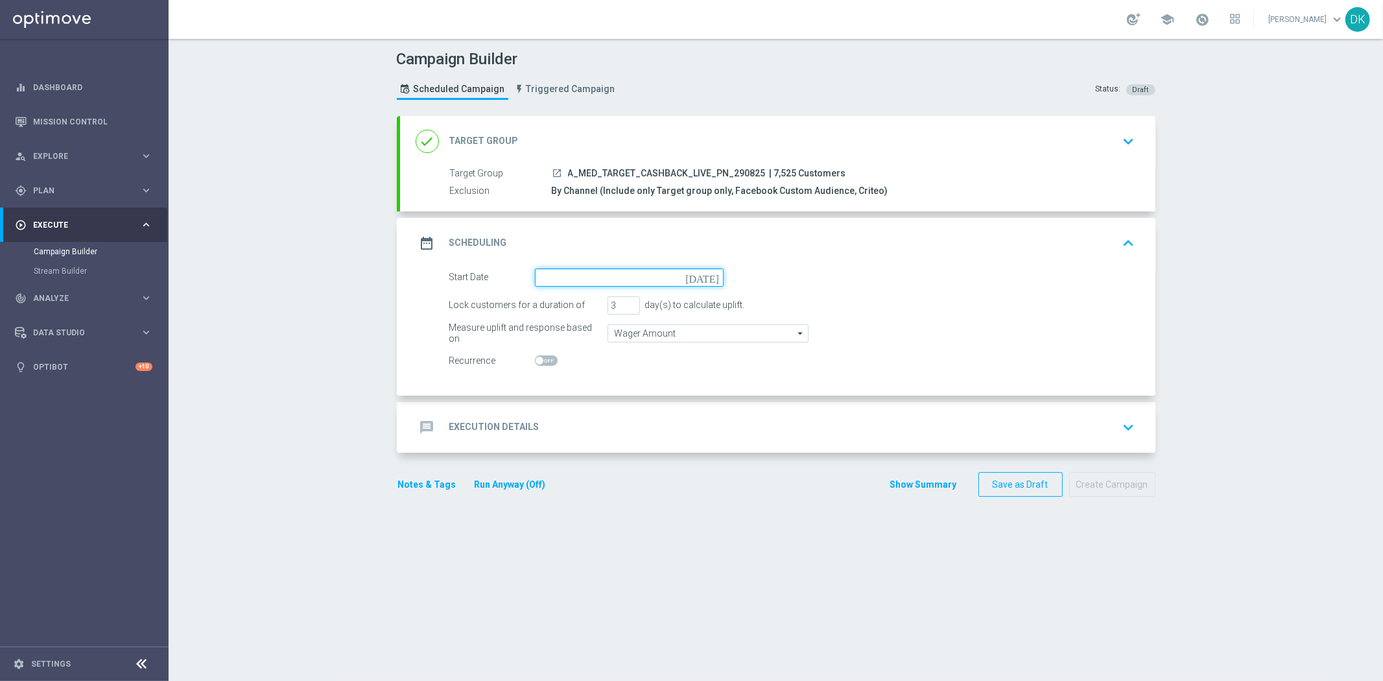
click at [621, 277] on input at bounding box center [629, 277] width 189 height 18
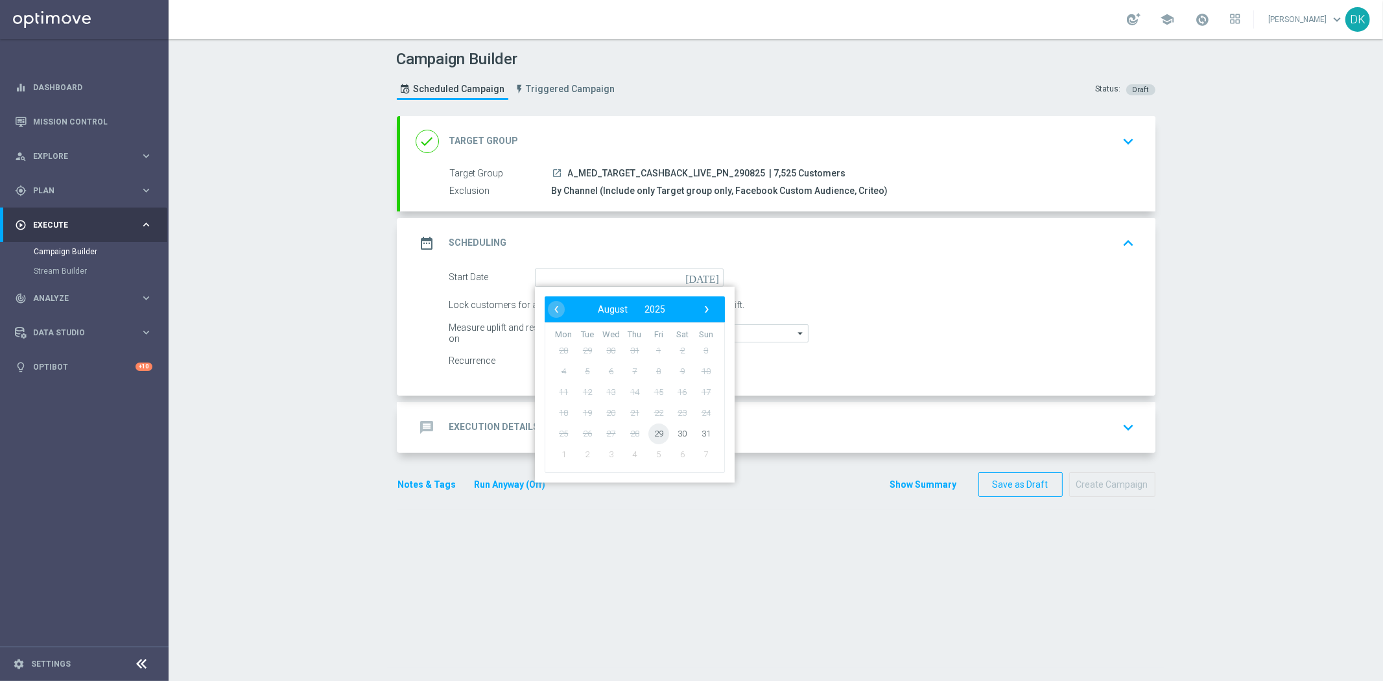
click at [652, 436] on span "29" at bounding box center [658, 433] width 21 height 21
type input "[DATE]"
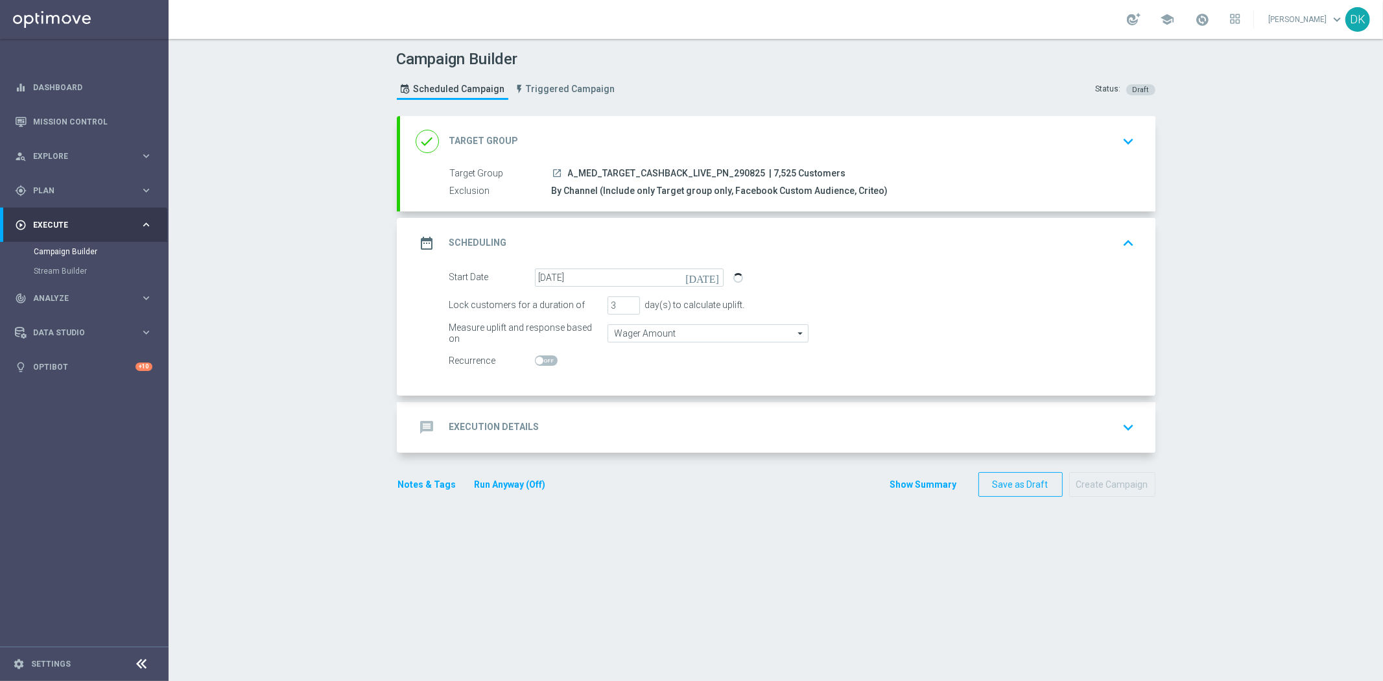
click at [595, 411] on div "message Execution Details keyboard_arrow_down" at bounding box center [777, 427] width 755 height 51
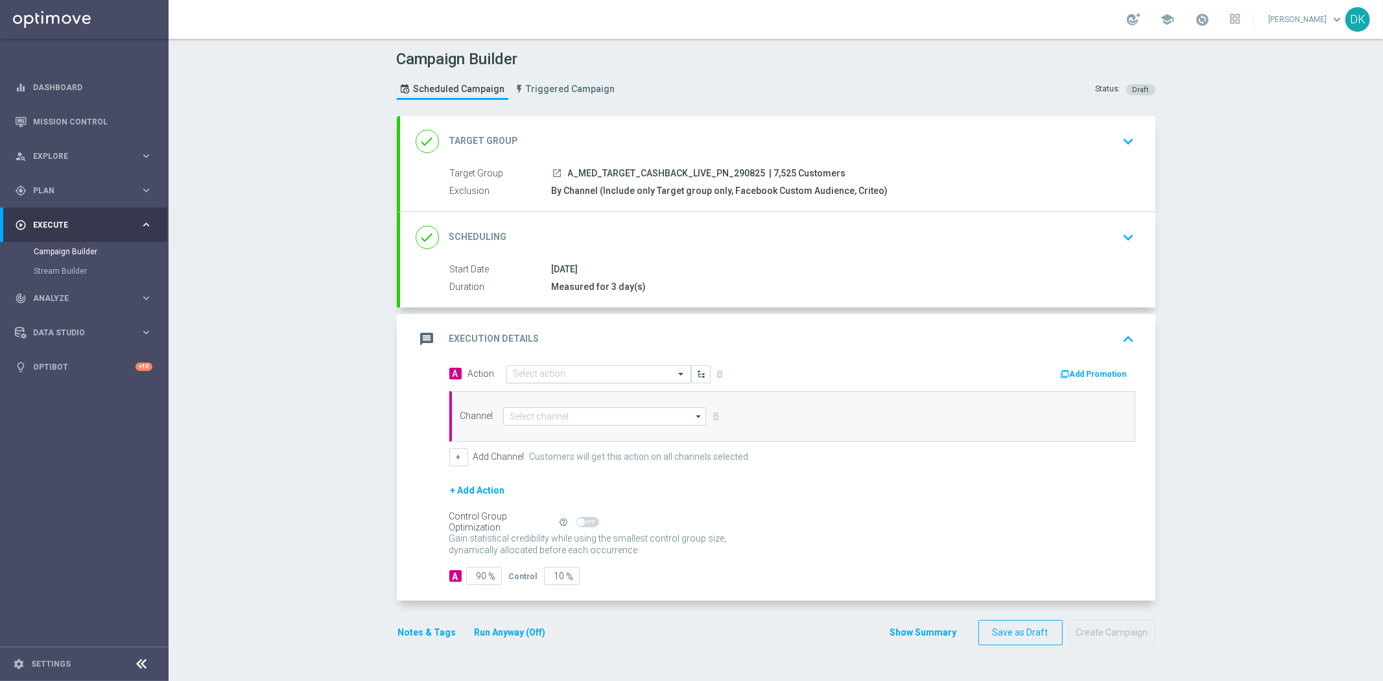
click at [562, 377] on input "text" at bounding box center [585, 374] width 145 height 11
click at [556, 545] on span "Create new action" at bounding box center [559, 549] width 68 height 9
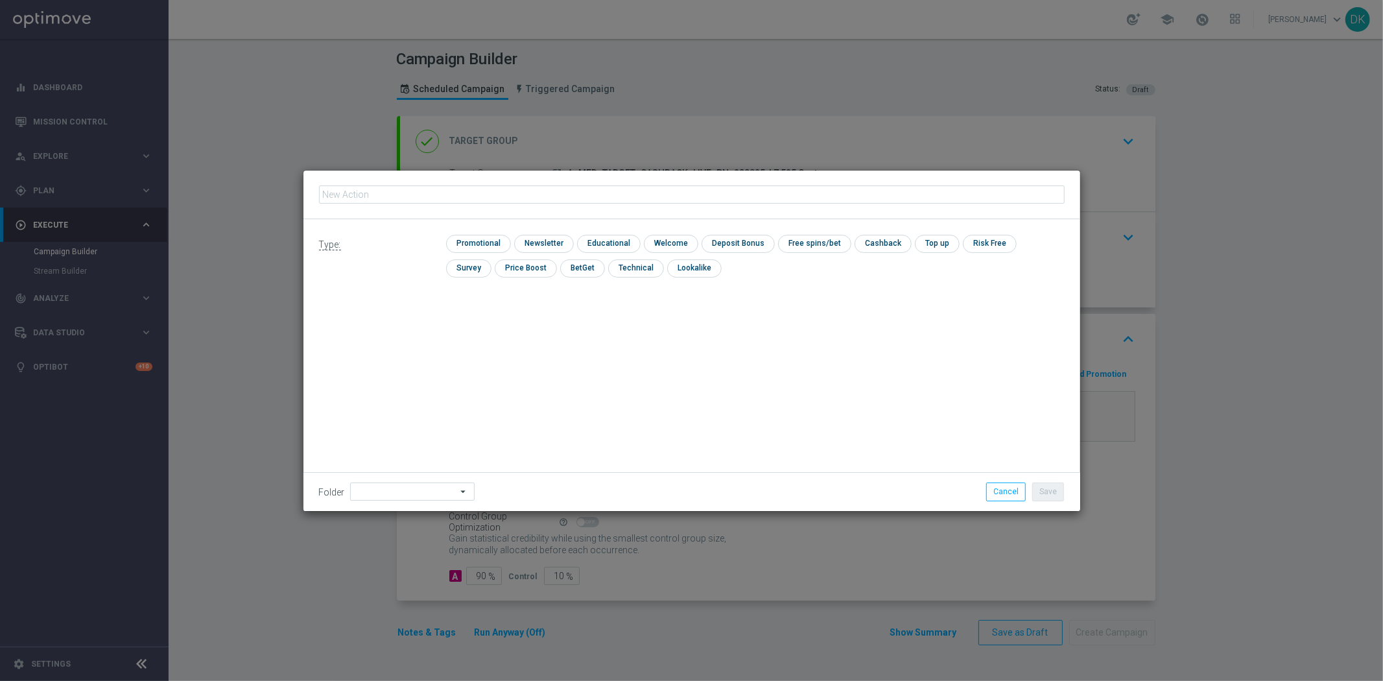
type input "A_MED_TARGET_CASHBACK_LIVE_PN_290825"
click at [480, 237] on input "checkbox" at bounding box center [477, 244] width 62 height 18
checkbox input "true"
click at [1044, 491] on button "Save" at bounding box center [1048, 491] width 32 height 18
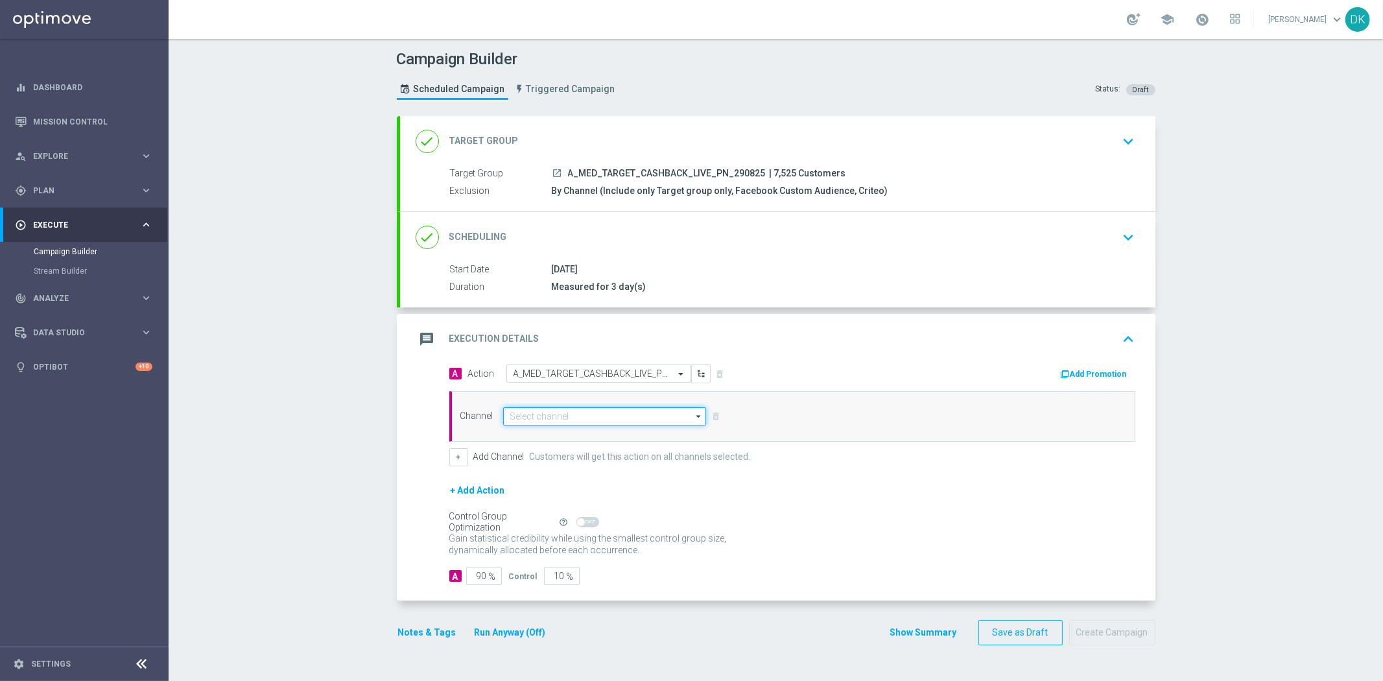
click at [548, 407] on input at bounding box center [605, 416] width 204 height 18
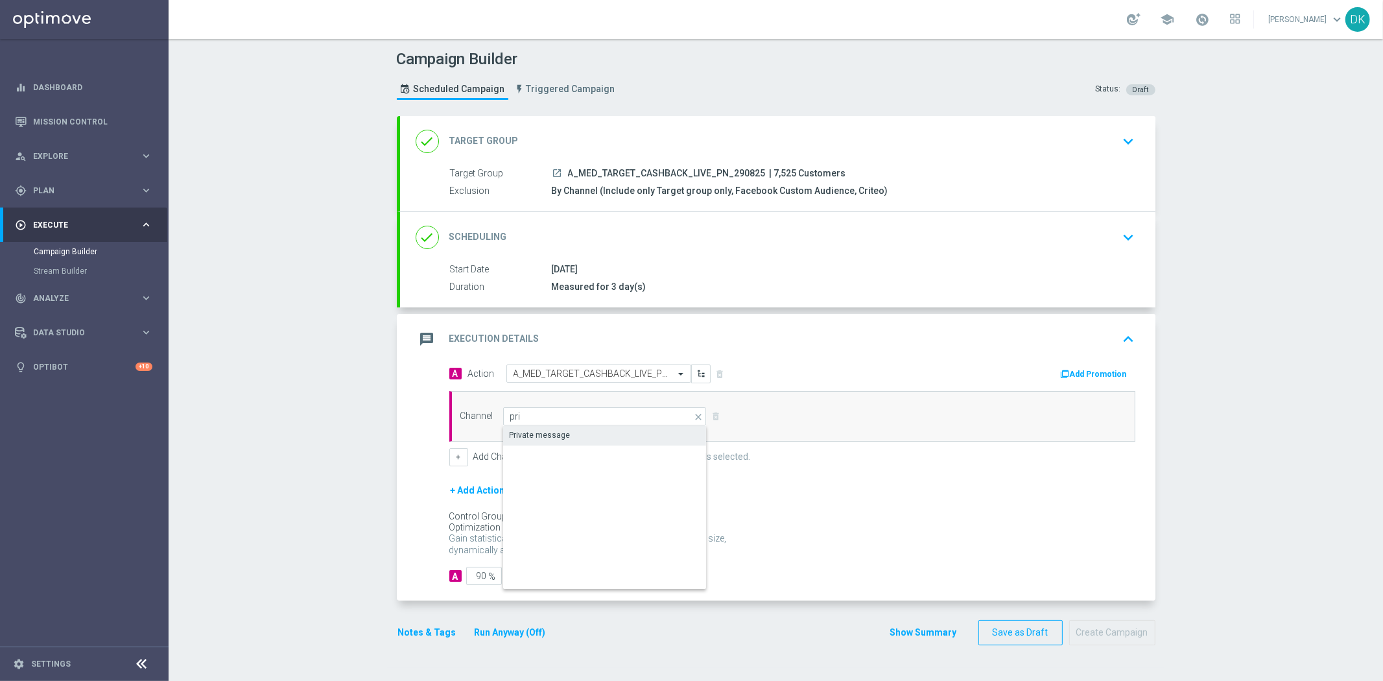
click at [559, 434] on div "Private message" at bounding box center [540, 435] width 61 height 12
type input "Private message"
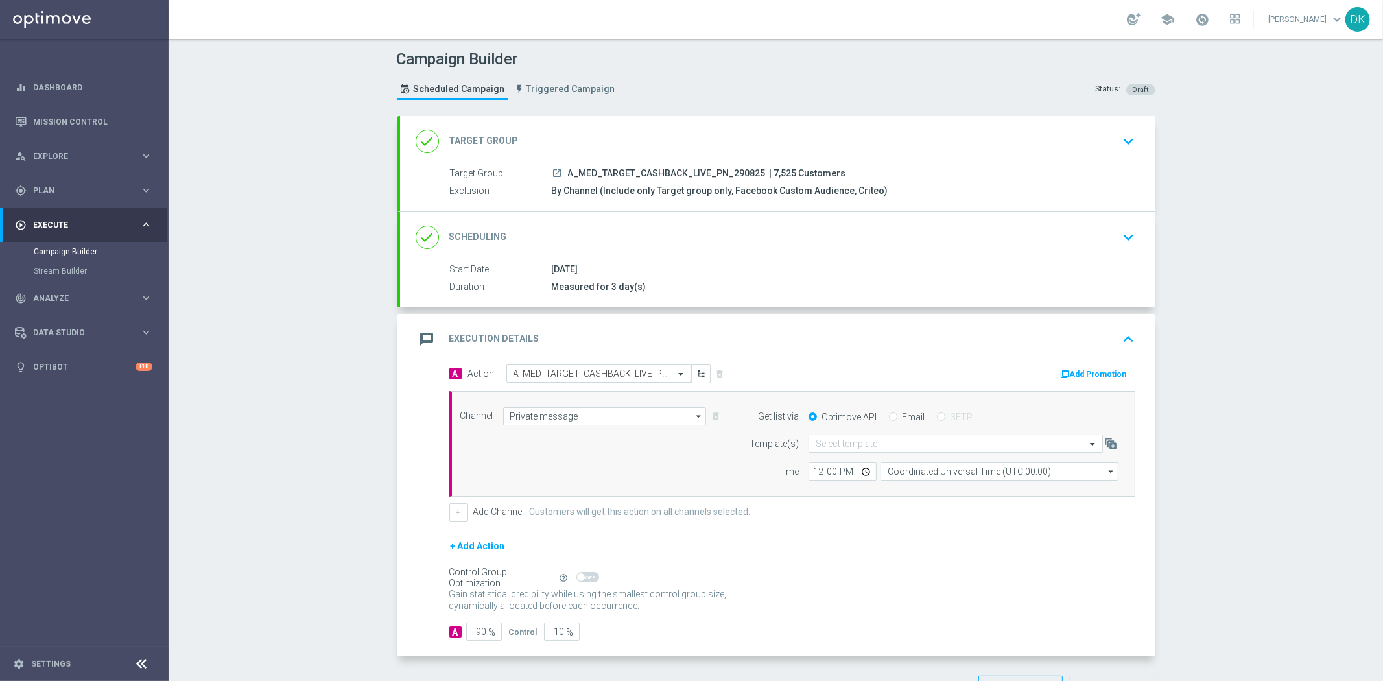
click at [845, 449] on input "text" at bounding box center [943, 443] width 254 height 11
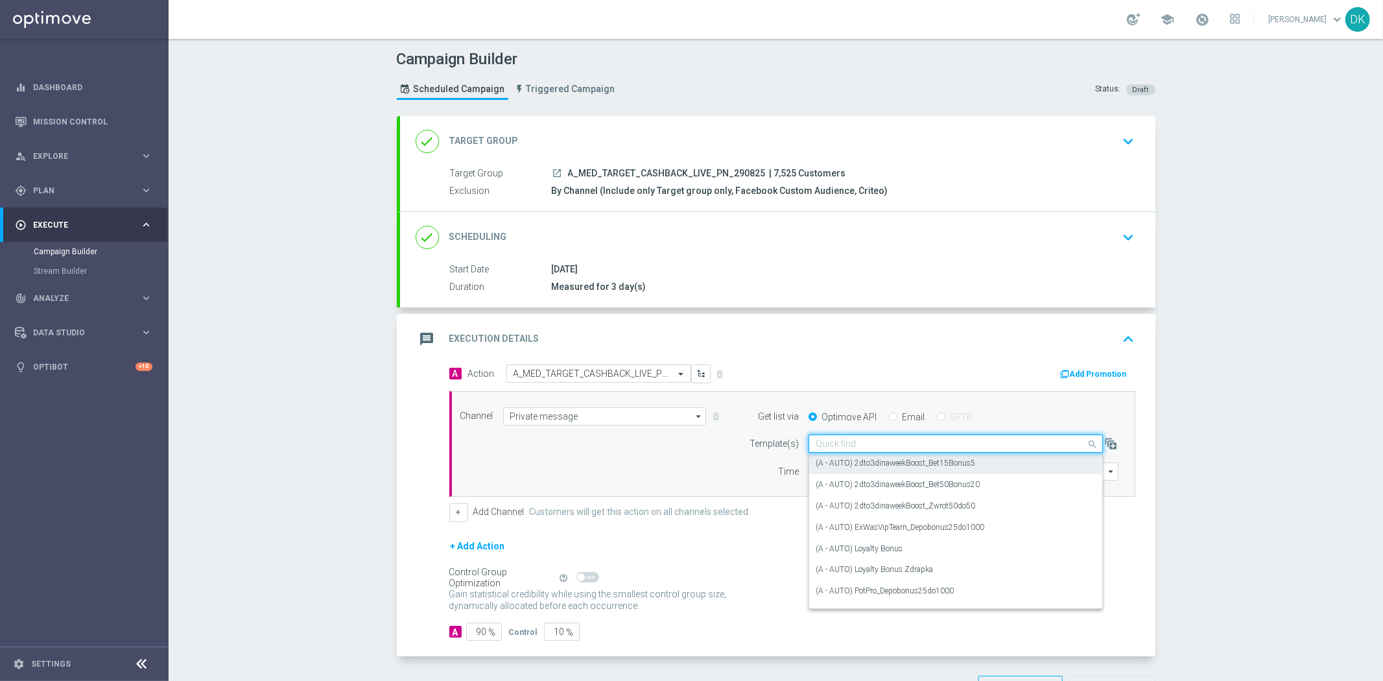
paste input "A_MED_TARGET_CASHBACK_LIVE_PN_290825"
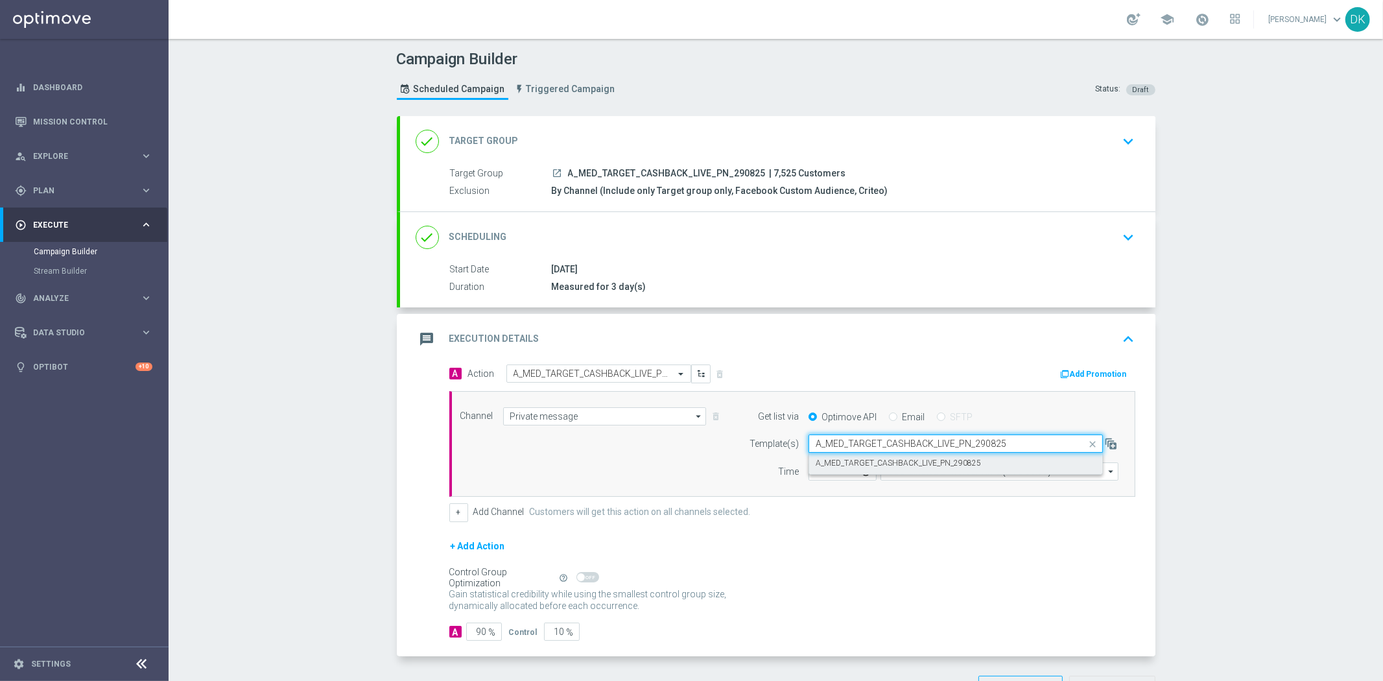
click at [842, 461] on label "A_MED_TARGET_CASHBACK_LIVE_PN_290825" at bounding box center [898, 463] width 165 height 11
type input "A_MED_TARGET_CASHBACK_LIVE_PN_290825"
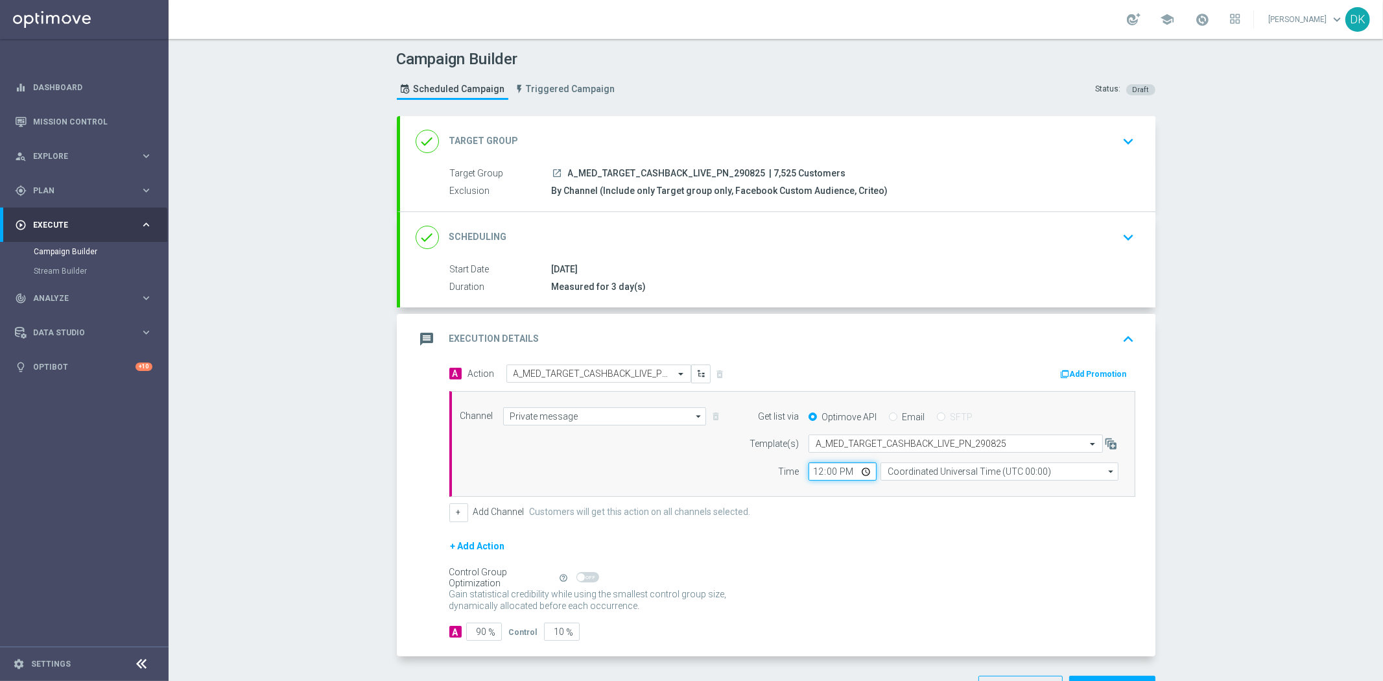
click at [810, 475] on input "12:00" at bounding box center [842, 471] width 68 height 18
type input "15:01"
click at [910, 473] on input "Coordinated Universal Time (UTC 00:00)" at bounding box center [999, 471] width 238 height 18
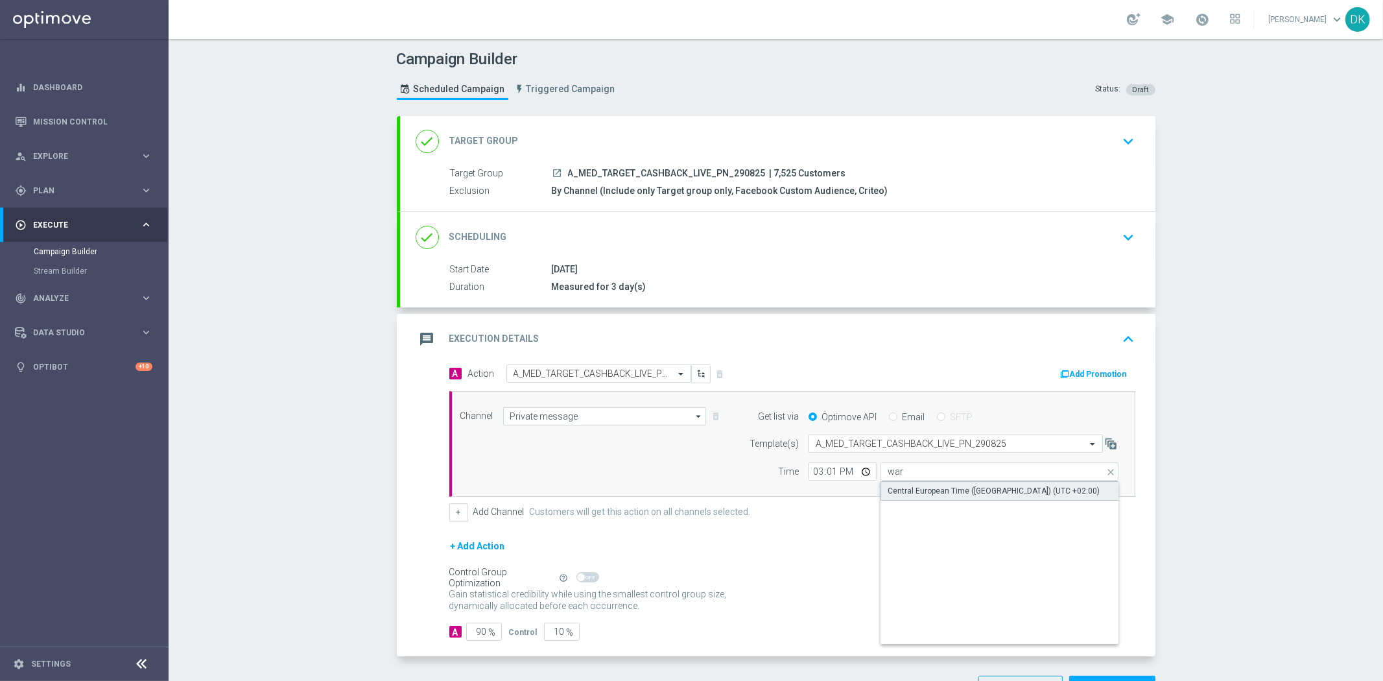
click at [911, 488] on div "Central European Time ([GEOGRAPHIC_DATA]) (UTC +02:00)" at bounding box center [994, 491] width 212 height 12
type input "Central European Time ([GEOGRAPHIC_DATA]) (UTC +02:00)"
click at [1087, 367] on button "Add Promotion" at bounding box center [1095, 374] width 72 height 14
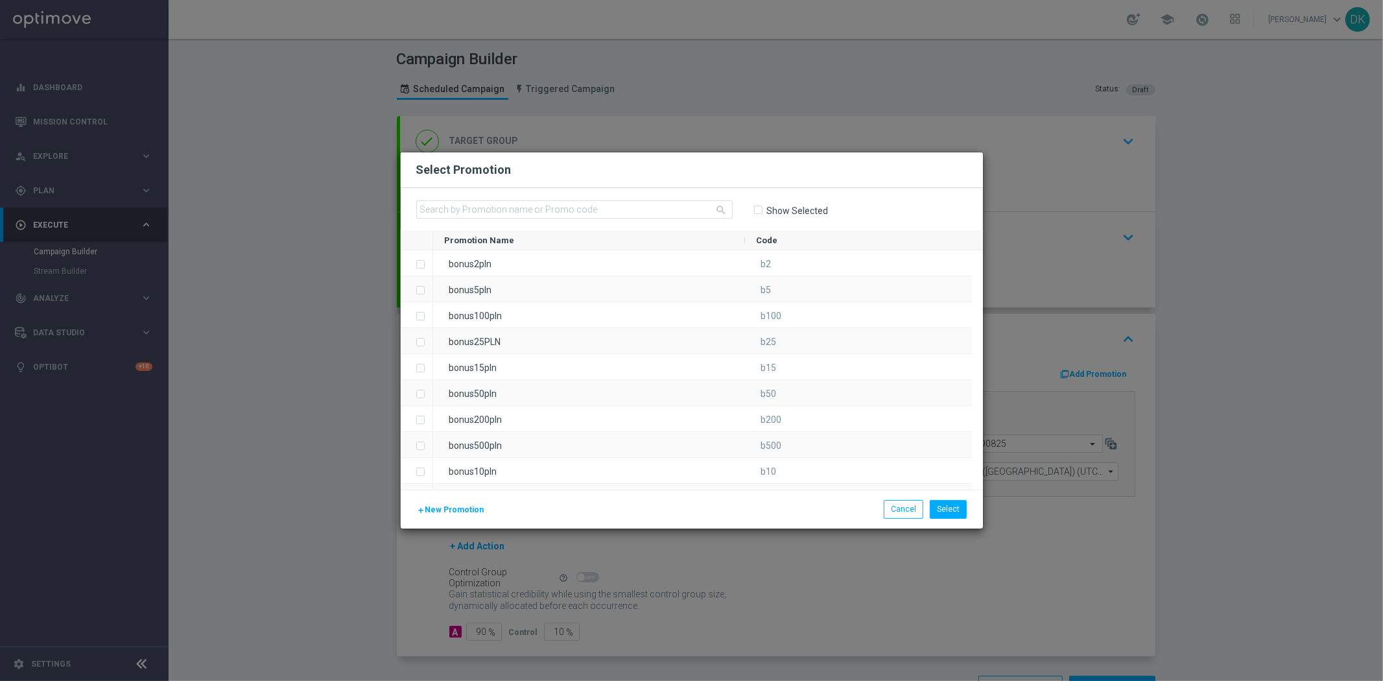
click at [465, 513] on span "New Promotion" at bounding box center [454, 509] width 59 height 9
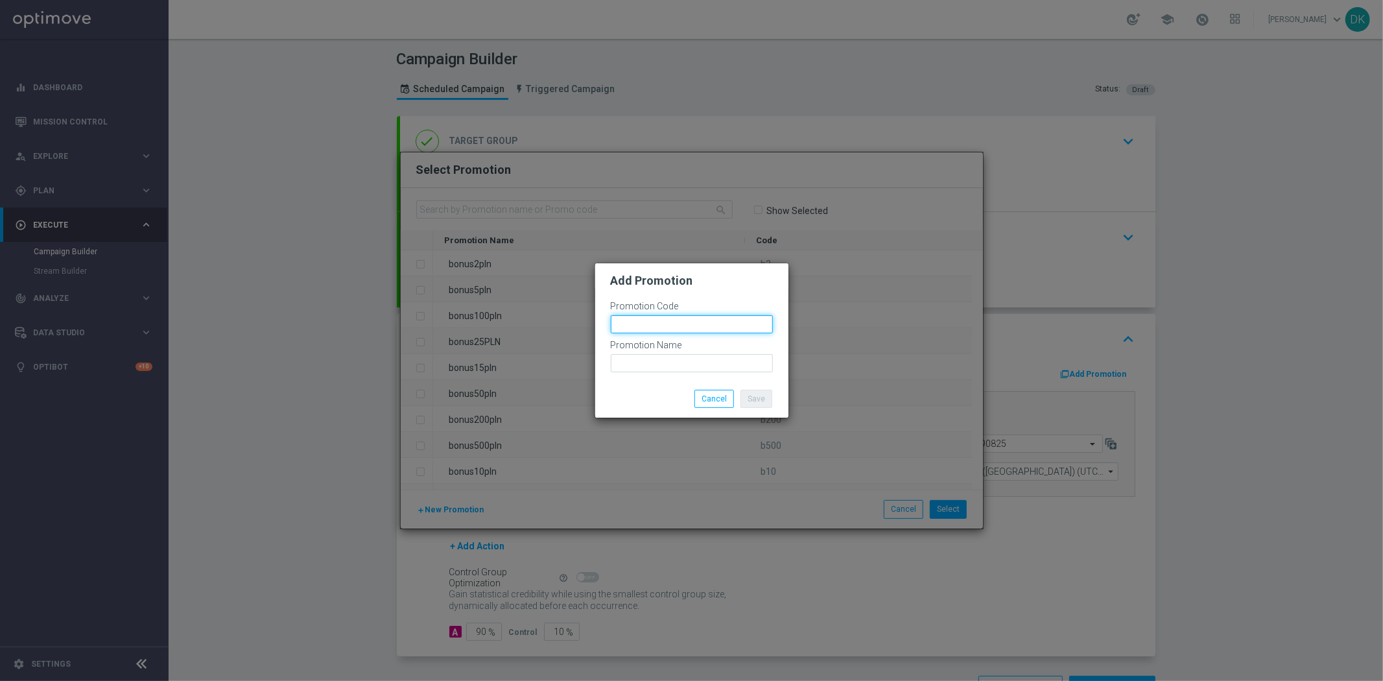
click at [675, 328] on input "text" at bounding box center [692, 324] width 162 height 18
paste input "173140"
click at [736, 321] on input "bonusapi_tg-173140" at bounding box center [692, 324] width 162 height 18
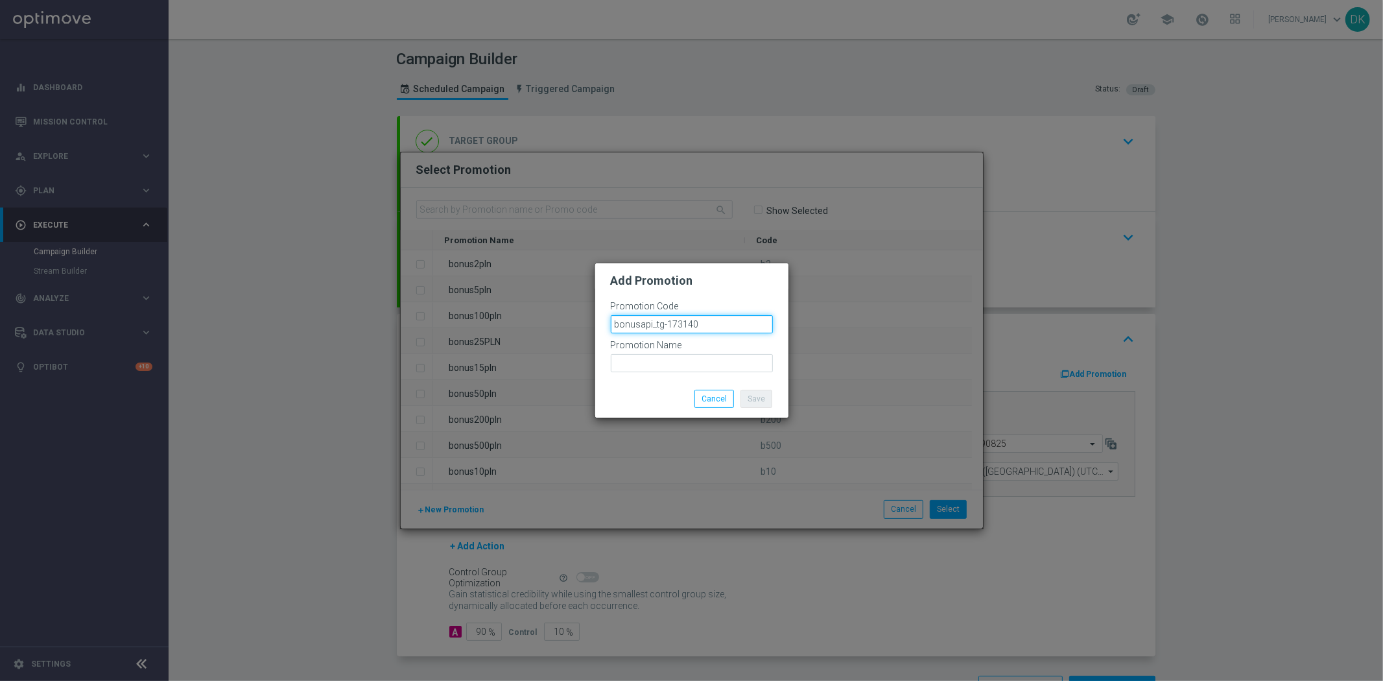
type input "bonusapi_tg-173140"
click at [703, 358] on input "text" at bounding box center [692, 363] width 162 height 18
paste input "bonusapi_tg-173140"
type input "bonusapi_tg-173140"
click at [755, 401] on button "Save" at bounding box center [756, 399] width 32 height 18
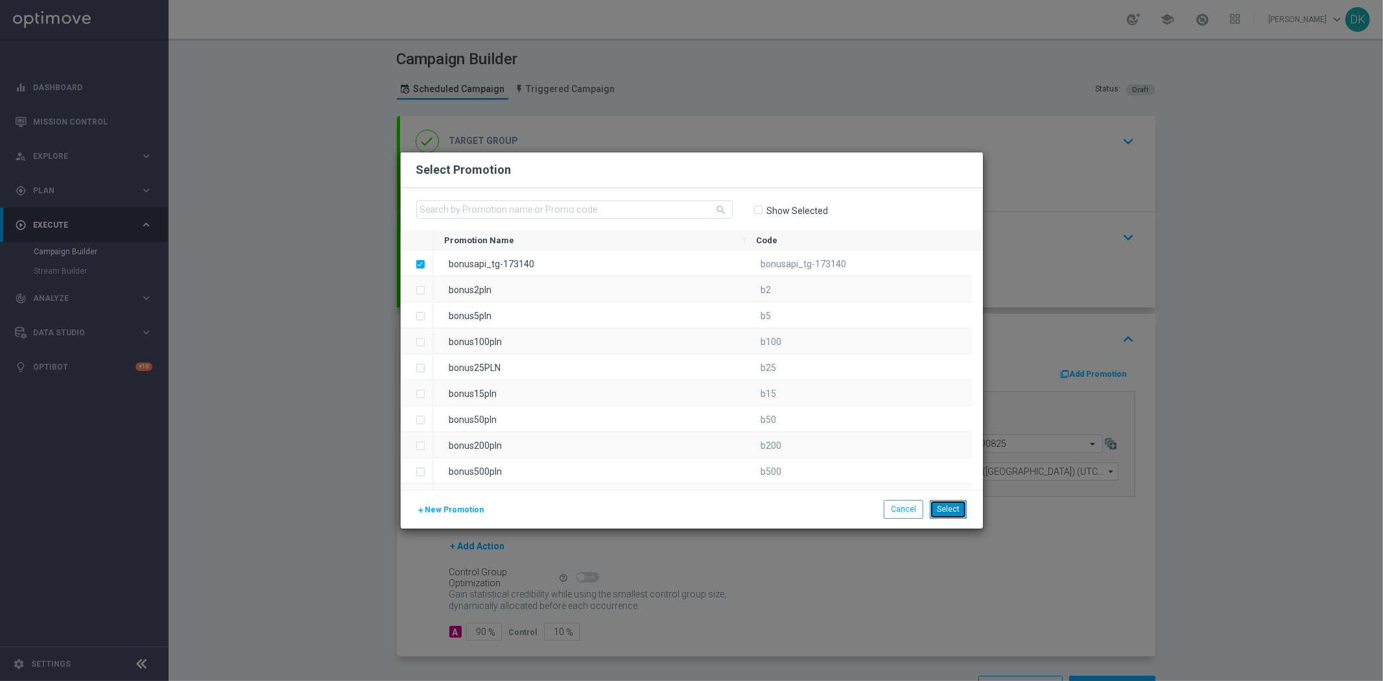
click at [961, 513] on button "Select" at bounding box center [948, 509] width 37 height 18
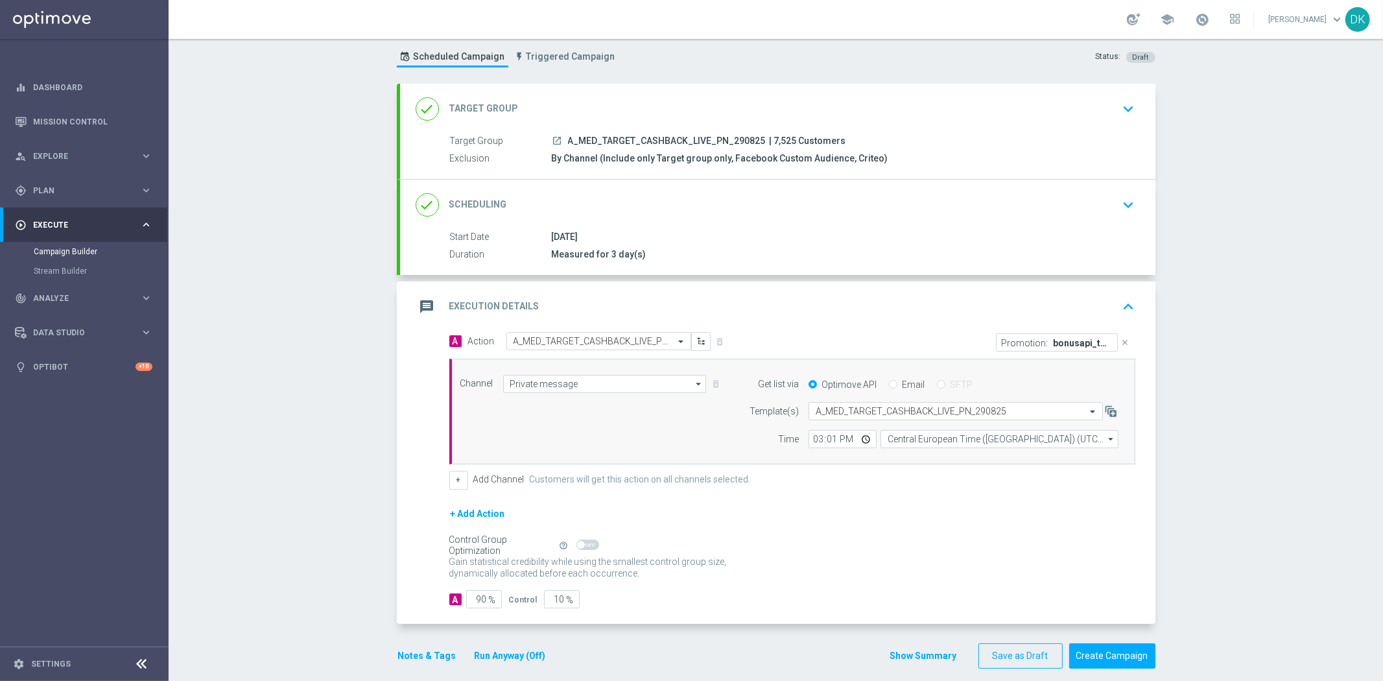
scroll to position [46, 0]
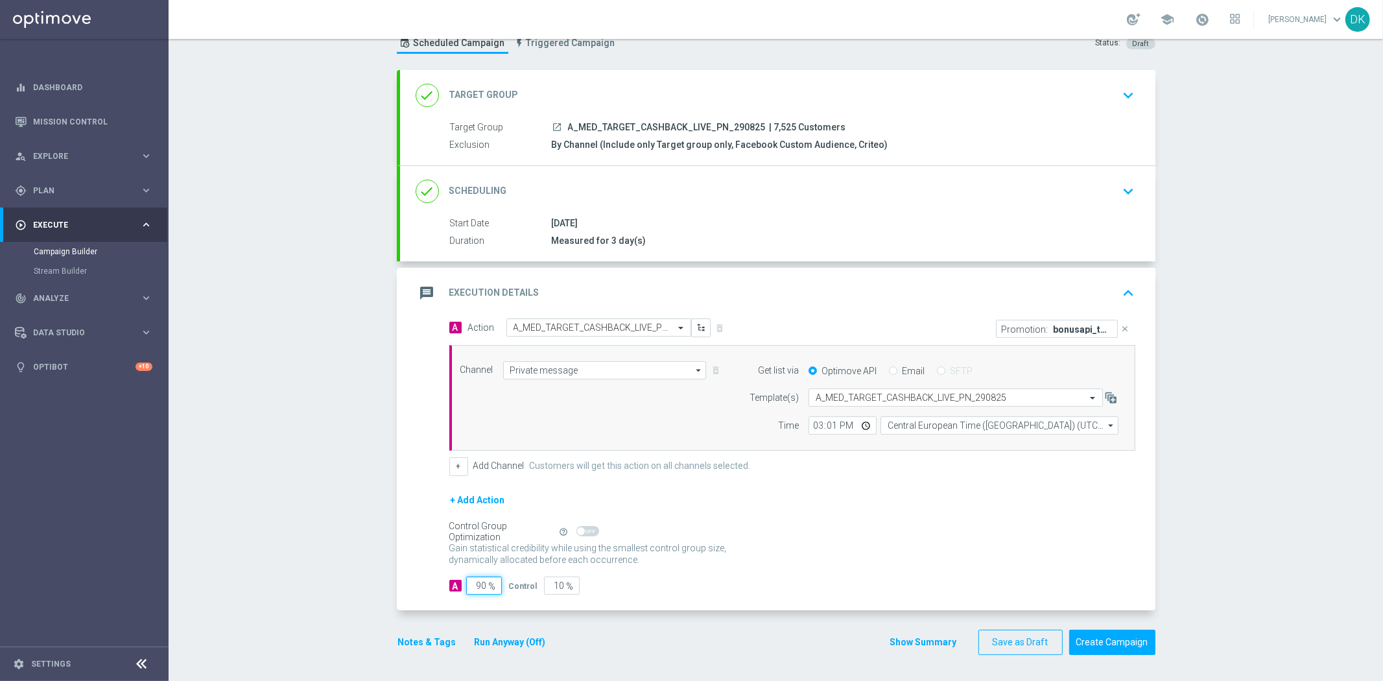
drag, startPoint x: 472, startPoint y: 582, endPoint x: 504, endPoint y: 586, distance: 32.0
click at [503, 586] on div "A 90 % Control 10 %" at bounding box center [792, 585] width 686 height 18
type input "9"
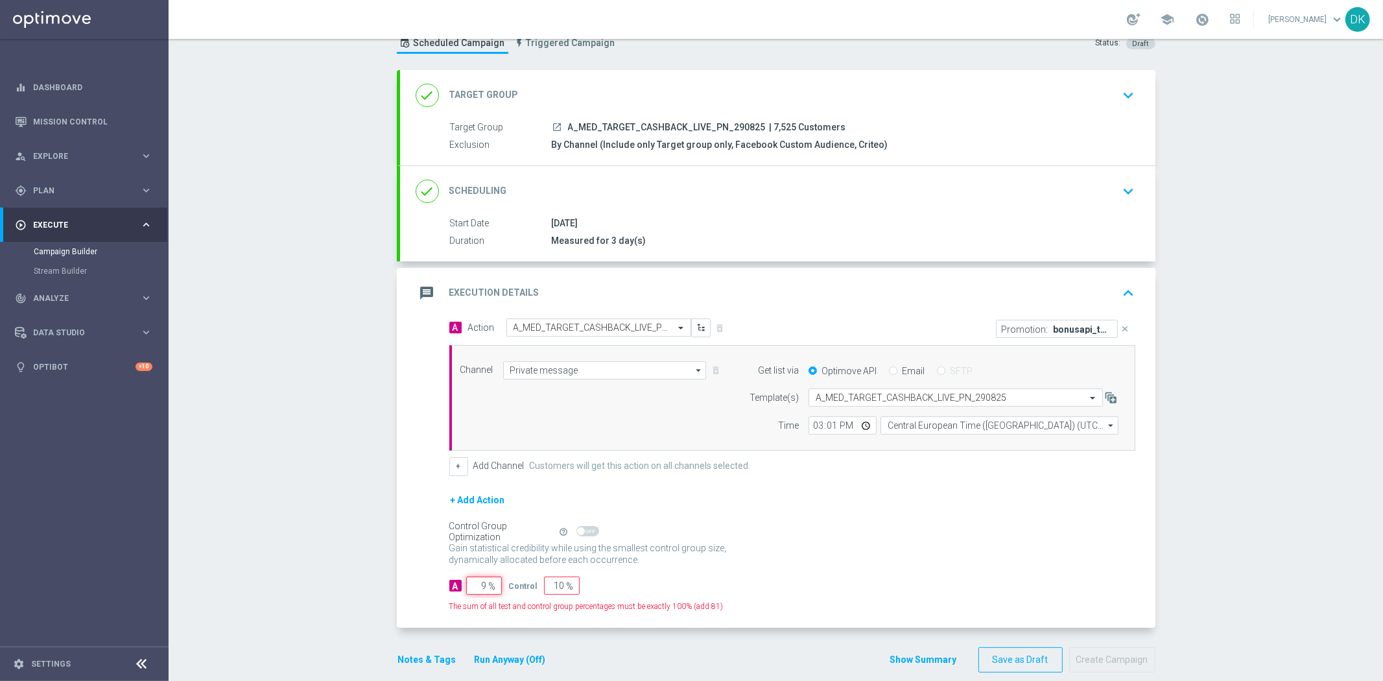
type input "91"
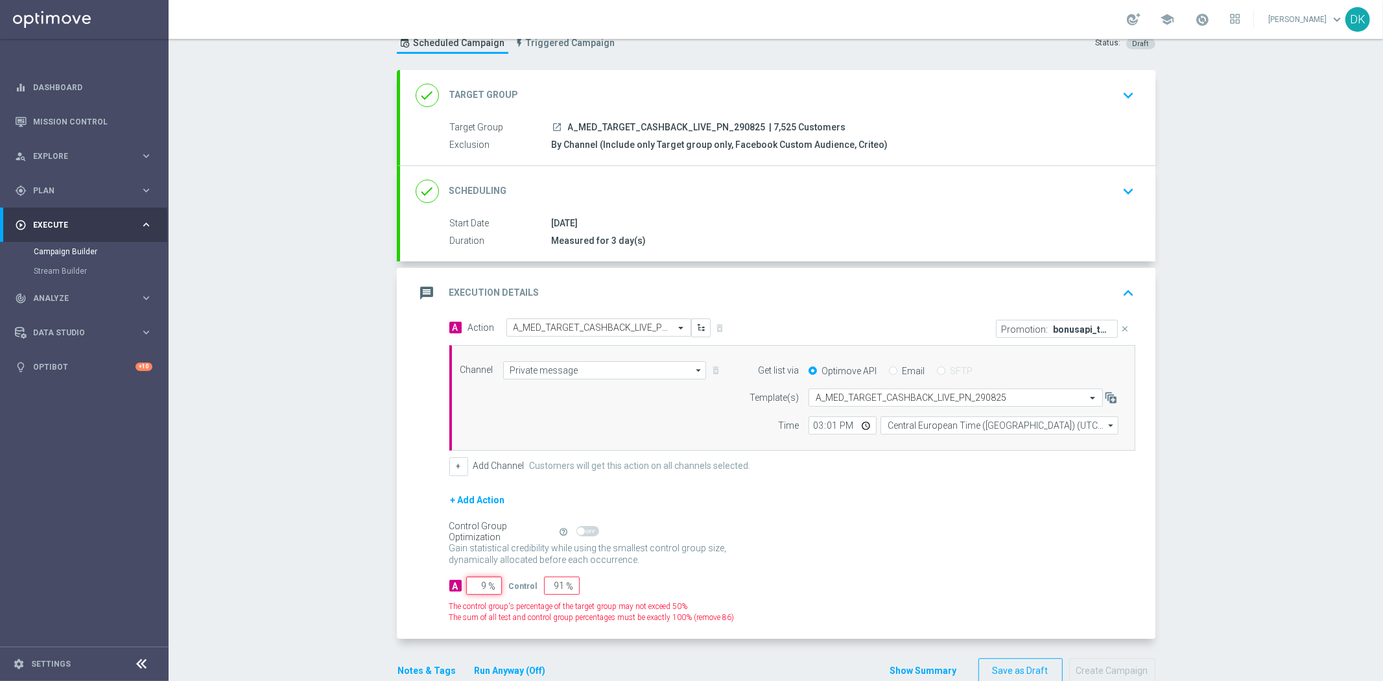
type input "95"
type input "5"
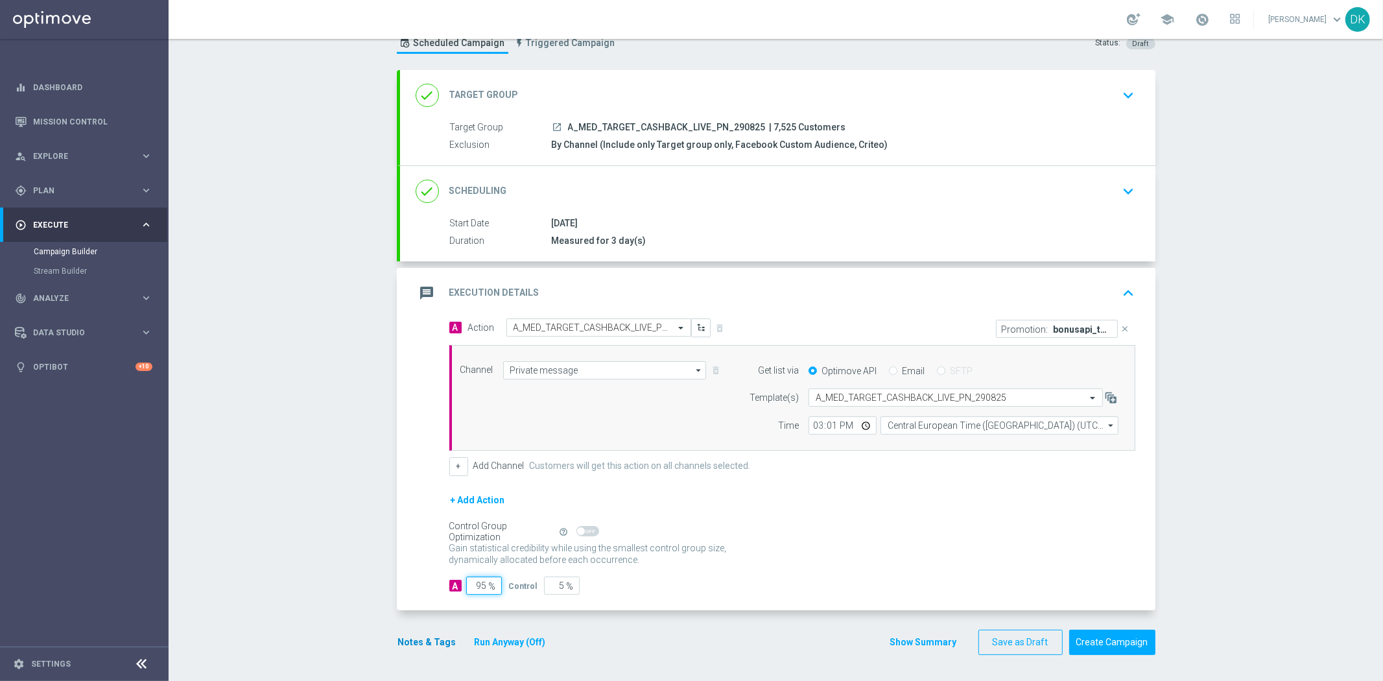
type input "95"
click at [423, 639] on button "Notes & Tags" at bounding box center [427, 642] width 61 height 16
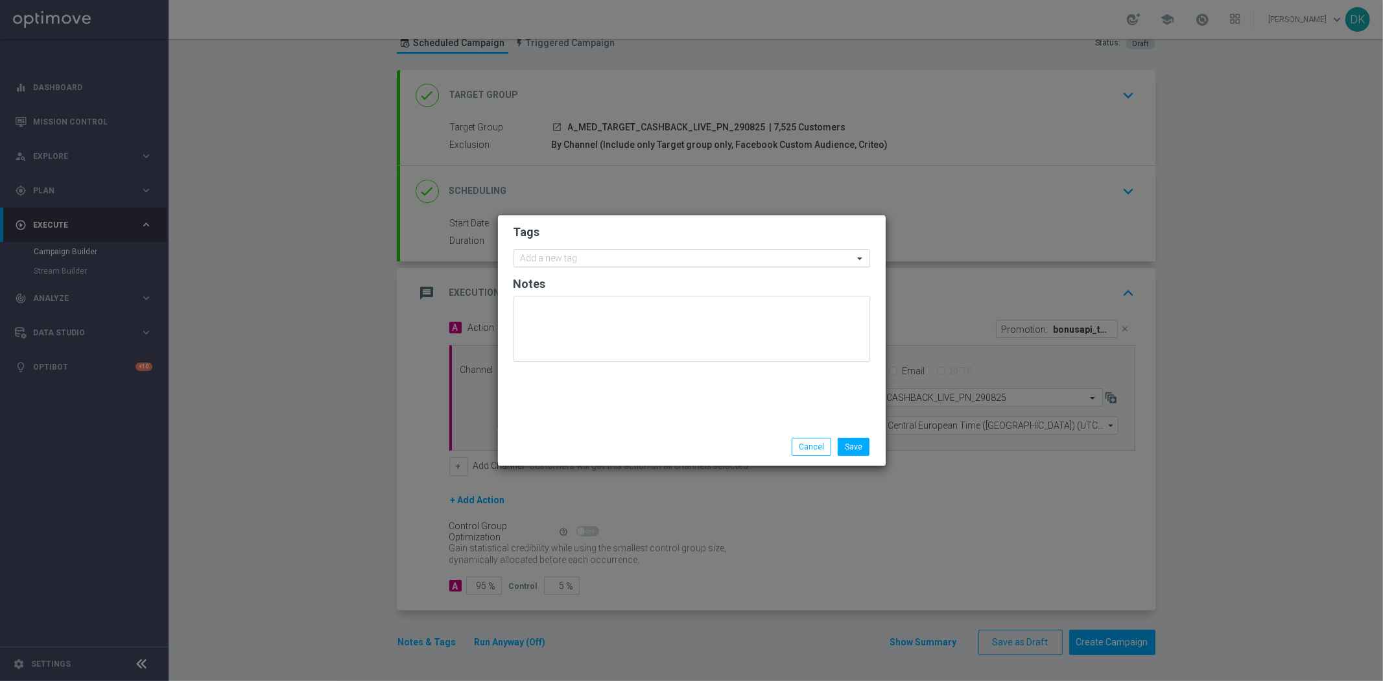
click at [569, 261] on input "text" at bounding box center [687, 258] width 333 height 11
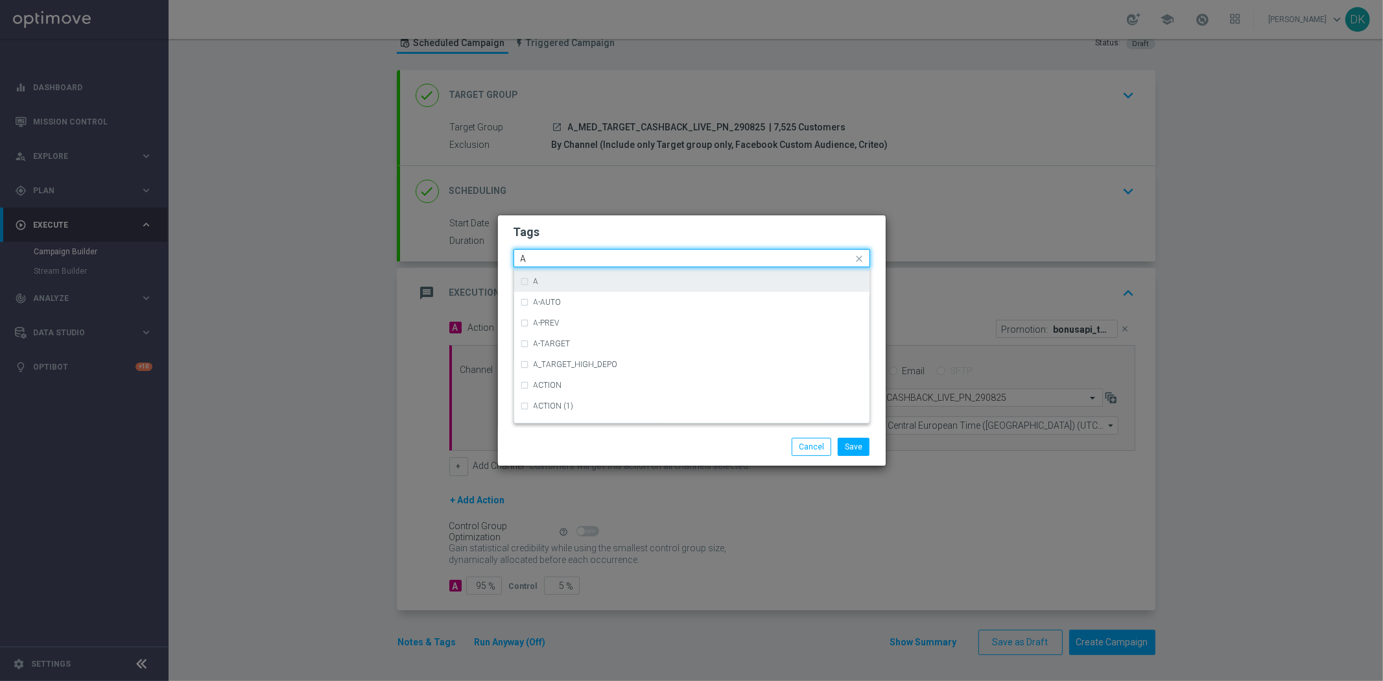
scroll to position [1513, 0]
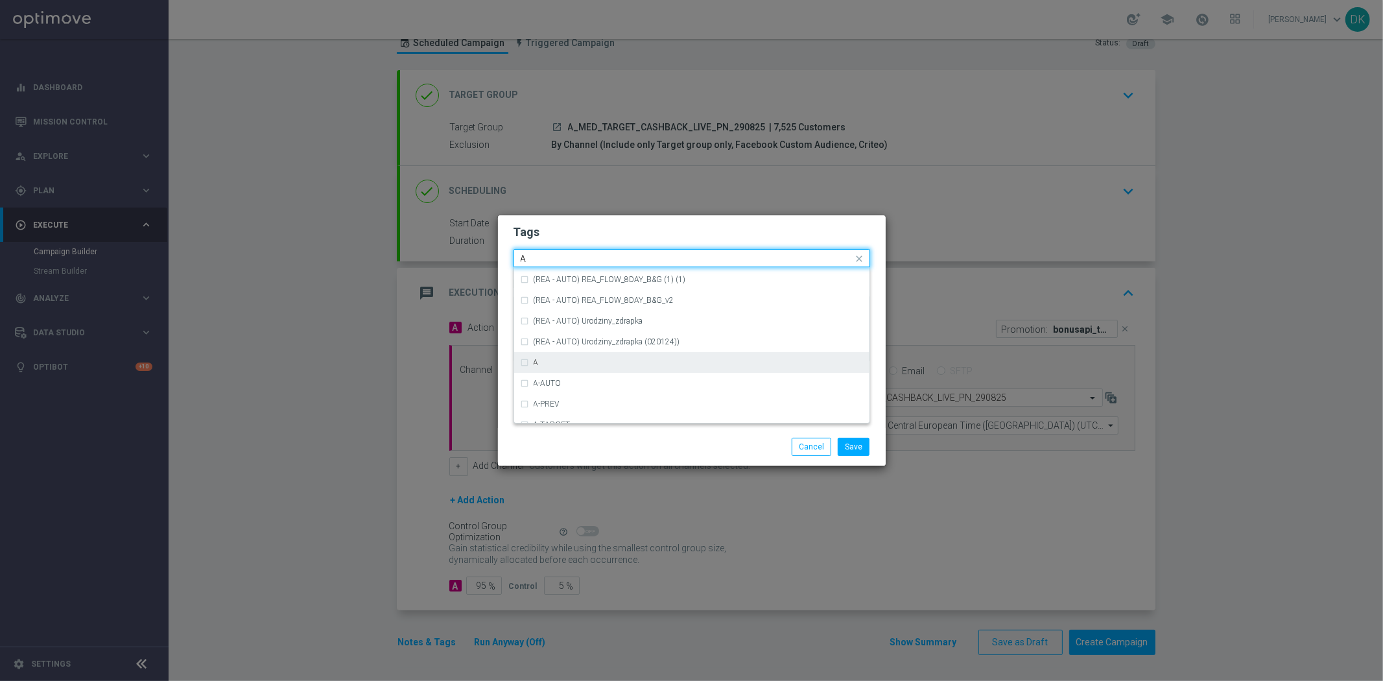
click at [558, 364] on div "A" at bounding box center [698, 363] width 329 height 8
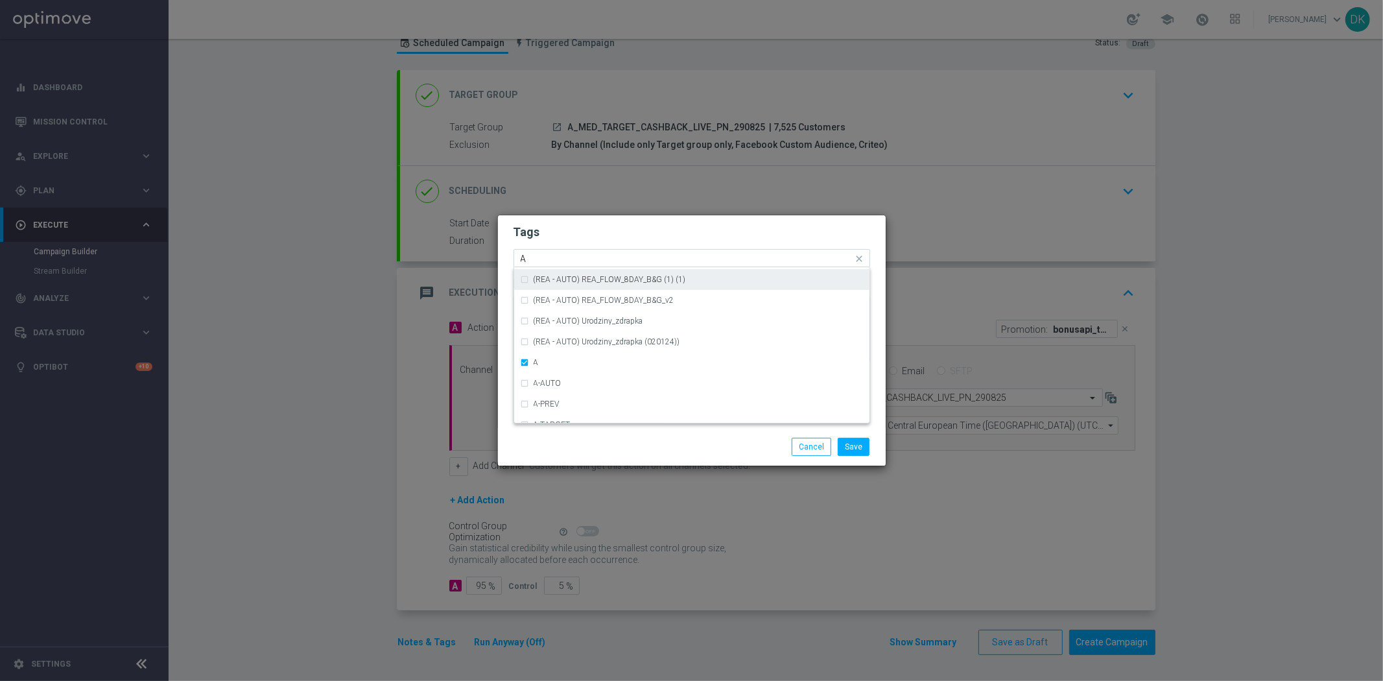
click at [537, 260] on input "A" at bounding box center [687, 258] width 333 height 11
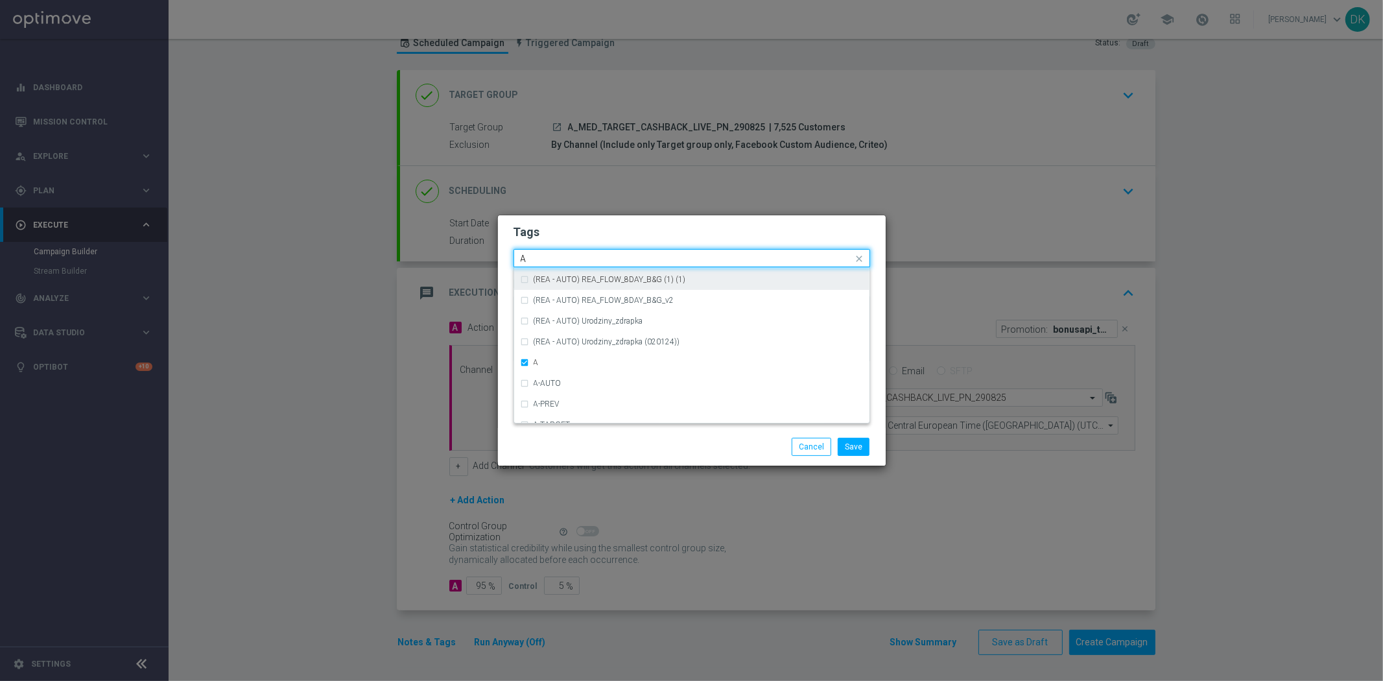
click at [537, 260] on input "A" at bounding box center [687, 258] width 333 height 11
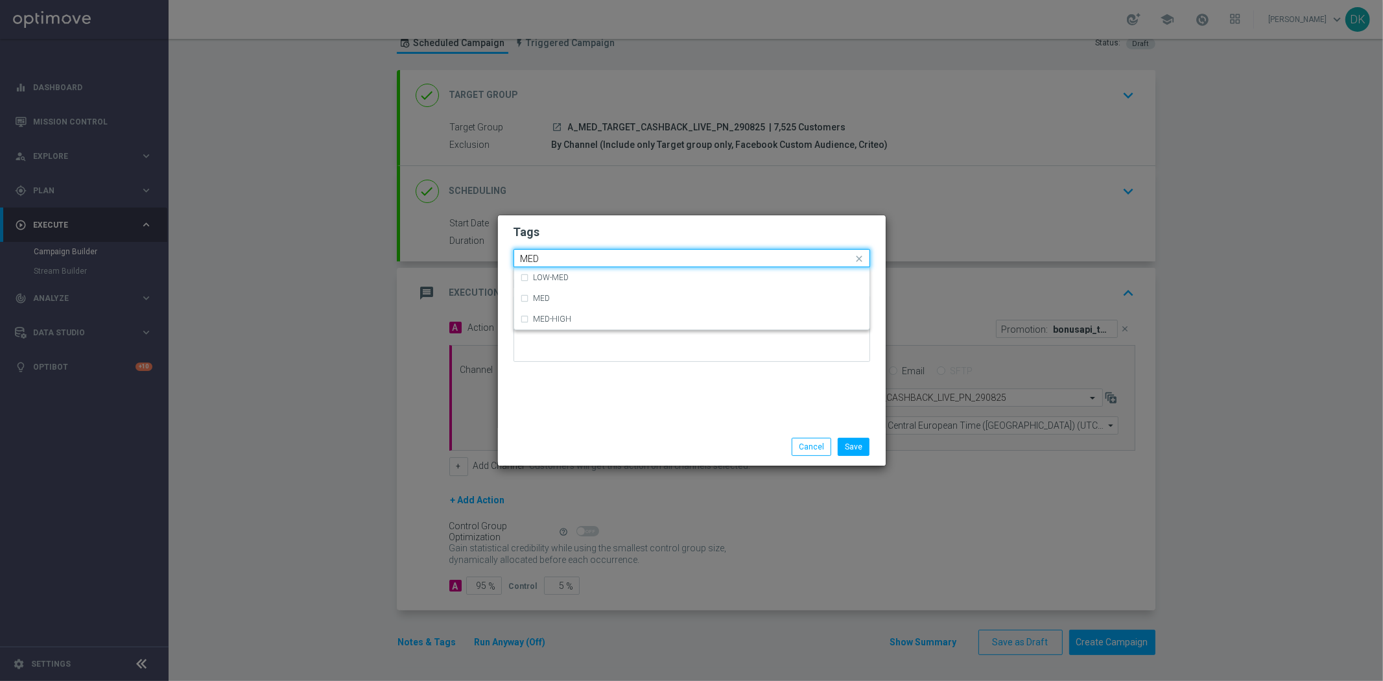
scroll to position [0, 0]
click at [559, 293] on div "MED" at bounding box center [692, 298] width 342 height 21
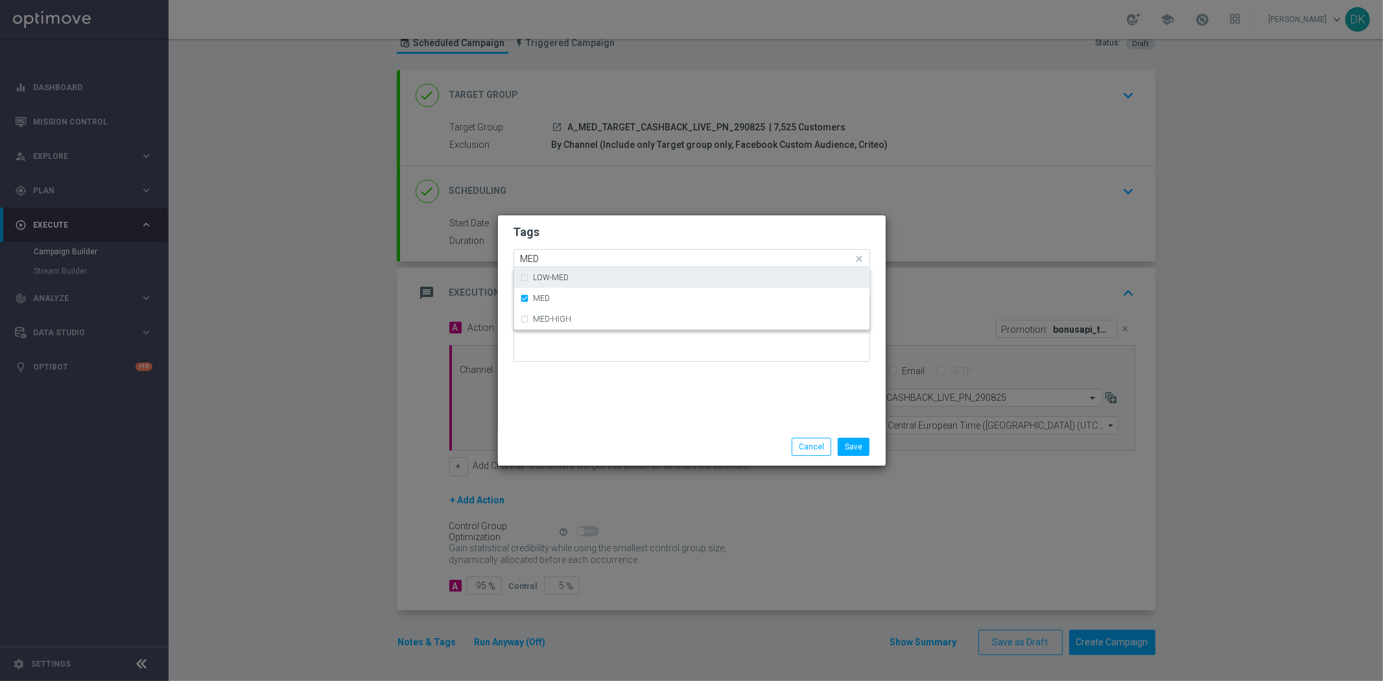
click at [554, 251] on div "Quick find × A × MED MED" at bounding box center [683, 258] width 339 height 16
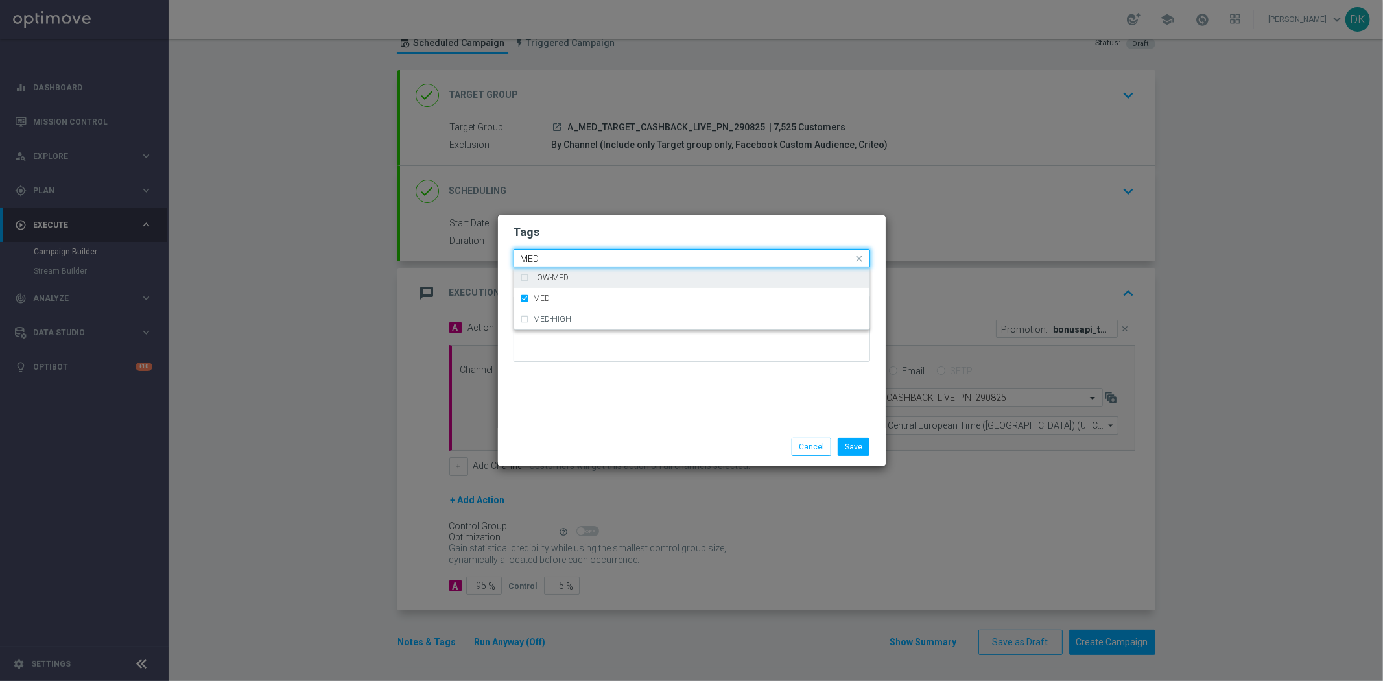
click at [554, 251] on div "Quick find × A × MED MED" at bounding box center [683, 258] width 339 height 16
click at [589, 256] on input "MEDTAR" at bounding box center [687, 258] width 333 height 11
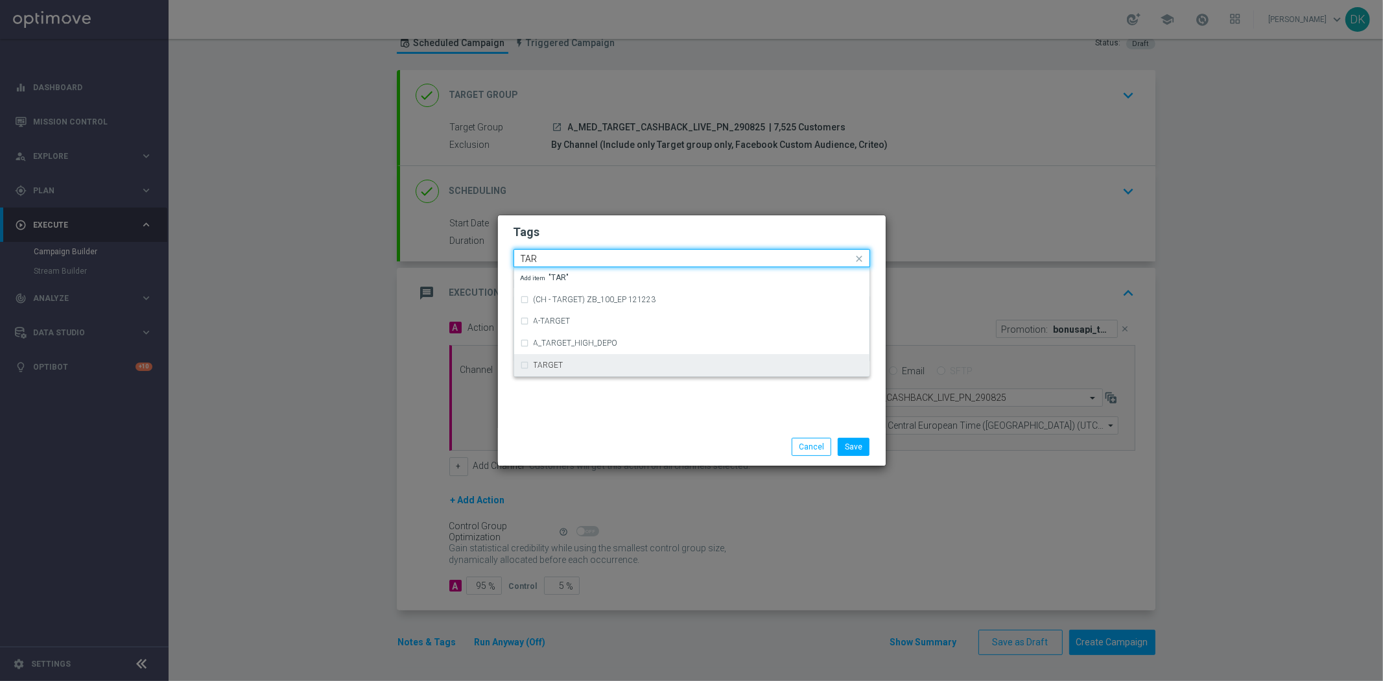
click at [567, 361] on div "TARGET" at bounding box center [698, 365] width 329 height 8
type input "TAR"
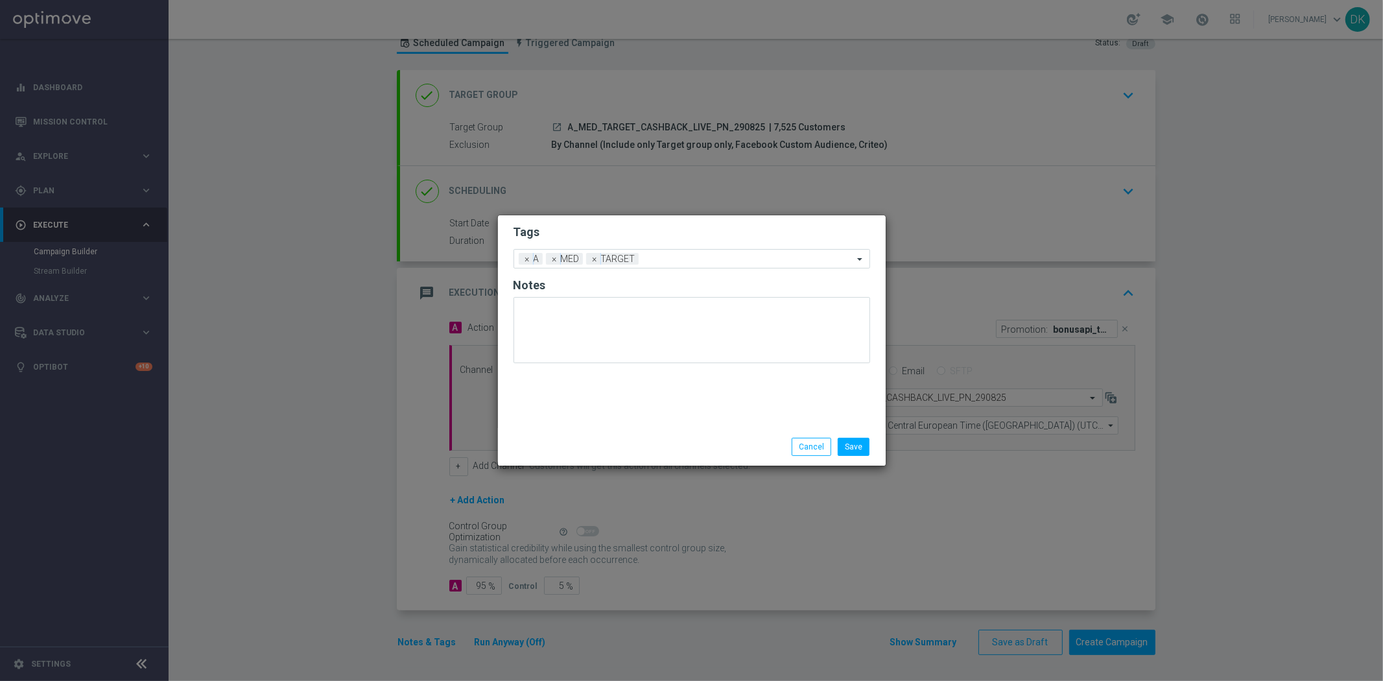
click at [576, 409] on div "Tags Add a new tag × A × MED × TARGET Notes" at bounding box center [692, 321] width 388 height 213
click at [665, 261] on input "text" at bounding box center [748, 259] width 209 height 11
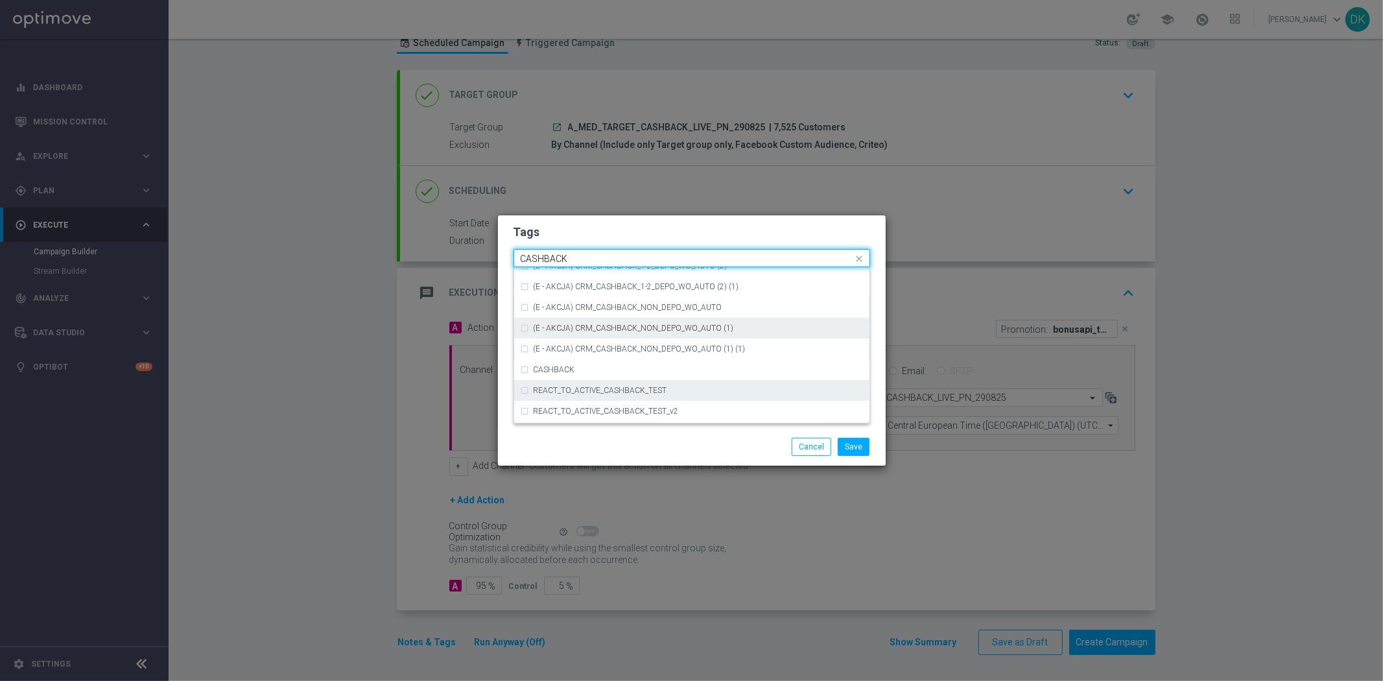
scroll to position [196, 0]
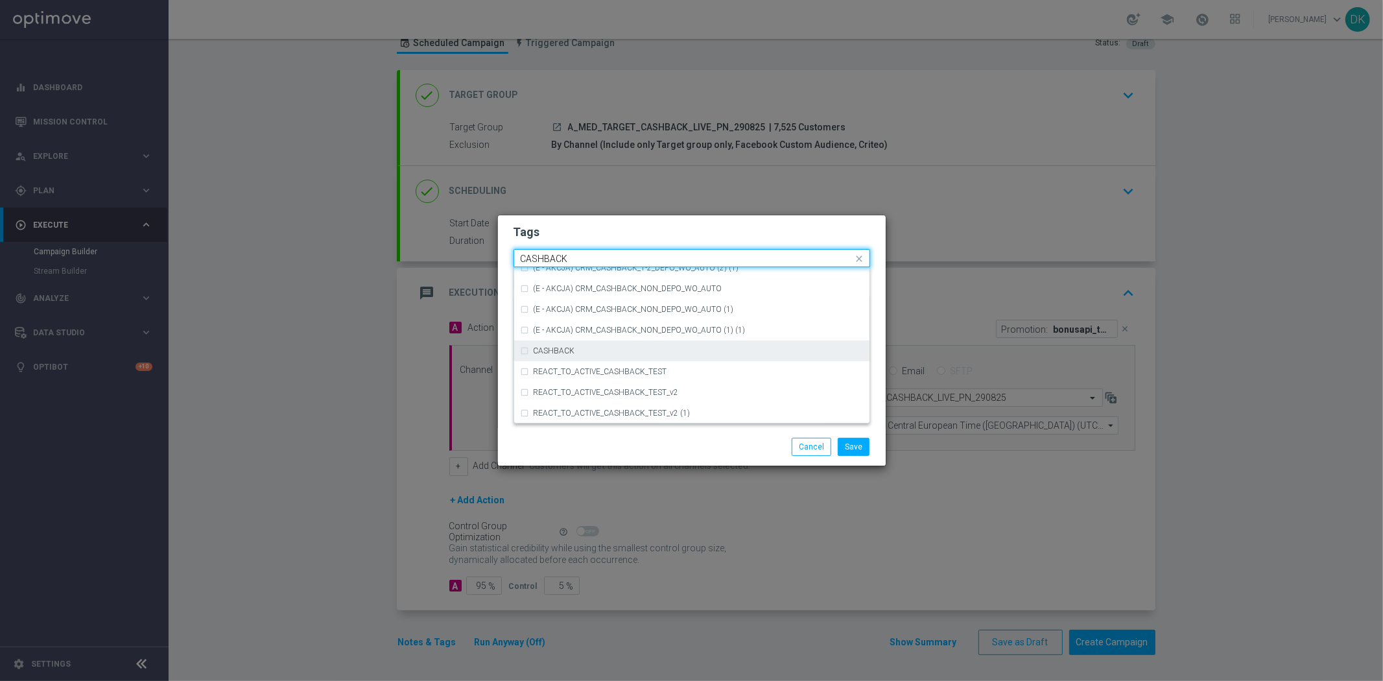
click at [574, 351] on div "CASHBACK" at bounding box center [698, 351] width 329 height 8
type input "CASHBACK"
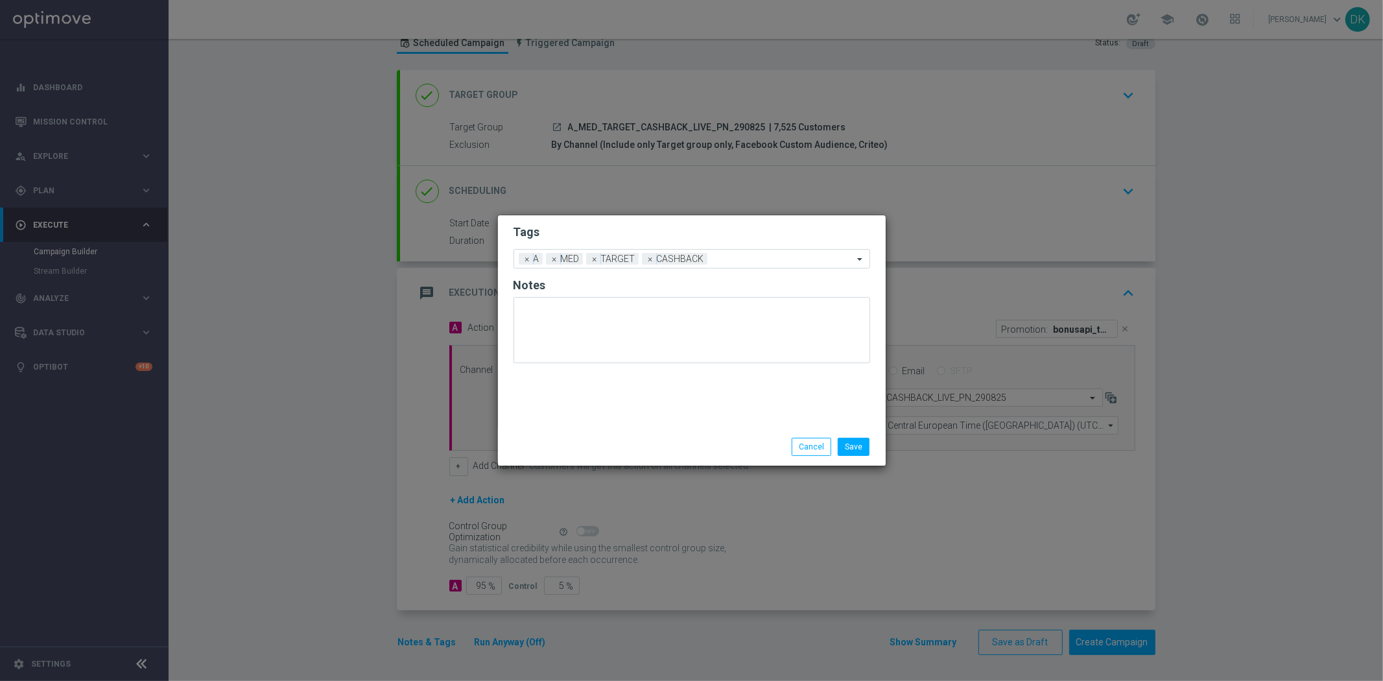
click at [612, 443] on div "Save Cancel" at bounding box center [692, 447] width 376 height 18
click at [852, 445] on button "Save" at bounding box center [854, 447] width 32 height 18
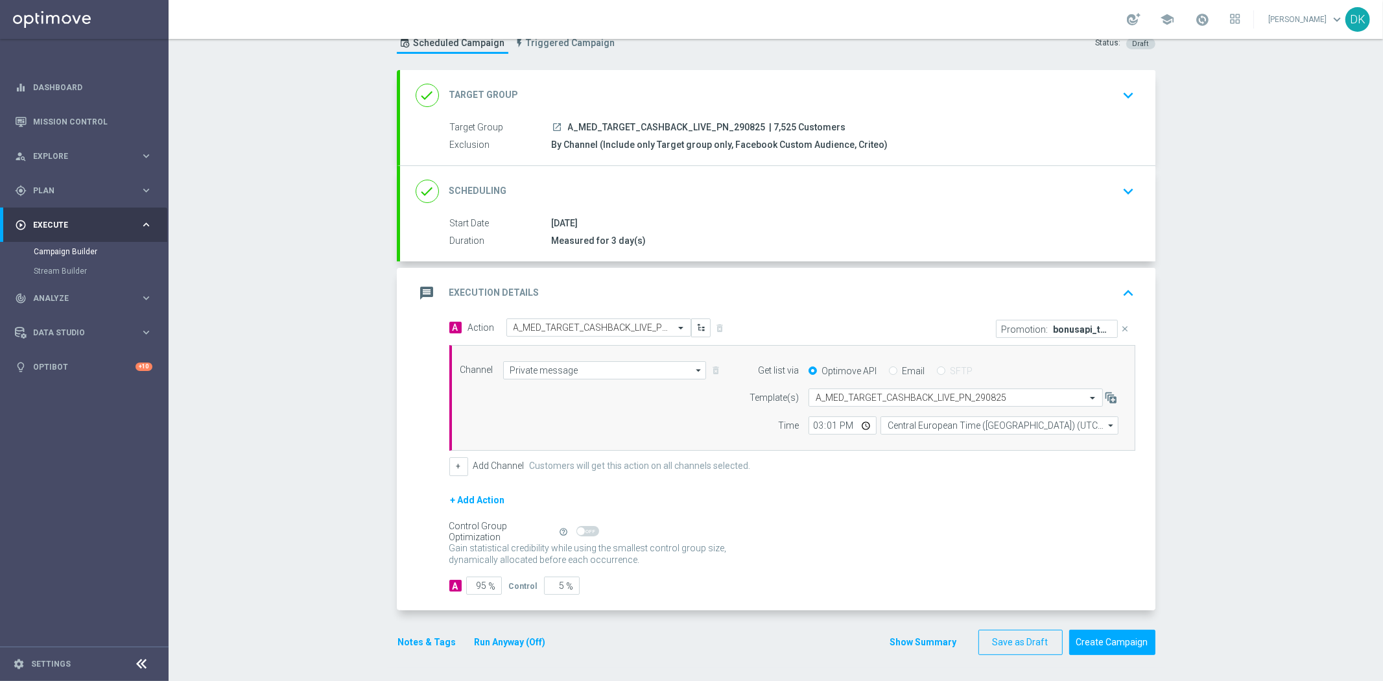
click at [1120, 199] on icon "keyboard_arrow_down" at bounding box center [1128, 191] width 19 height 19
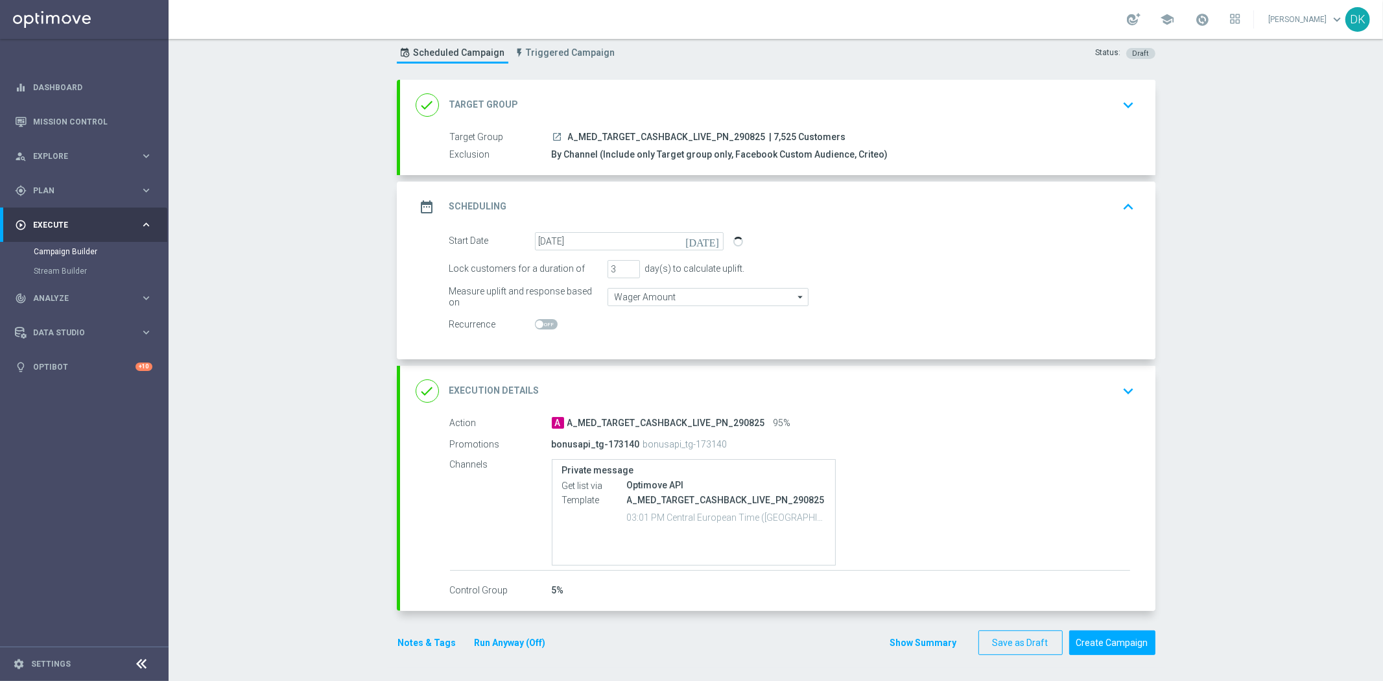
scroll to position [36, 0]
click at [345, 268] on div "Campaign Builder Scheduled Campaign Triggered Campaign Status: Draft done Targe…" at bounding box center [776, 360] width 1214 height 642
click at [314, 657] on div "Campaign Builder Scheduled Campaign Triggered Campaign Status: Draft done Targe…" at bounding box center [776, 360] width 1214 height 642
click at [928, 321] on div "Recurrence" at bounding box center [792, 325] width 705 height 18
click at [623, 270] on input "2" at bounding box center [623, 270] width 32 height 18
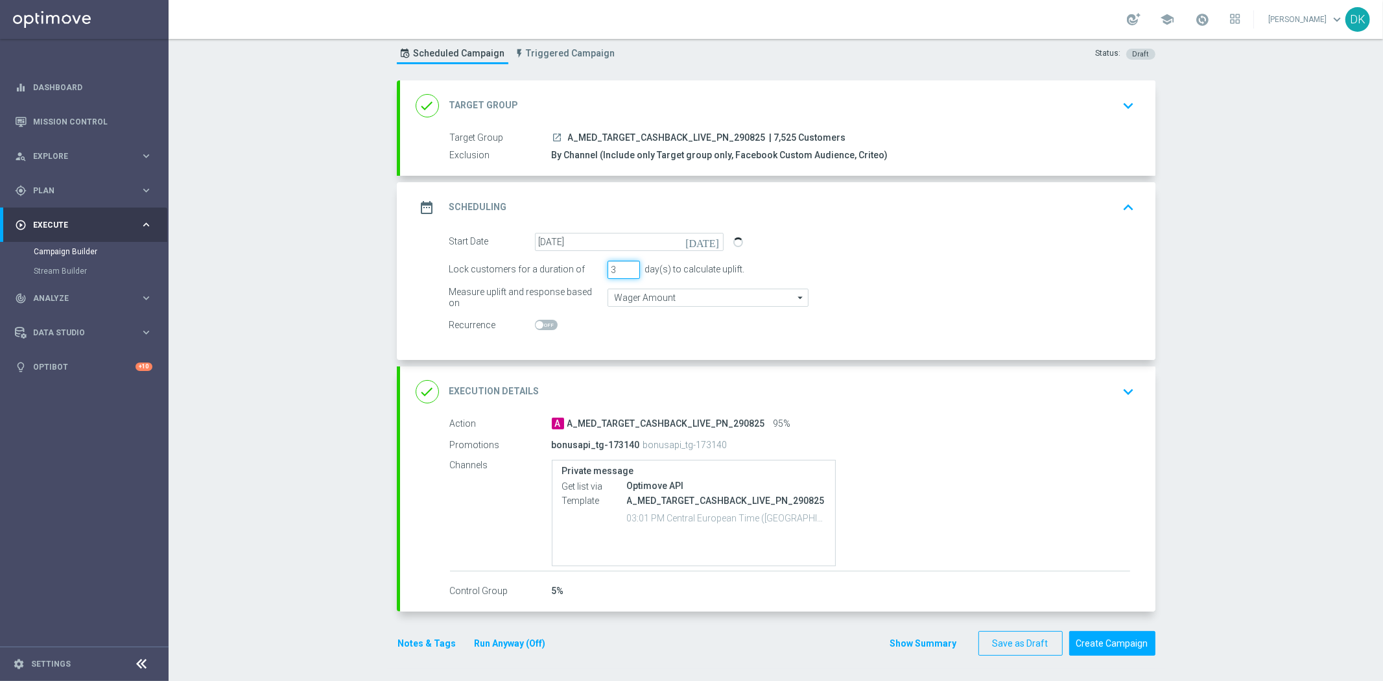
type input "3"
click at [624, 263] on input "3" at bounding box center [623, 270] width 32 height 18
click at [1049, 290] on div "Measure uplift and response based on Wager Amount Wager Amount arrow_drop_down …" at bounding box center [792, 298] width 705 height 18
click at [1018, 652] on button "Save as Draft" at bounding box center [1020, 643] width 84 height 25
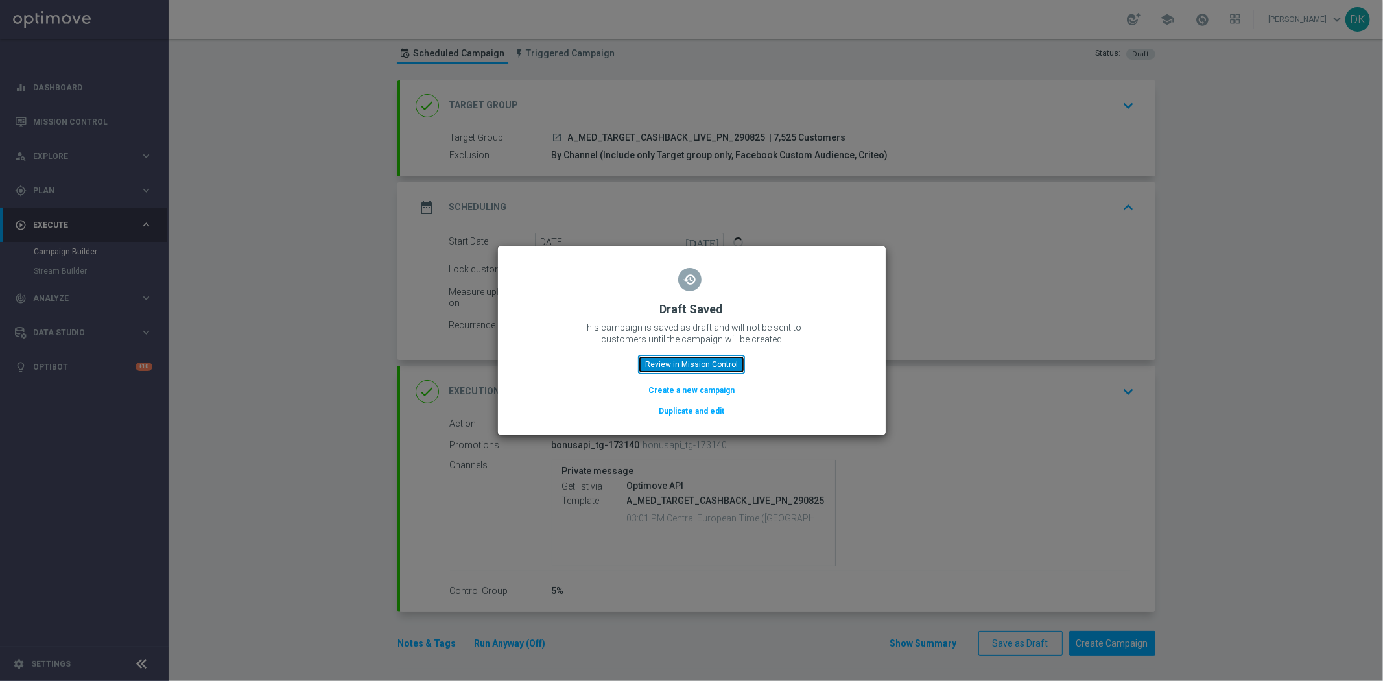
click at [703, 366] on button "Review in Mission Control" at bounding box center [691, 364] width 107 height 18
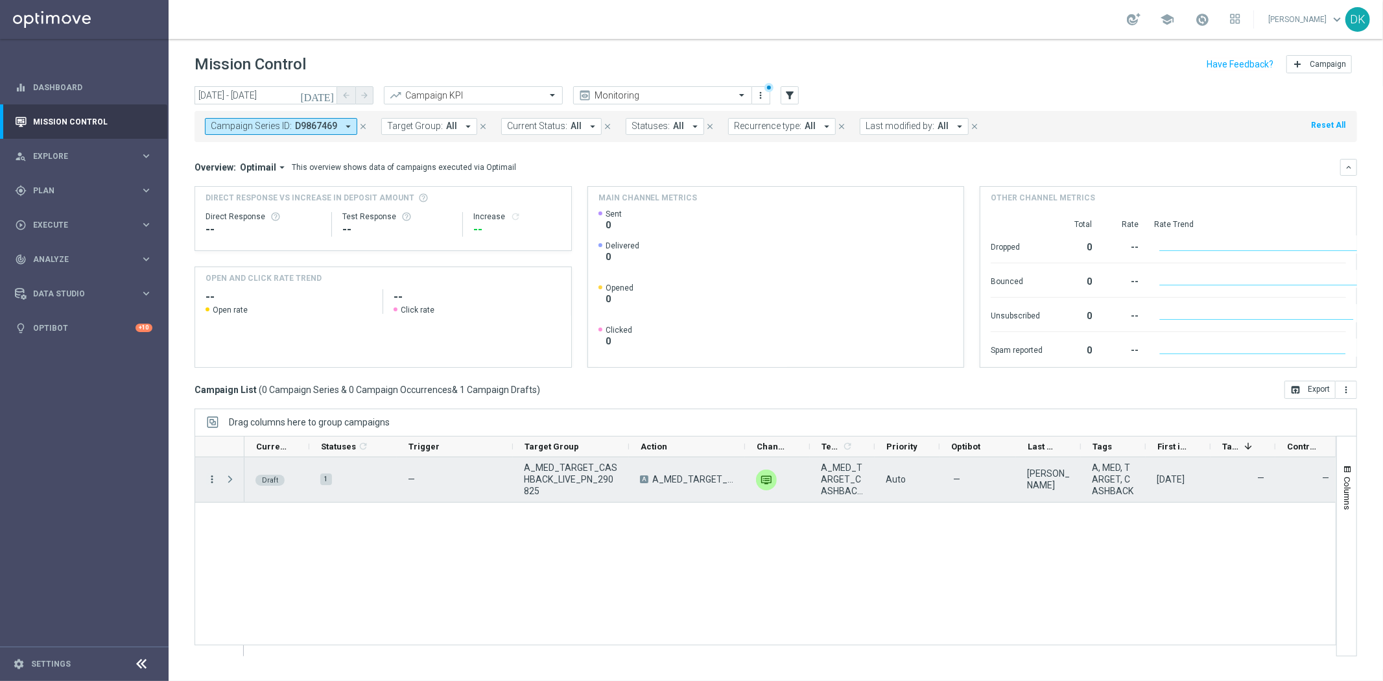
click at [206, 478] on icon "more_vert" at bounding box center [212, 479] width 12 height 12
click at [251, 526] on div "Edit" at bounding box center [297, 529] width 121 height 9
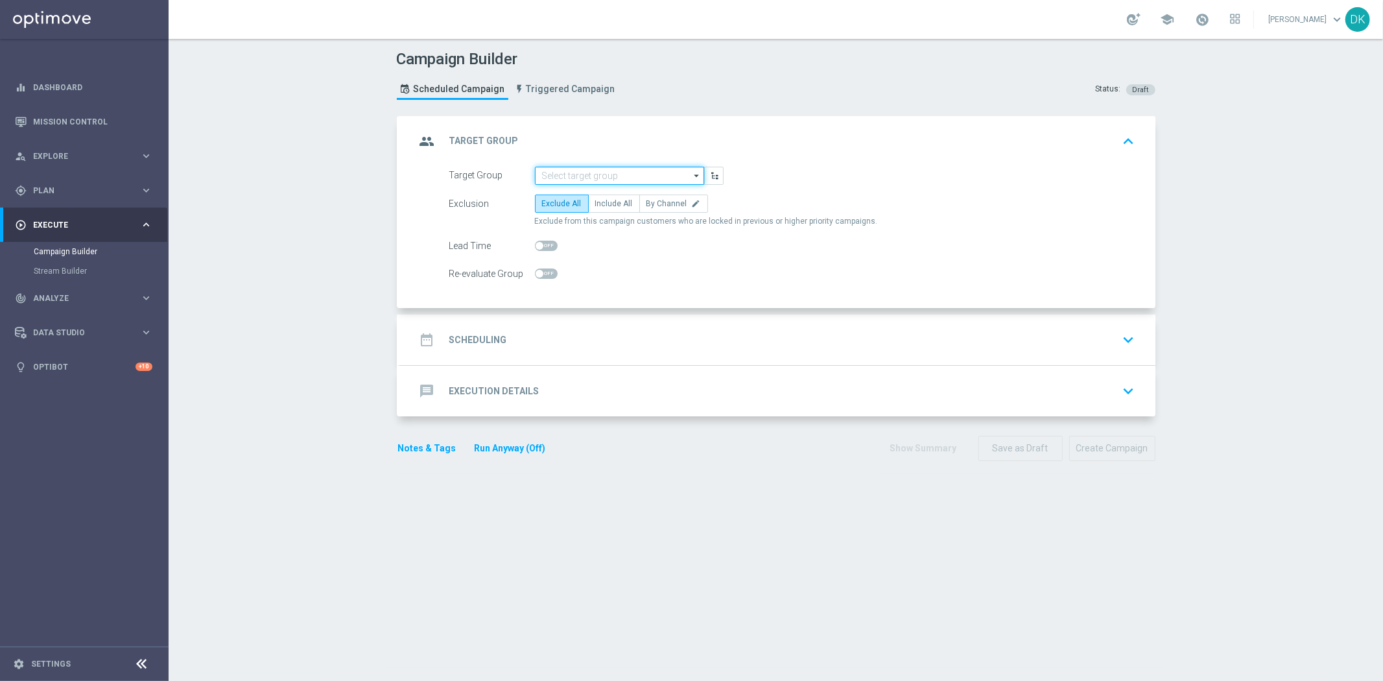
click at [642, 179] on input at bounding box center [619, 176] width 169 height 18
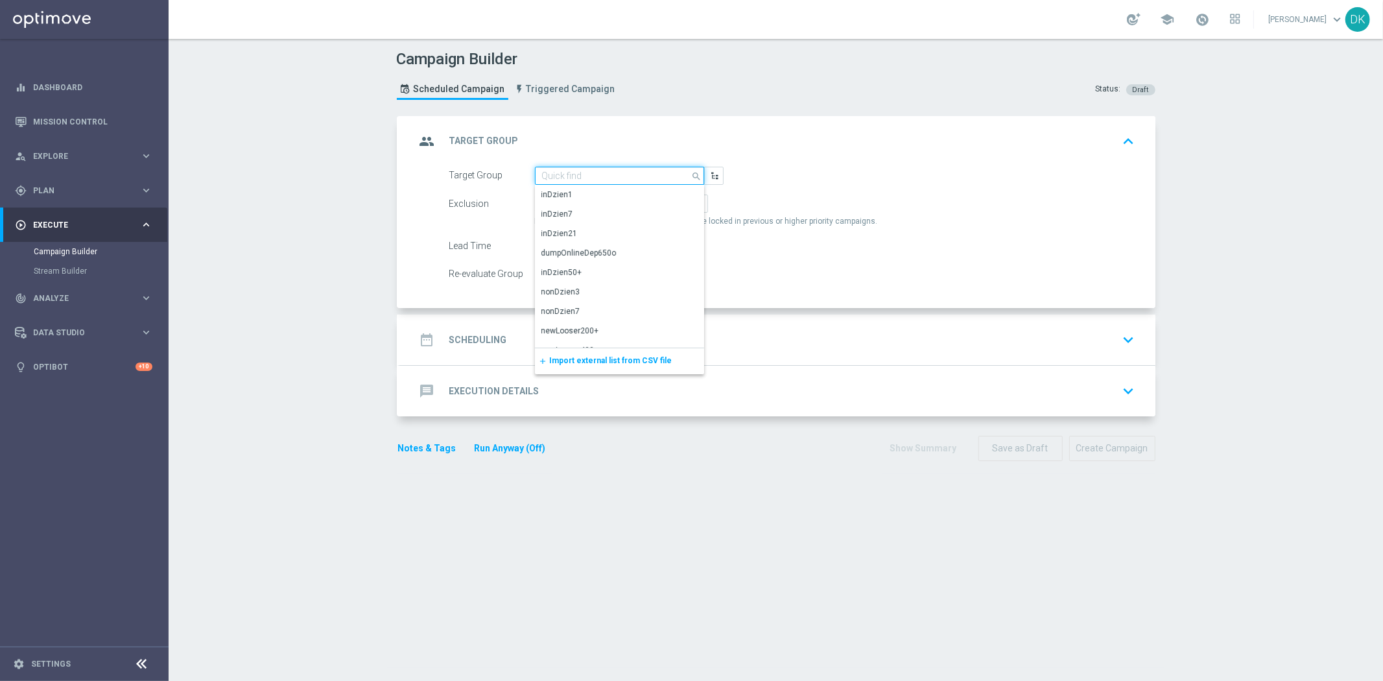
paste input "A_HIGH_TARGET_CASHBACK_LIVE_PN_290825"
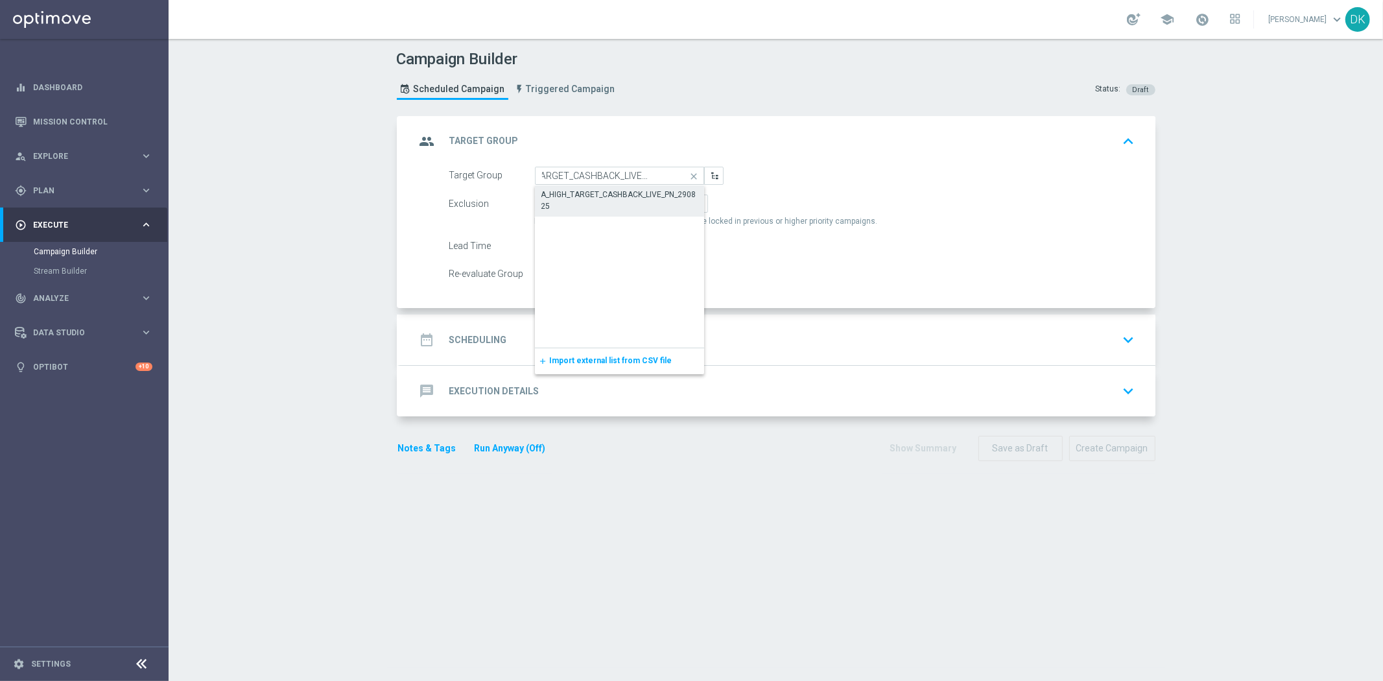
click at [636, 193] on div "A_HIGH_TARGET_CASHBACK_LIVE_PN_290825" at bounding box center [619, 200] width 157 height 23
type input "A_HIGH_TARGET_CASHBACK_LIVE_PN_290825"
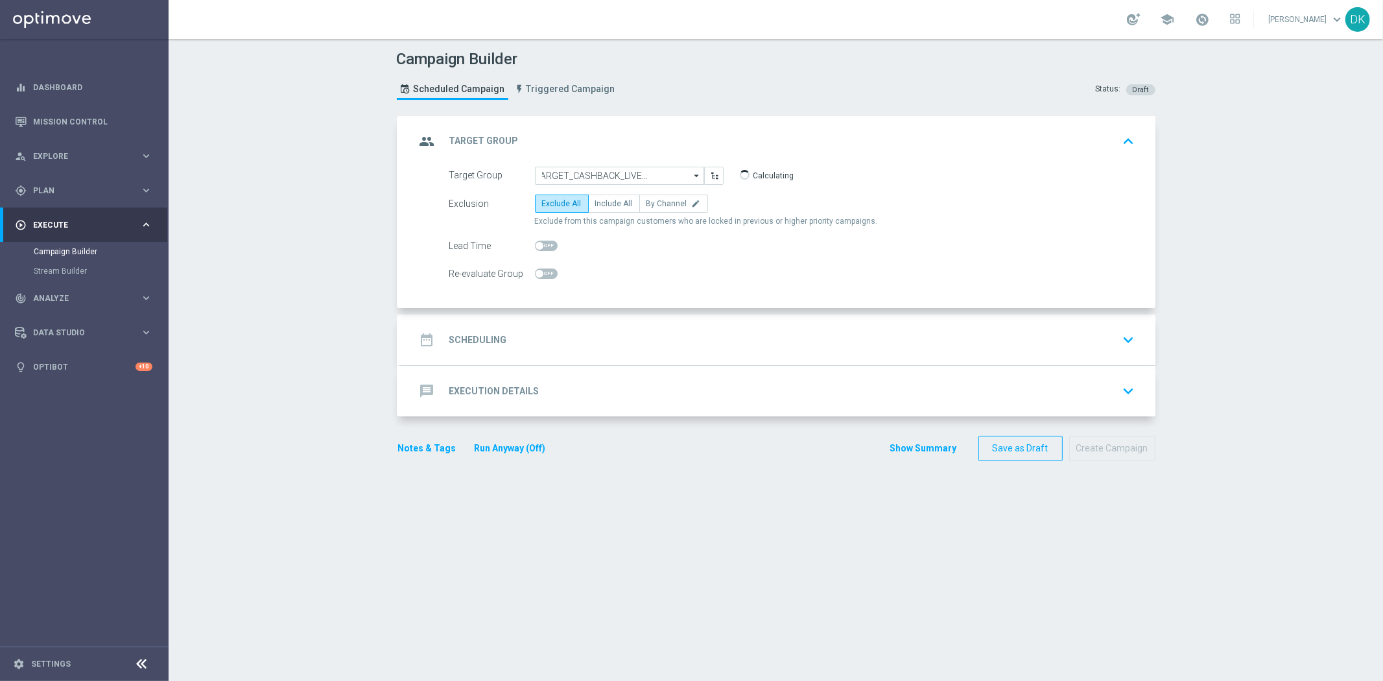
scroll to position [0, 0]
click at [664, 199] on span "By Channel" at bounding box center [666, 203] width 41 height 9
click at [655, 202] on input "By Channel edit" at bounding box center [650, 206] width 8 height 8
radio input "true"
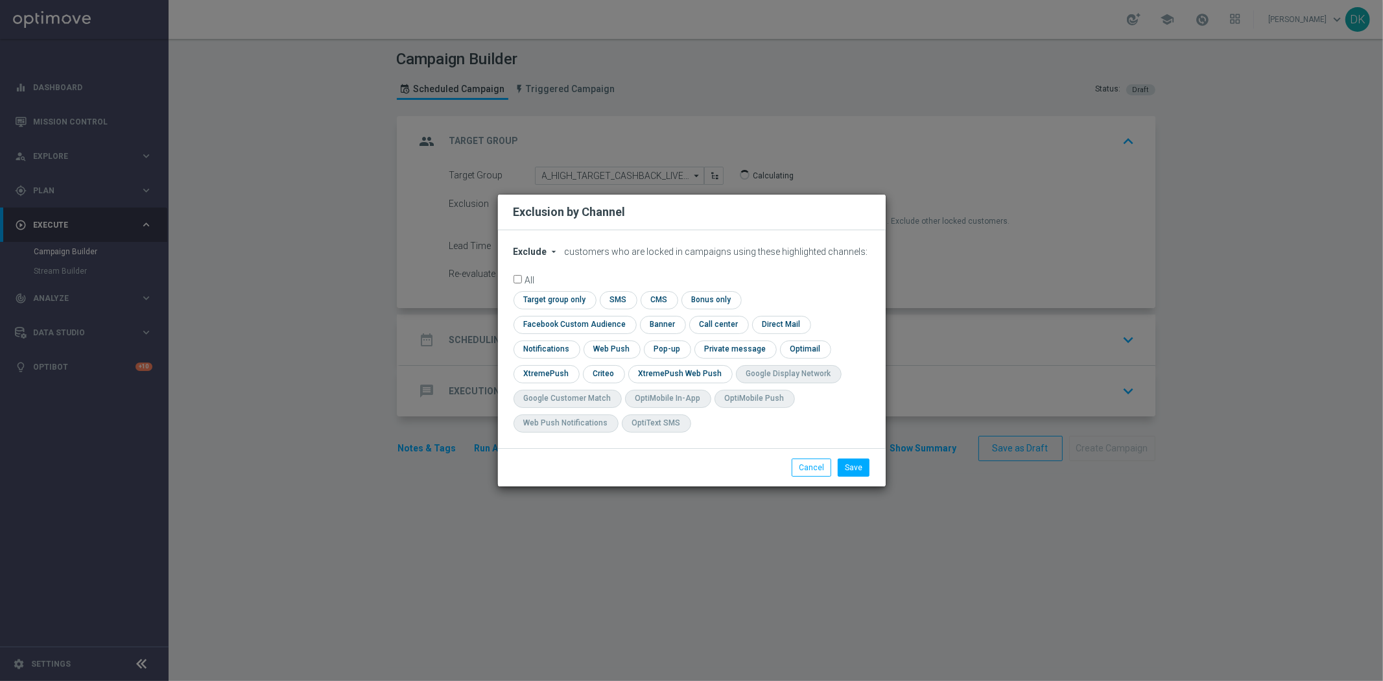
click at [521, 272] on form "Exclude arrow_drop_down × Exclude customers who are locked in campaigns using t…" at bounding box center [691, 342] width 357 height 193
click at [545, 257] on button "Exclude arrow_drop_down" at bounding box center [537, 251] width 49 height 11
click at [538, 289] on div "Include" at bounding box center [538, 282] width 48 height 16
drag, startPoint x: 542, startPoint y: 298, endPoint x: 548, endPoint y: 305, distance: 9.6
click at [542, 299] on form "Include arrow_drop_down × Include customers who are locked in campaigns using t…" at bounding box center [691, 342] width 357 height 193
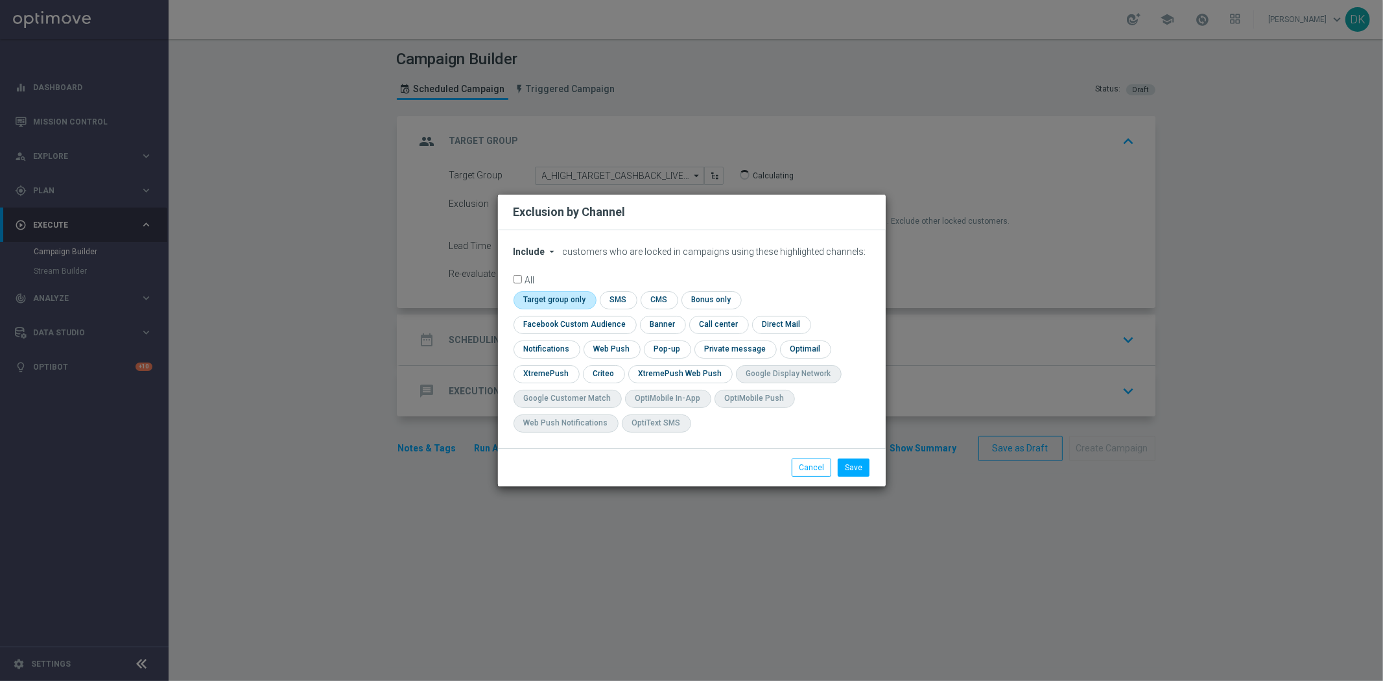
click at [550, 307] on input "checkbox" at bounding box center [552, 300] width 79 height 18
checkbox input "true"
click at [554, 327] on input "checkbox" at bounding box center [571, 325] width 117 height 18
checkbox input "true"
click at [608, 374] on input "checkbox" at bounding box center [603, 374] width 40 height 18
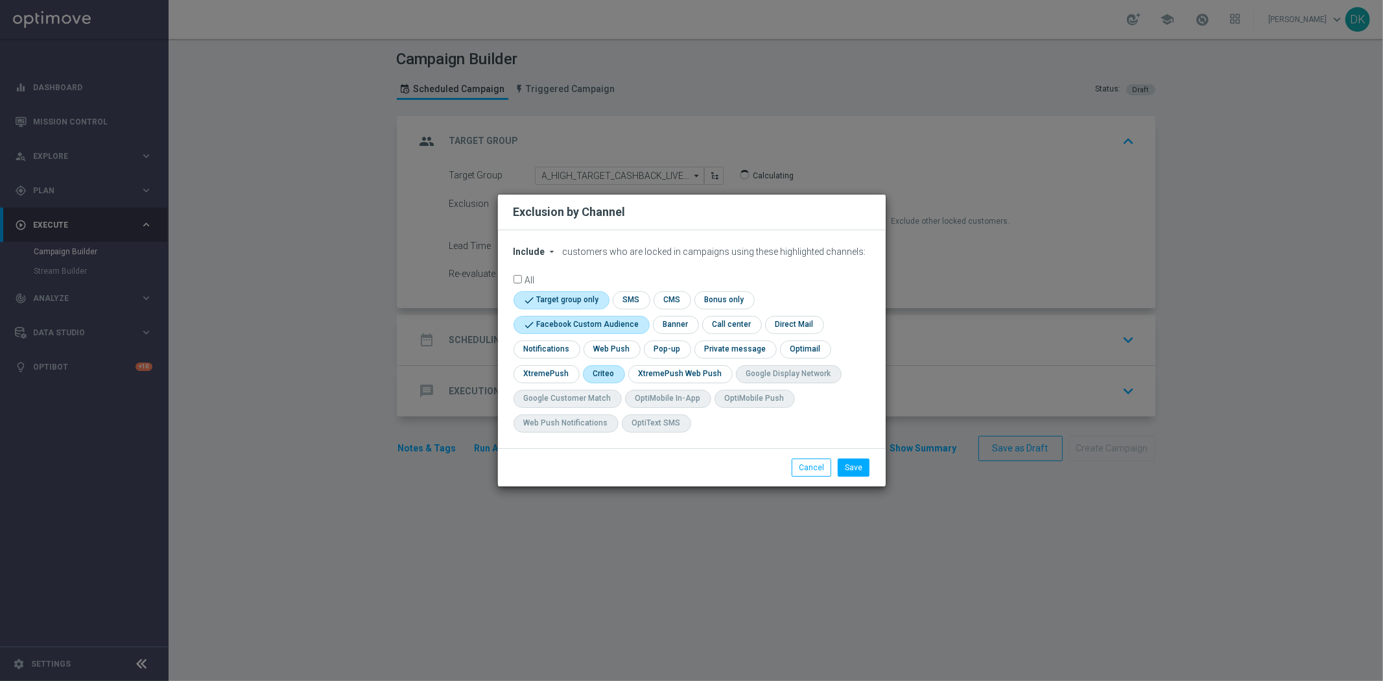
checkbox input "true"
click at [863, 475] on button "Save" at bounding box center [854, 467] width 32 height 18
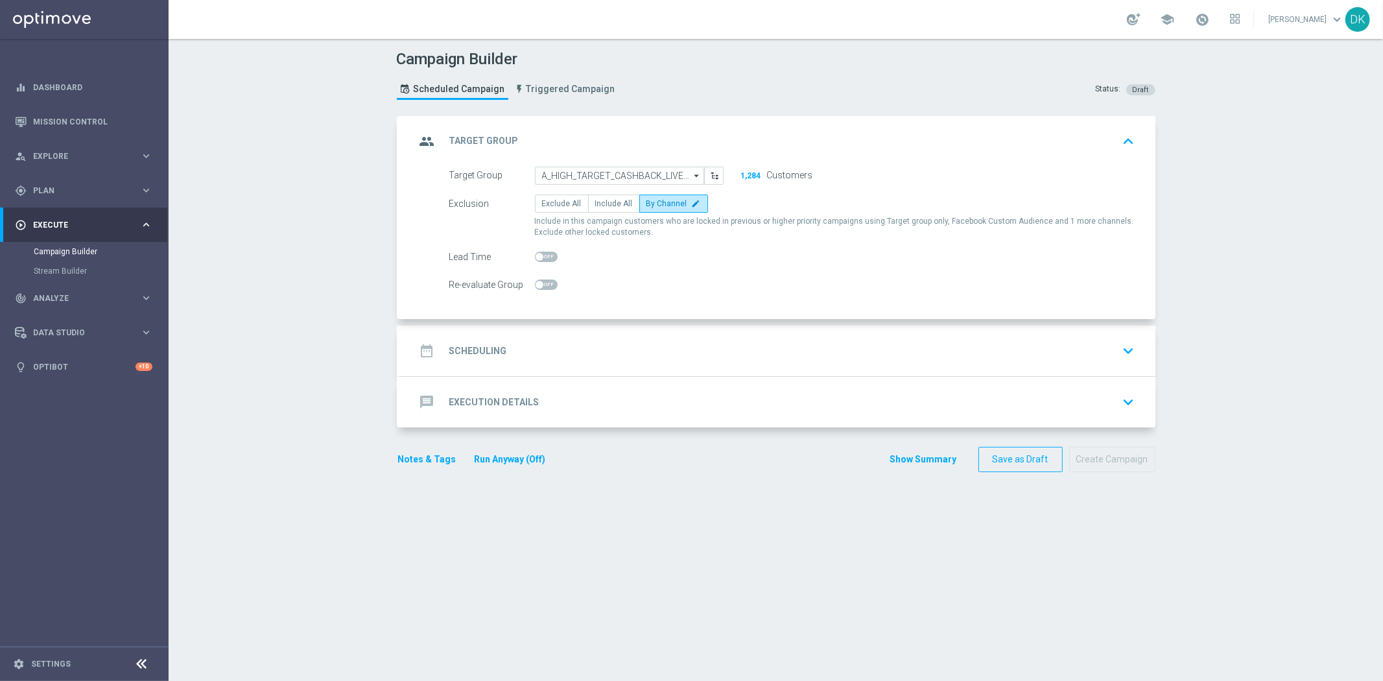
click at [483, 353] on h2 "Scheduling" at bounding box center [478, 351] width 58 height 12
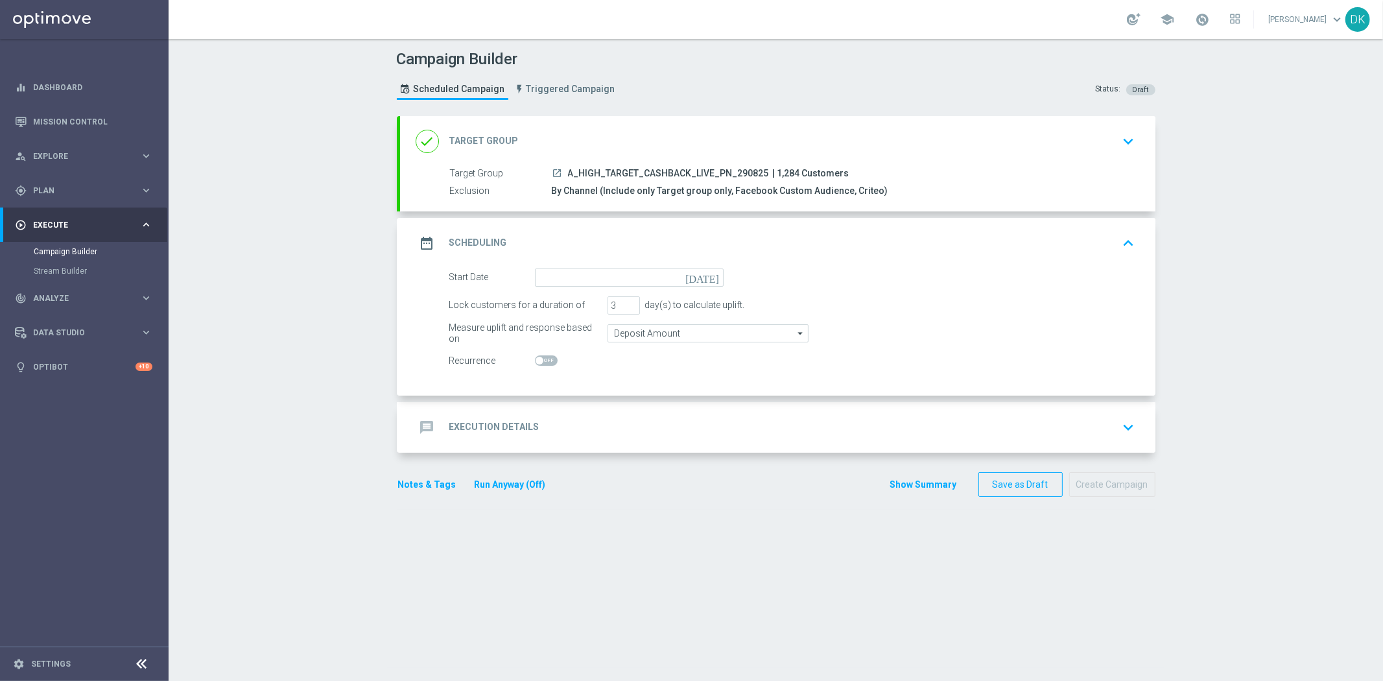
drag, startPoint x: 483, startPoint y: 353, endPoint x: 780, endPoint y: 374, distance: 297.7
click at [818, 377] on div "Start Date today Lock customers for a duration of 3 day(s) to calculate uplift.…" at bounding box center [777, 331] width 755 height 127
click at [722, 329] on input "Deposit Amount" at bounding box center [707, 333] width 201 height 18
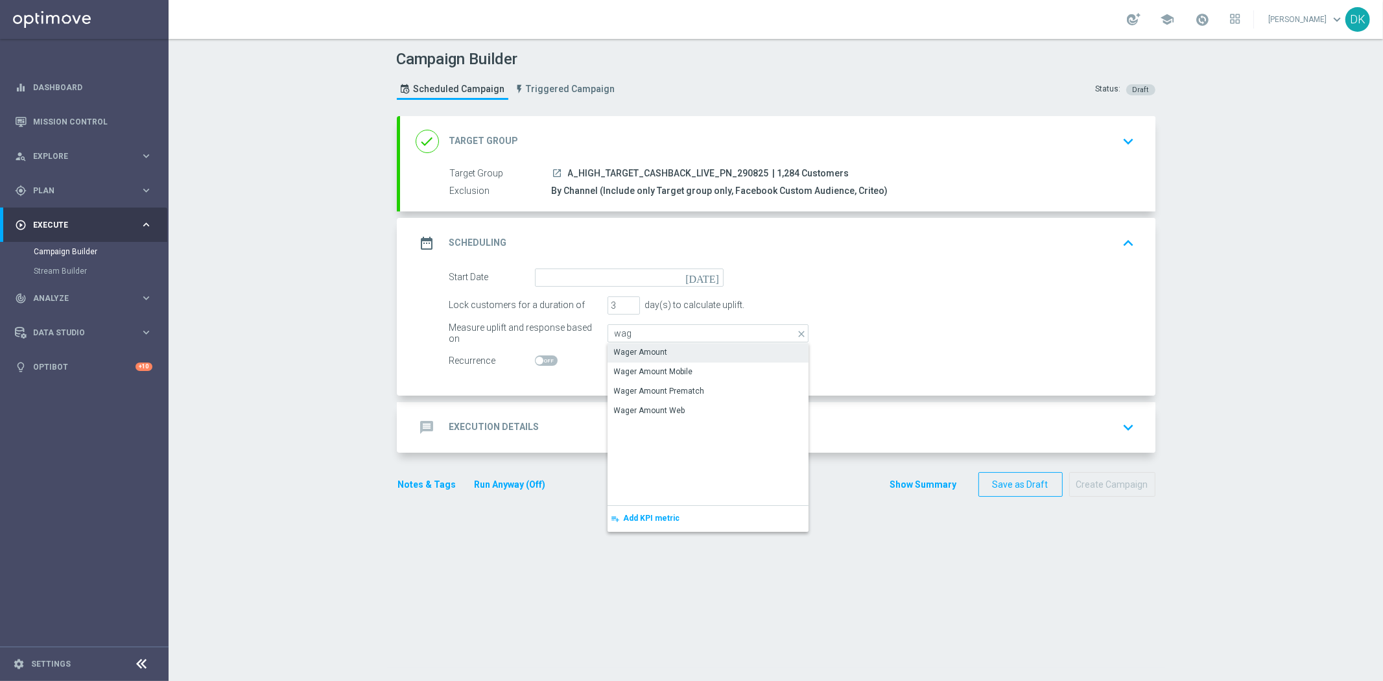
click at [681, 347] on div "Wager Amount" at bounding box center [707, 352] width 201 height 18
type input "Wager Amount"
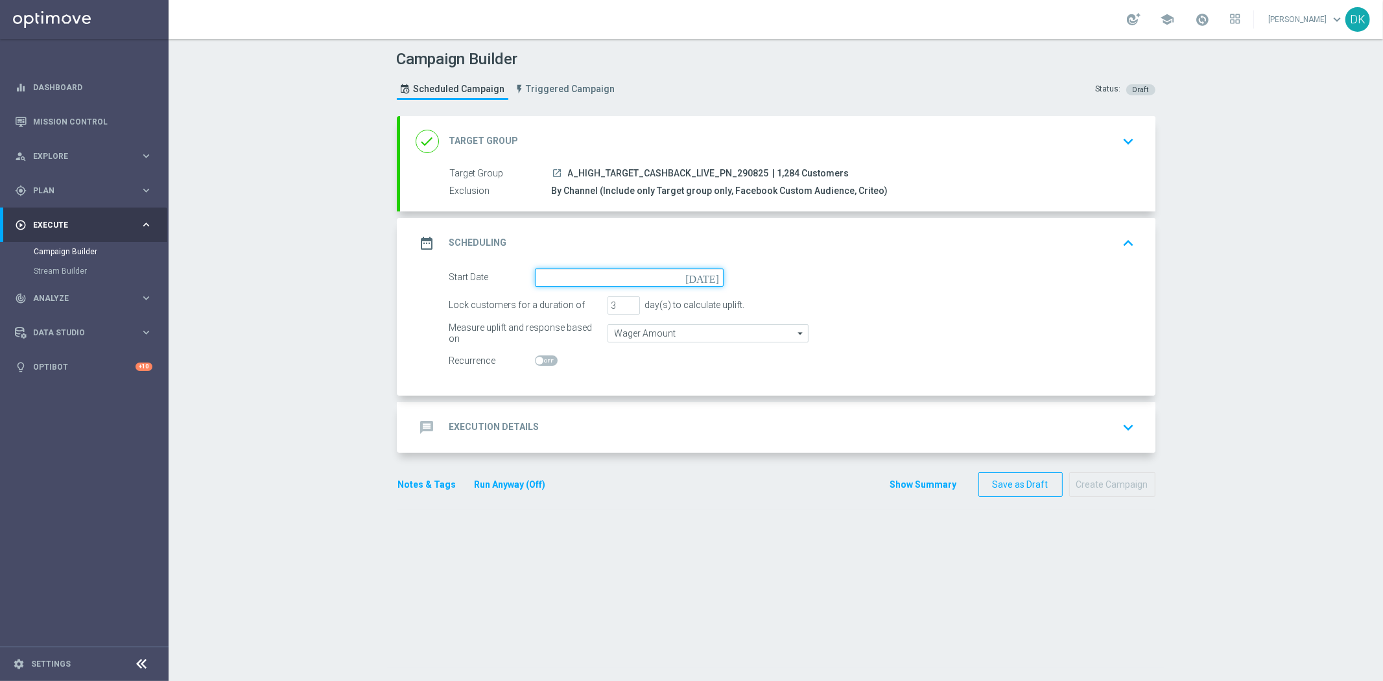
click at [607, 282] on input at bounding box center [629, 277] width 189 height 18
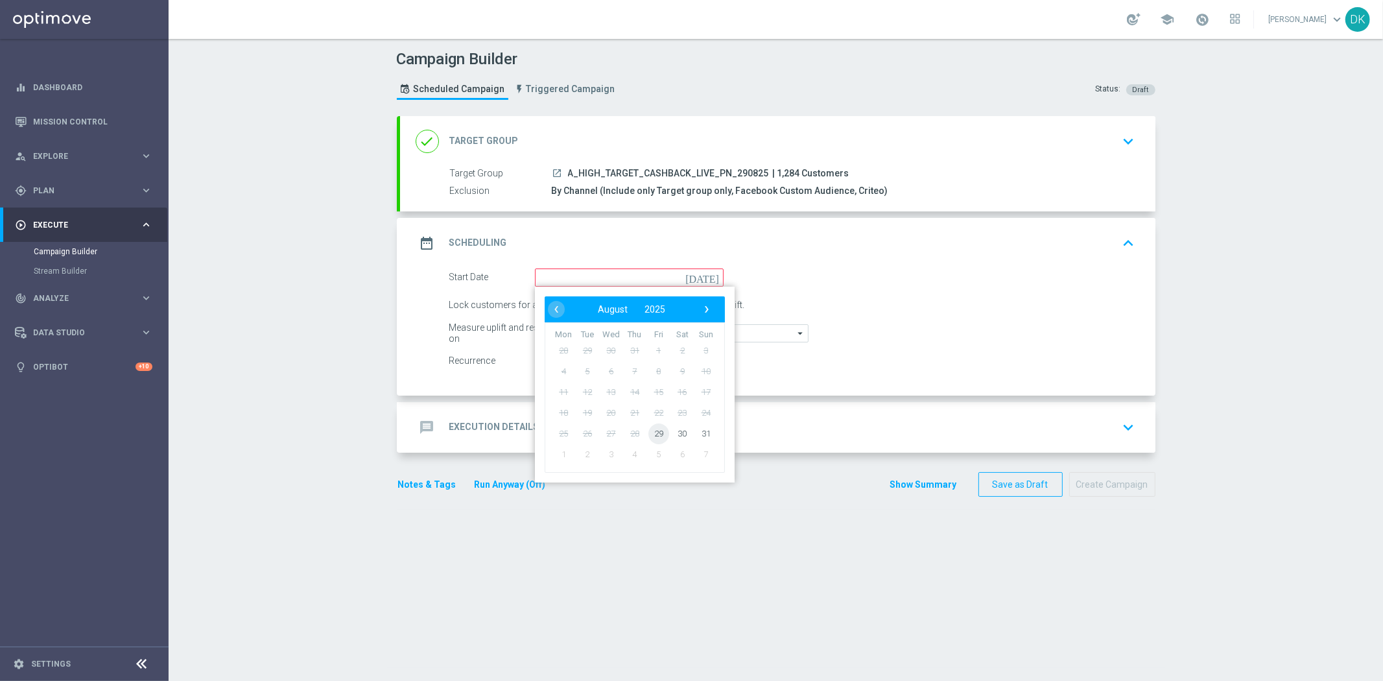
click at [655, 427] on span "29" at bounding box center [658, 433] width 21 height 21
type input "[DATE]"
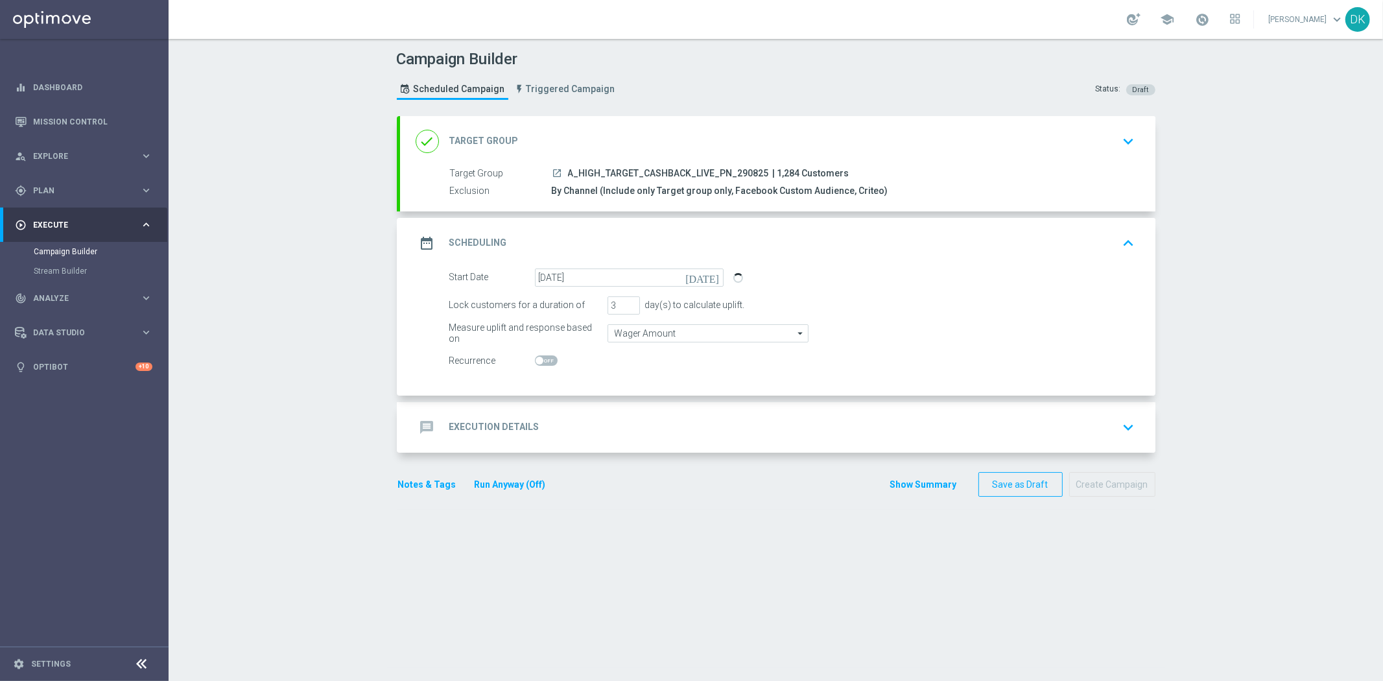
click at [625, 423] on div "message Execution Details keyboard_arrow_down" at bounding box center [778, 427] width 724 height 25
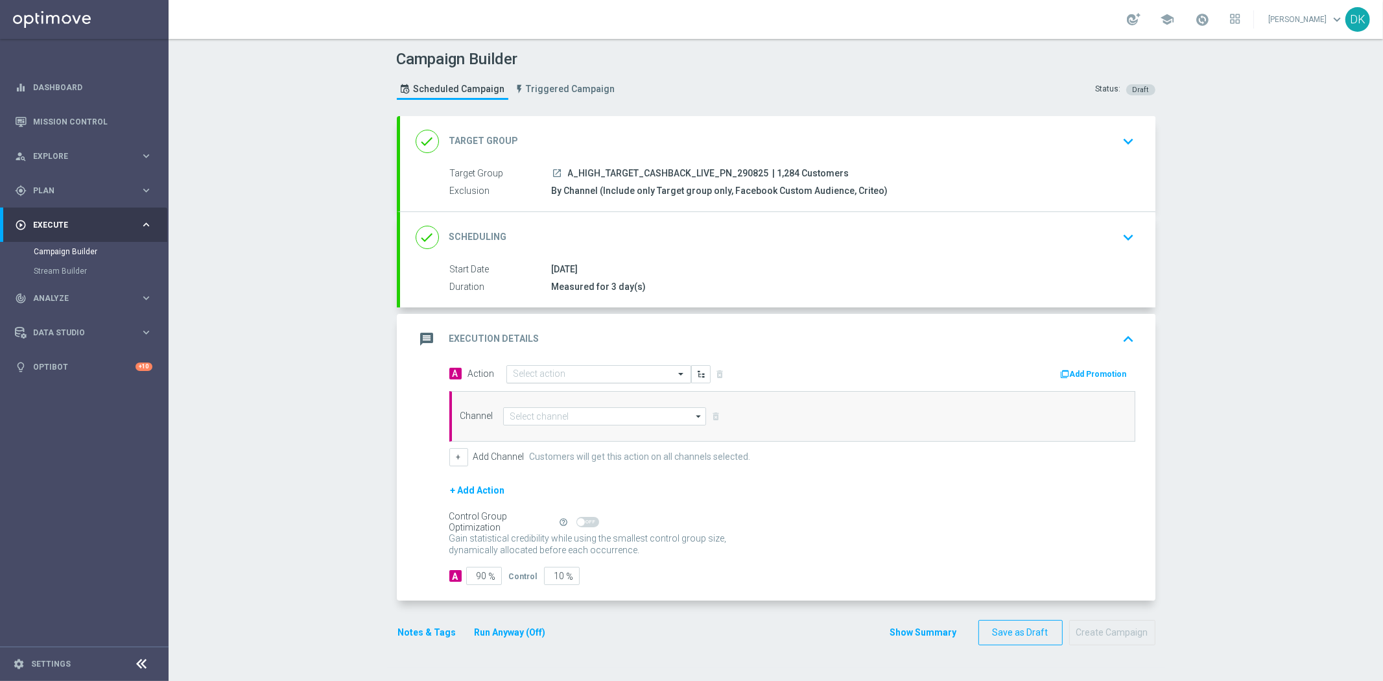
click at [532, 379] on input "text" at bounding box center [585, 374] width 145 height 11
click at [558, 545] on span "Create new action" at bounding box center [559, 549] width 68 height 9
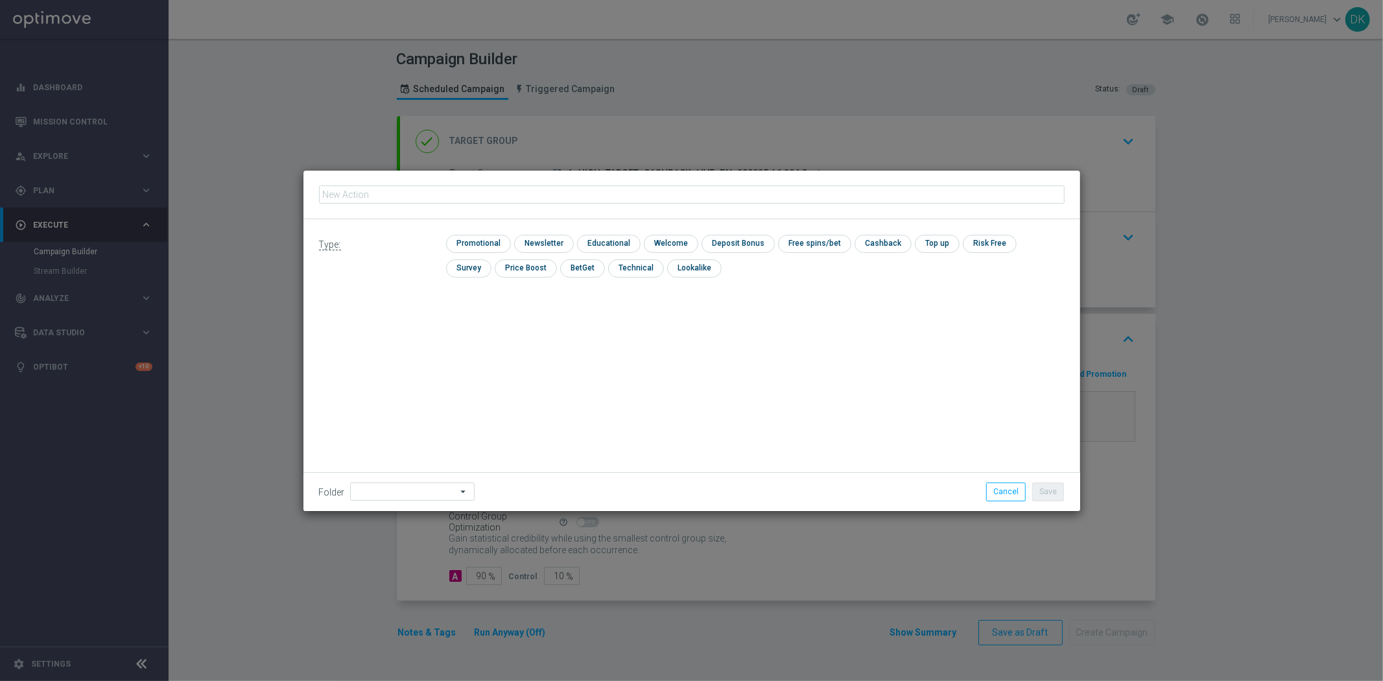
type input "A_HIGH_TARGET_CASHBACK_LIVE_PN_290825"
click at [480, 242] on input "checkbox" at bounding box center [477, 244] width 62 height 18
checkbox input "true"
click at [1053, 494] on button "Save" at bounding box center [1048, 491] width 32 height 18
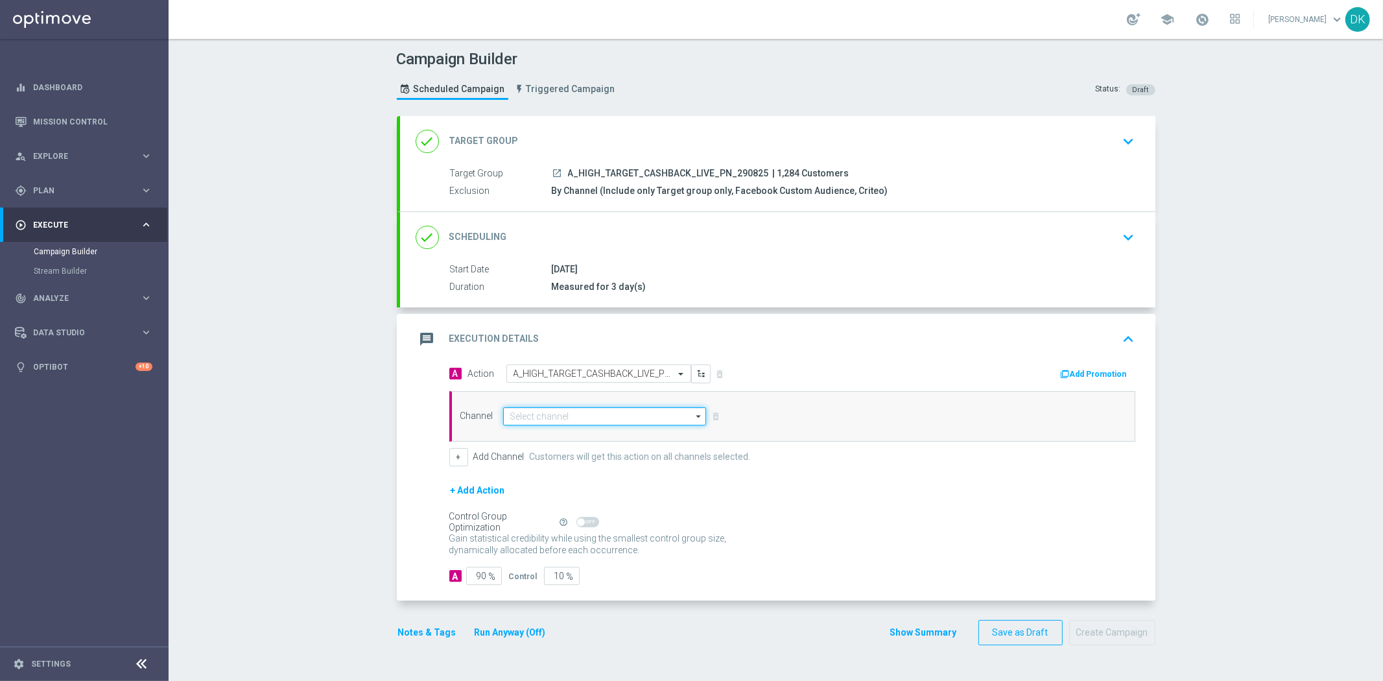
click at [585, 410] on input at bounding box center [605, 416] width 204 height 18
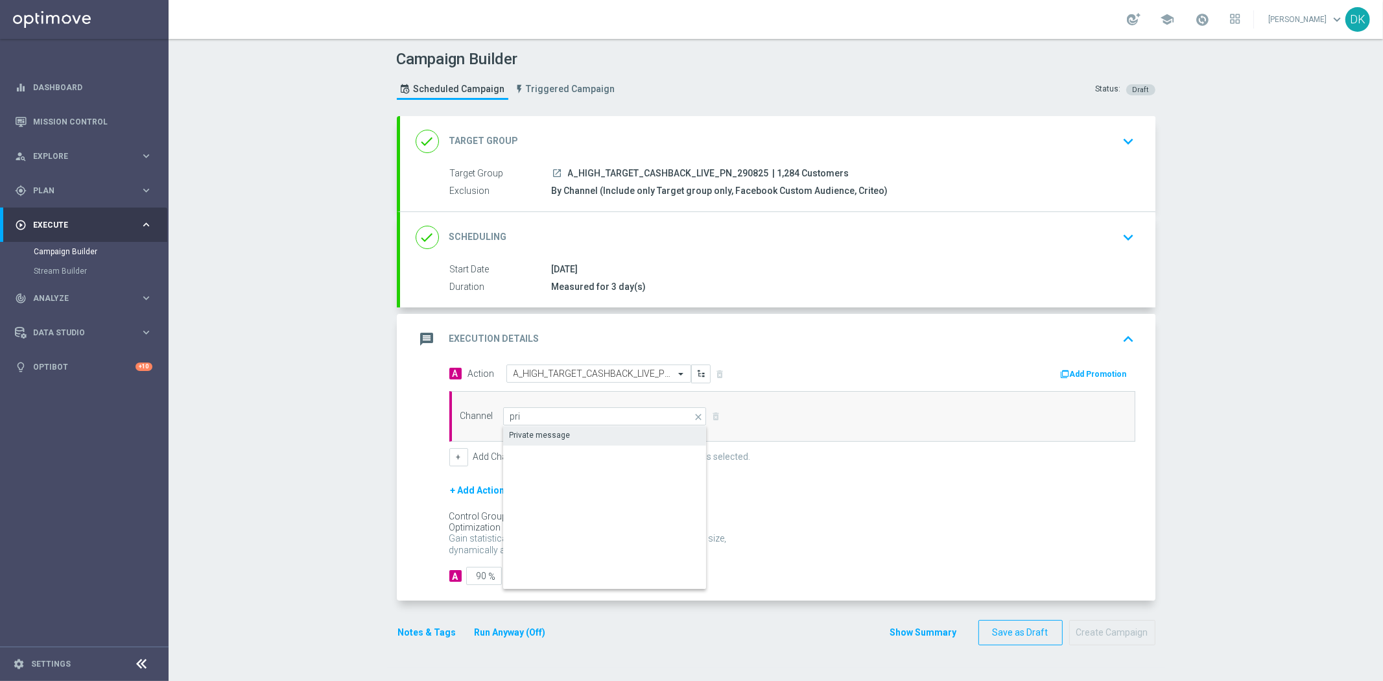
click at [581, 428] on div "Private message" at bounding box center [605, 435] width 204 height 18
type input "Private message"
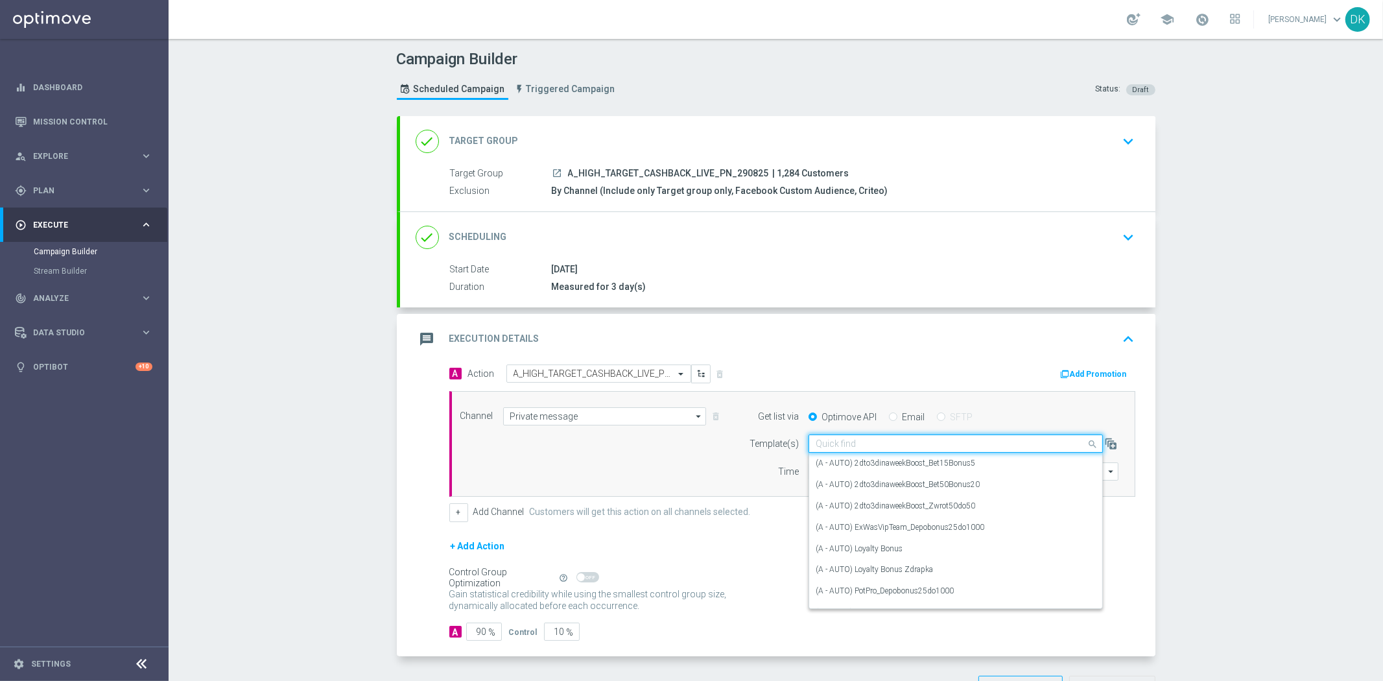
click at [853, 443] on input "text" at bounding box center [943, 443] width 254 height 11
paste input "A_HIGH_TARGET_CASHBACK_LIVE_PN_290825"
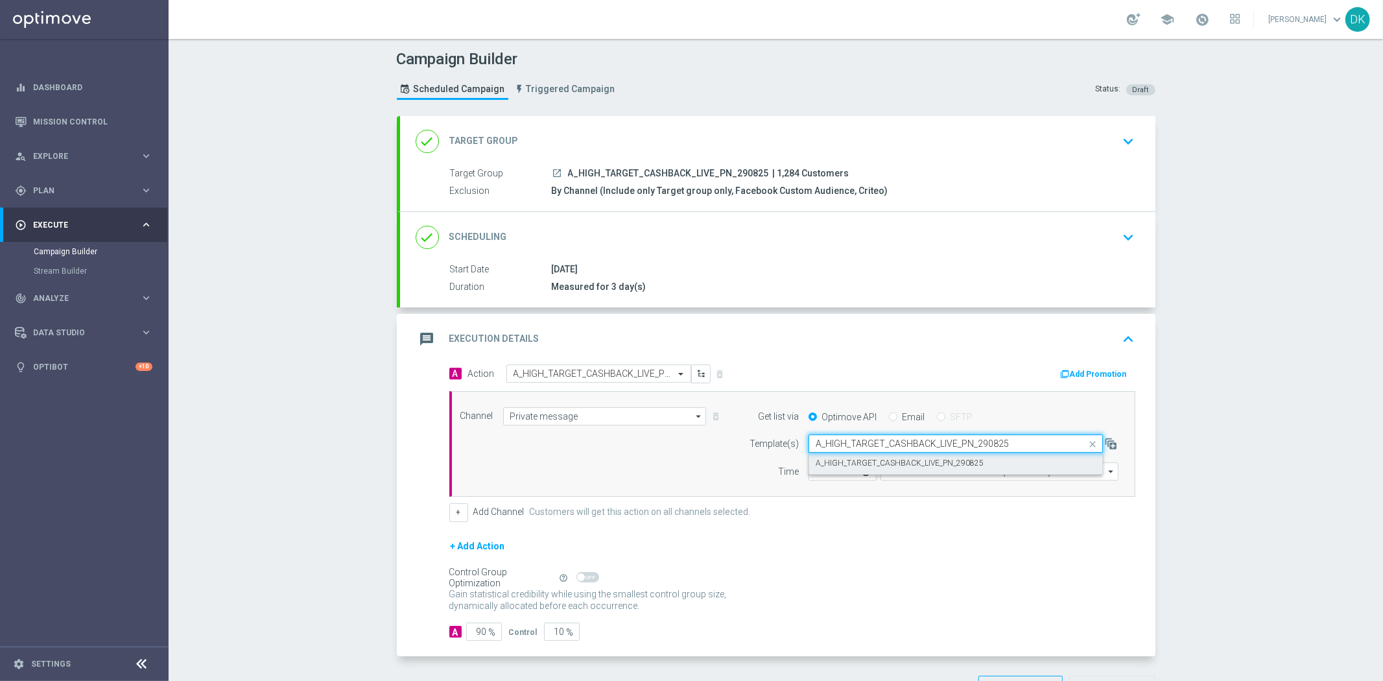
click at [840, 464] on label "A_HIGH_TARGET_CASHBACK_LIVE_PN_290825" at bounding box center [900, 463] width 168 height 11
type input "A_HIGH_TARGET_CASHBACK_LIVE_PN_290825"
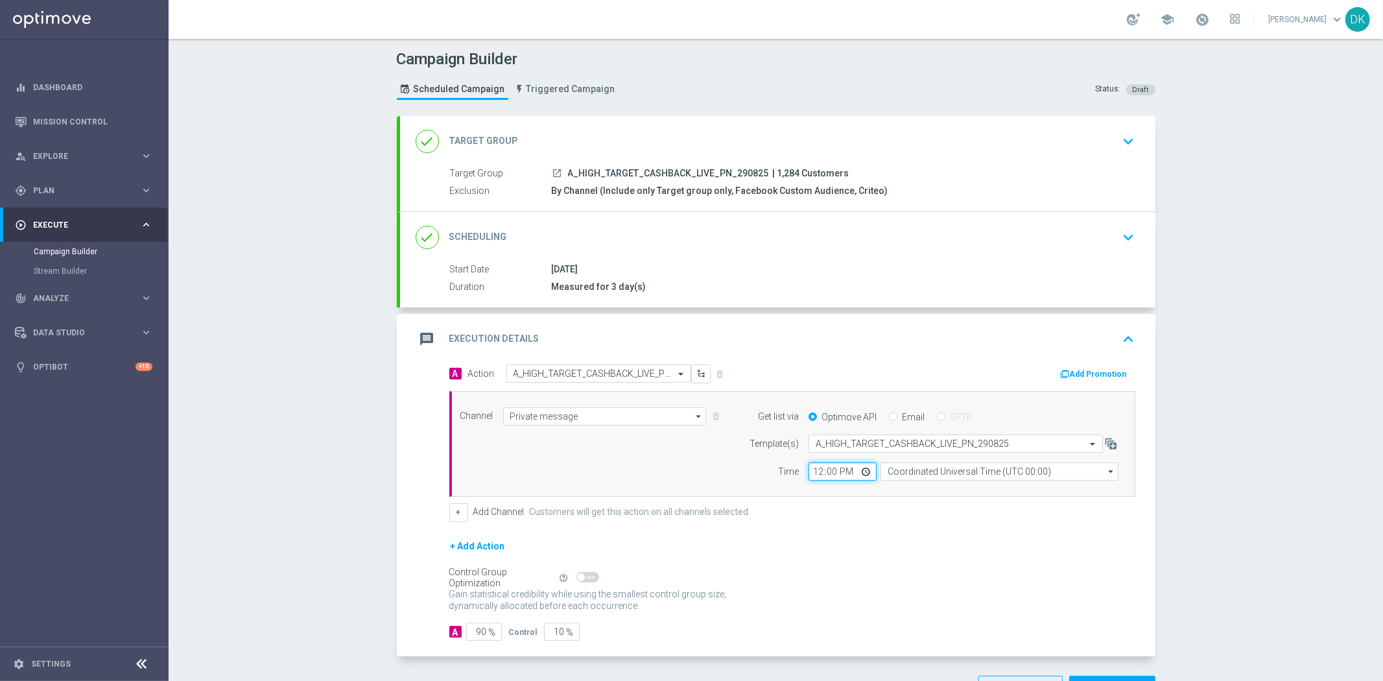
click at [809, 476] on input "12:00" at bounding box center [842, 471] width 68 height 18
type input "15:01"
click at [940, 469] on input "Coordinated Universal Time (UTC 00:00)" at bounding box center [999, 471] width 238 height 18
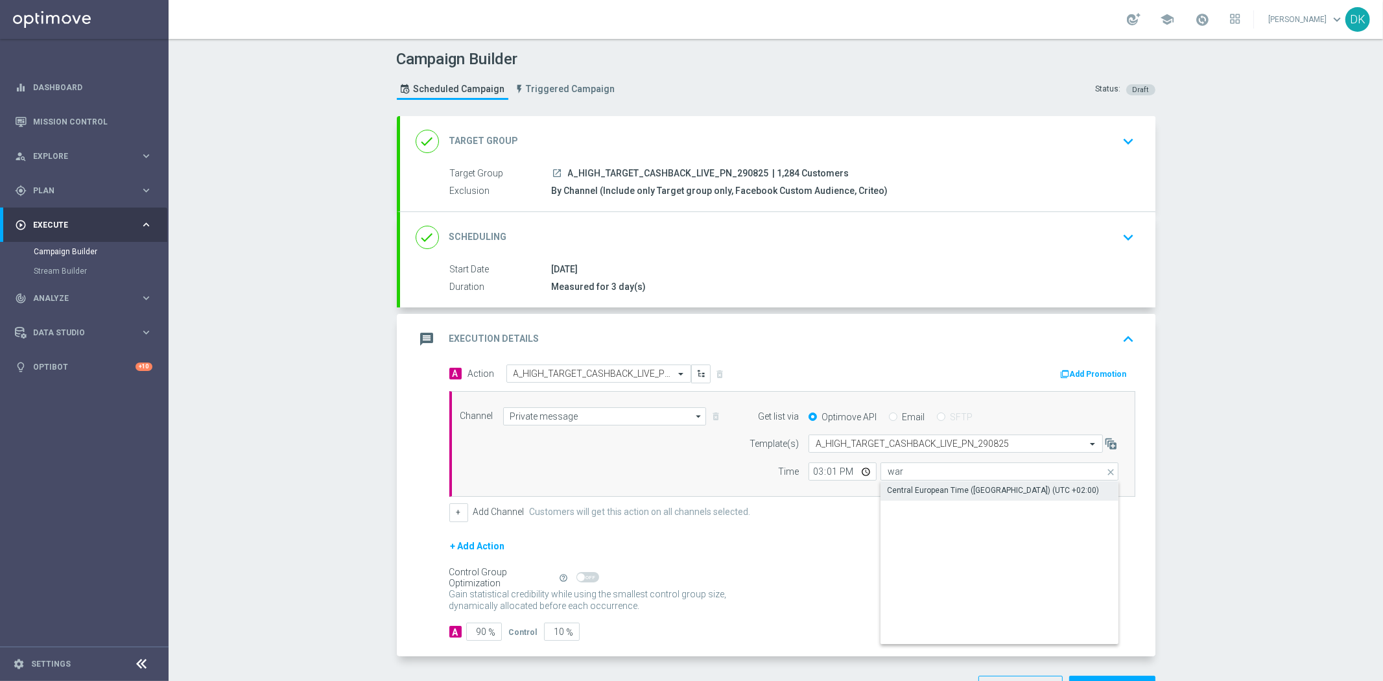
click at [934, 489] on div "Central European Time ([GEOGRAPHIC_DATA]) (UTC +02:00)" at bounding box center [993, 490] width 212 height 12
type input "Central European Time ([GEOGRAPHIC_DATA]) (UTC +02:00)"
click at [1094, 368] on button "Add Promotion" at bounding box center [1095, 374] width 72 height 14
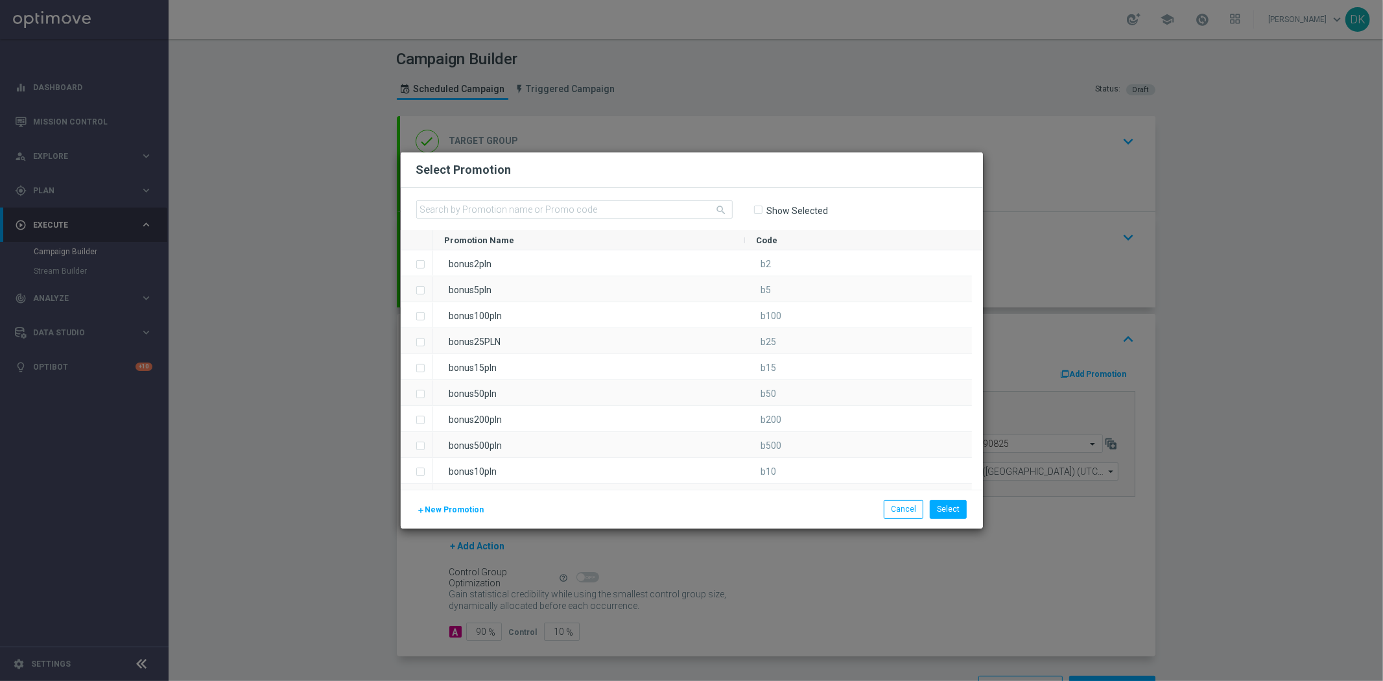
click at [438, 509] on span "New Promotion" at bounding box center [454, 509] width 59 height 9
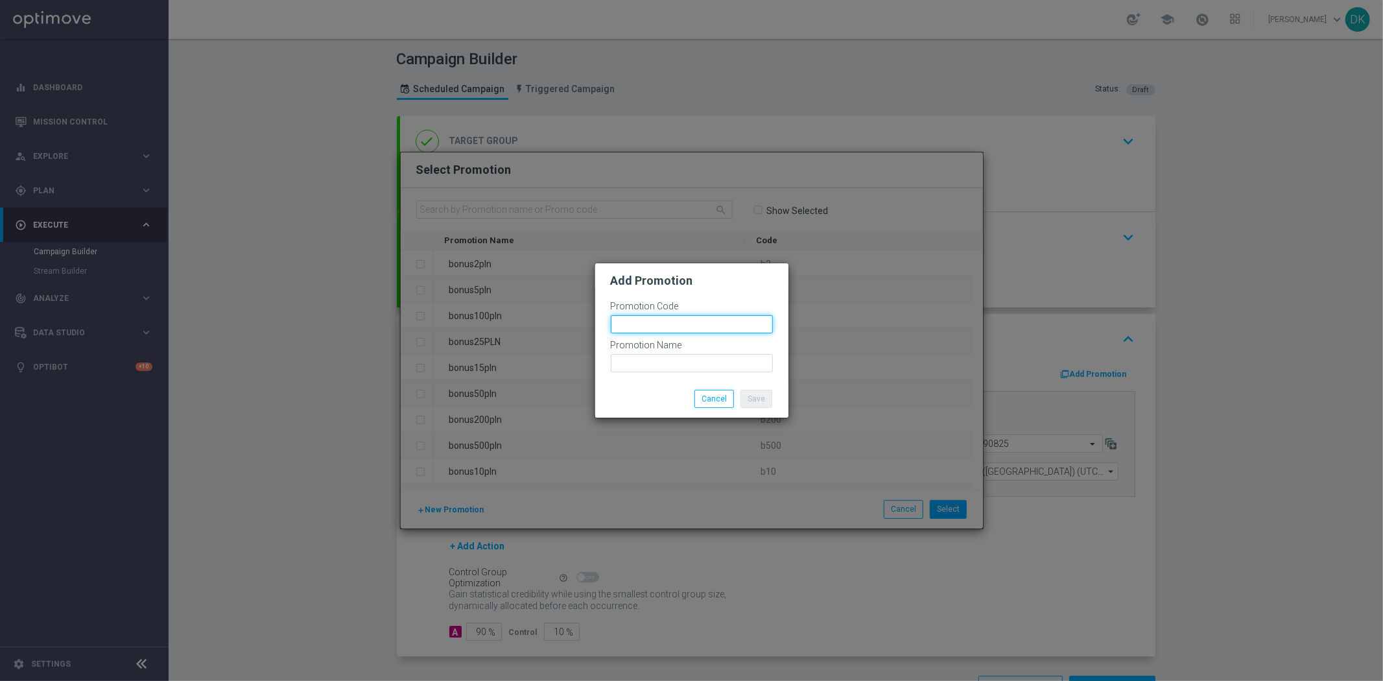
click at [662, 325] on input "text" at bounding box center [692, 324] width 162 height 18
paste input "173141"
click at [661, 325] on input "bonusapi_tg-173141" at bounding box center [692, 324] width 162 height 18
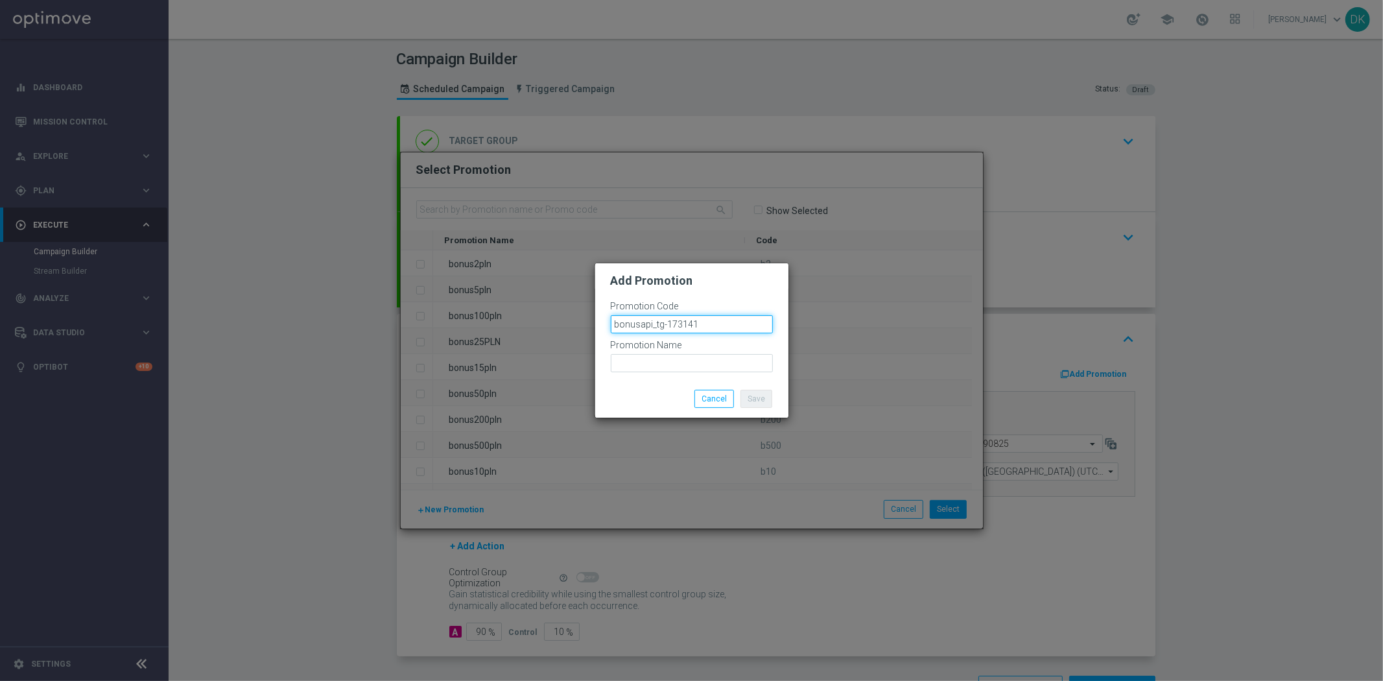
type input "bonusapi_tg-173141"
click at [676, 353] on div "Promotion Name" at bounding box center [692, 356] width 162 height 32
click at [678, 362] on input "text" at bounding box center [692, 363] width 162 height 18
paste input "bonusapi_tg-173141"
type input "bonusapi_tg-173141"
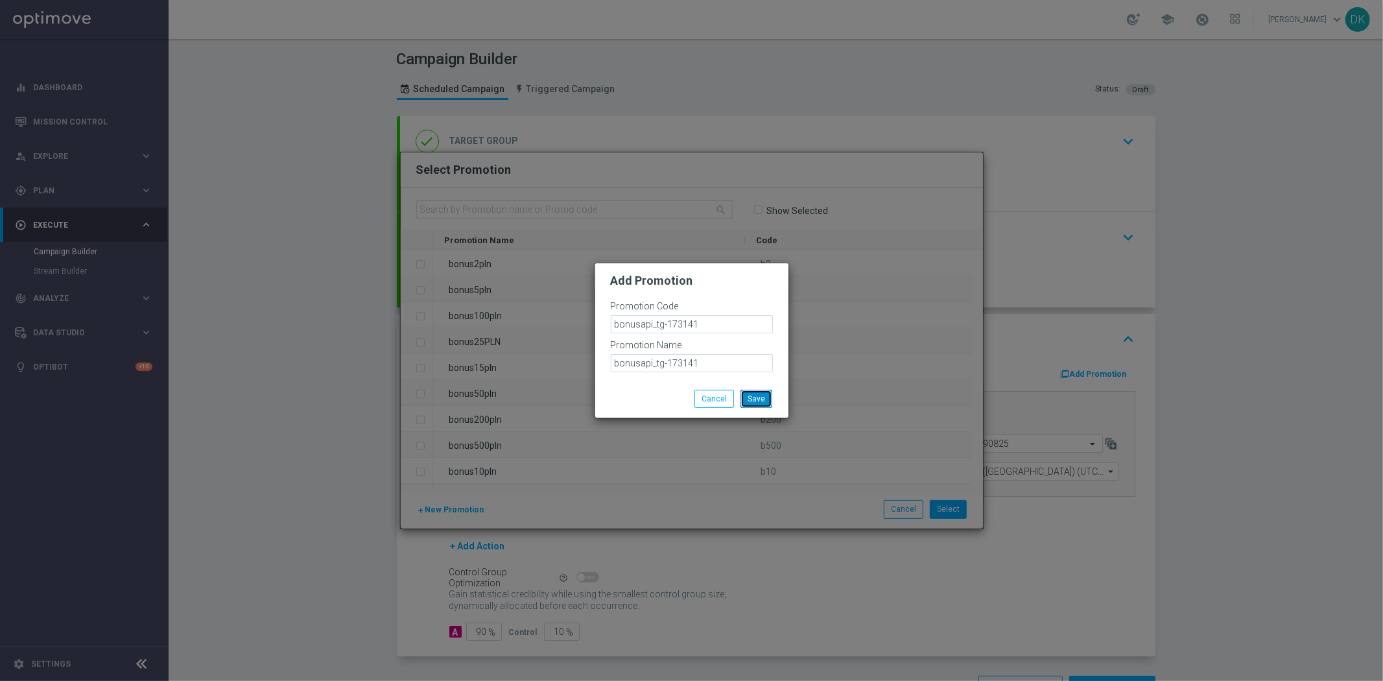
click at [755, 395] on button "Save" at bounding box center [756, 399] width 32 height 18
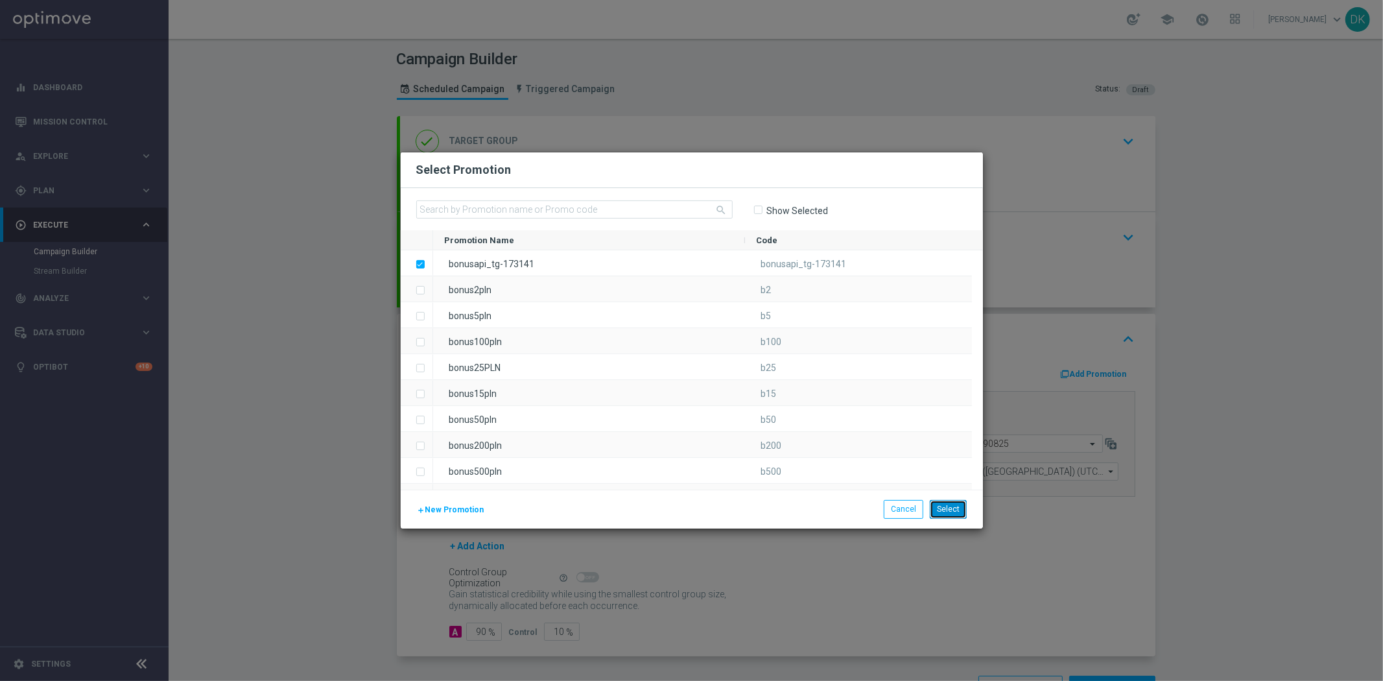
click at [956, 506] on button "Select" at bounding box center [948, 509] width 37 height 18
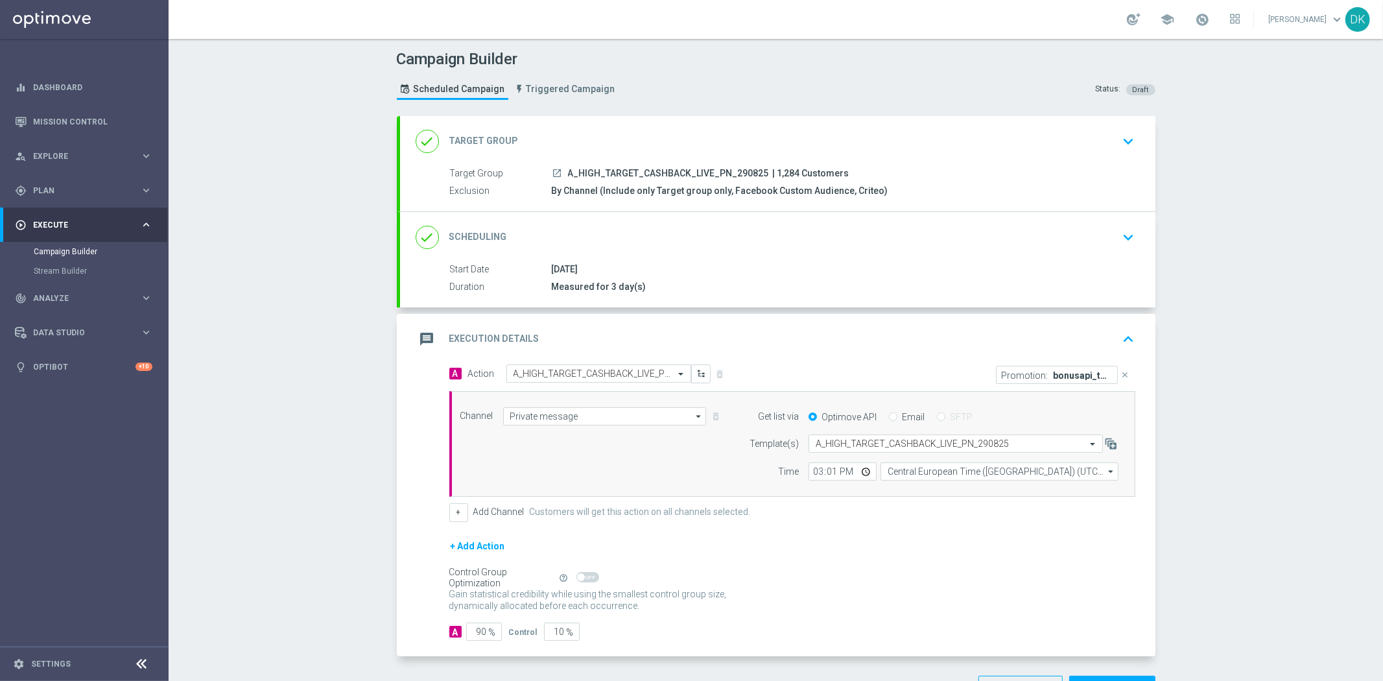
click at [1120, 243] on icon "keyboard_arrow_down" at bounding box center [1128, 237] width 19 height 19
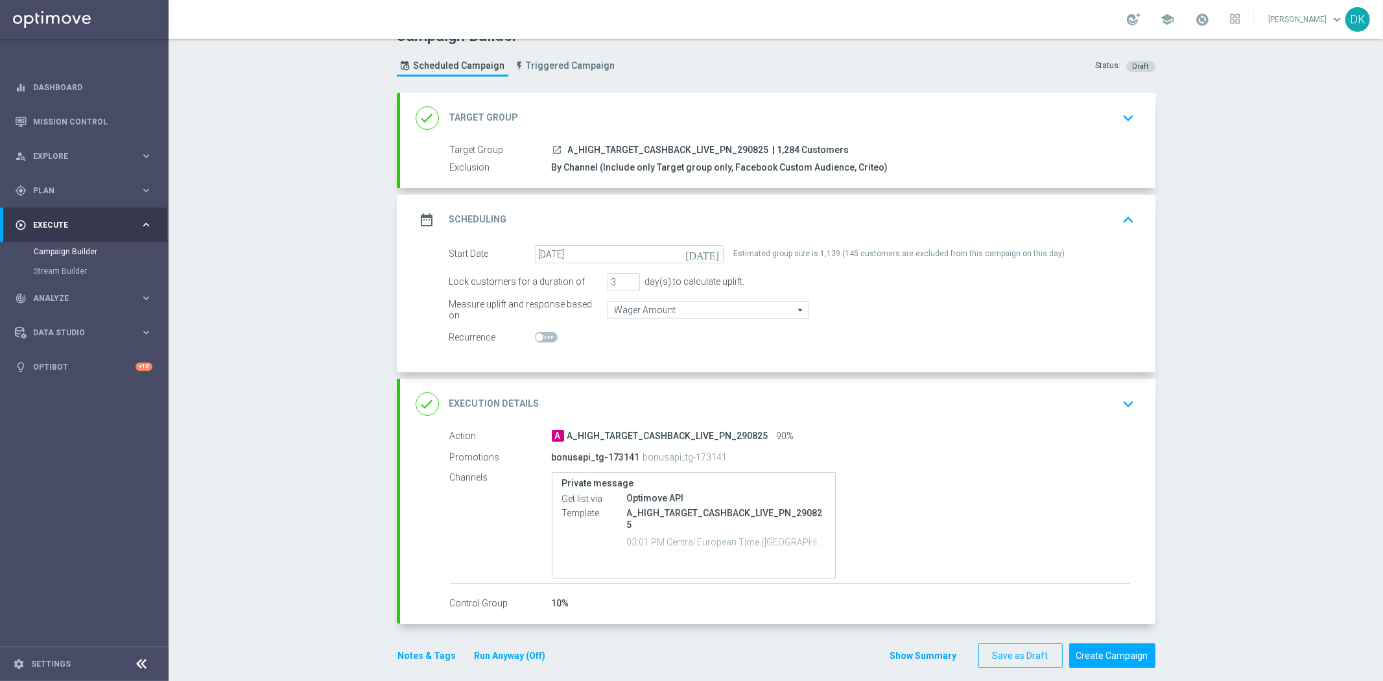
scroll to position [36, 0]
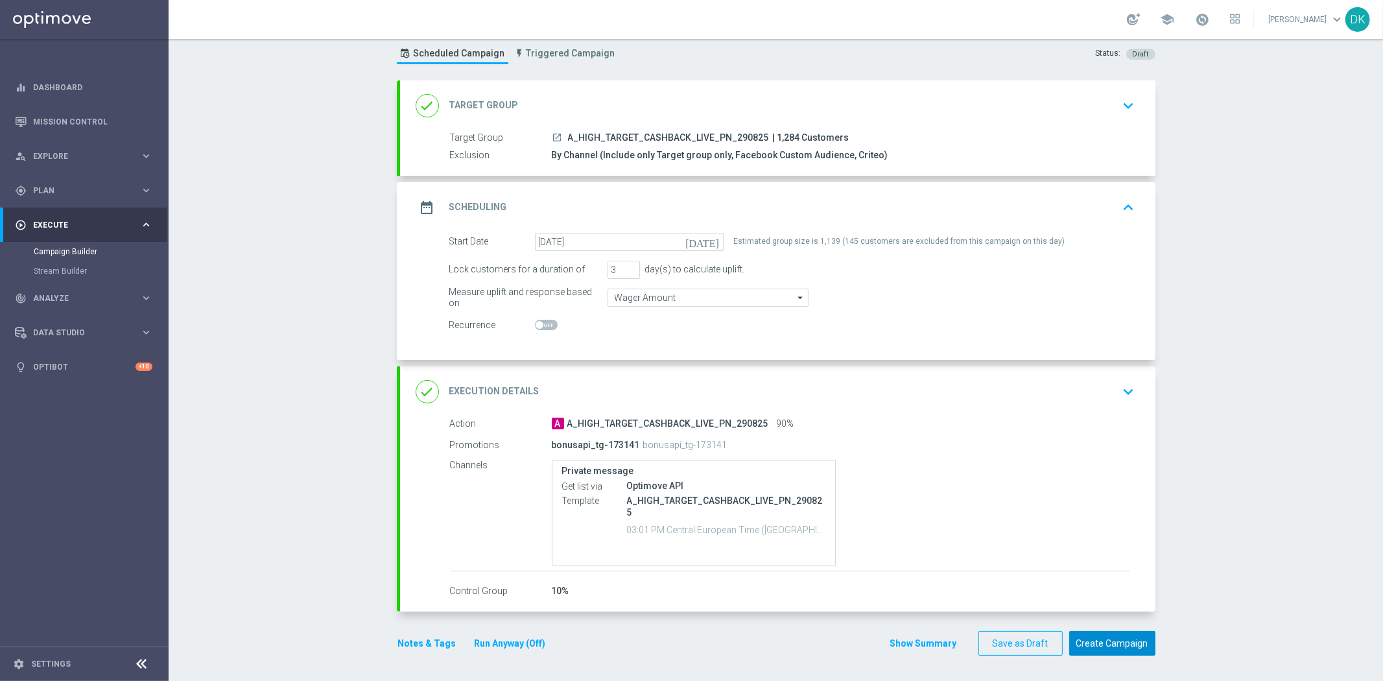
click at [1094, 642] on button "Create Campaign" at bounding box center [1112, 643] width 86 height 25
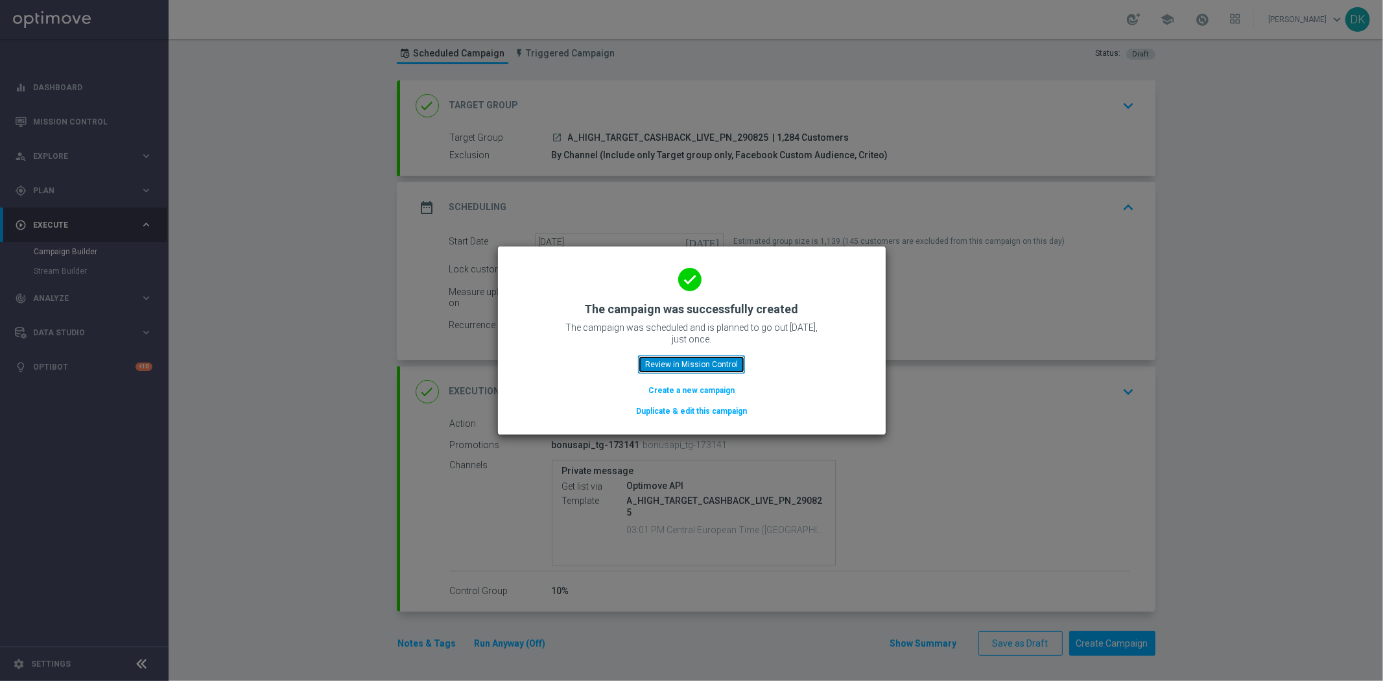
drag, startPoint x: 660, startPoint y: 354, endPoint x: 484, endPoint y: 186, distance: 243.5
click at [660, 355] on button "Review in Mission Control" at bounding box center [691, 364] width 107 height 18
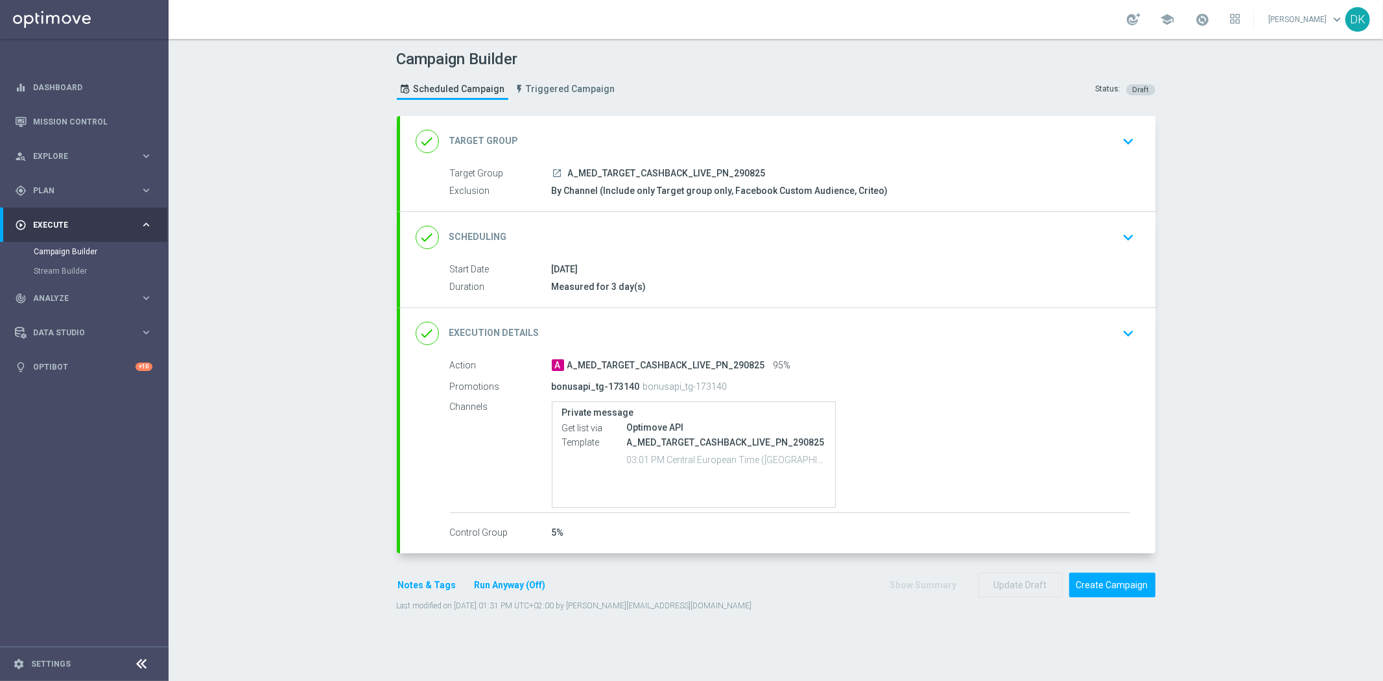
click at [1122, 237] on icon "keyboard_arrow_down" at bounding box center [1128, 237] width 19 height 19
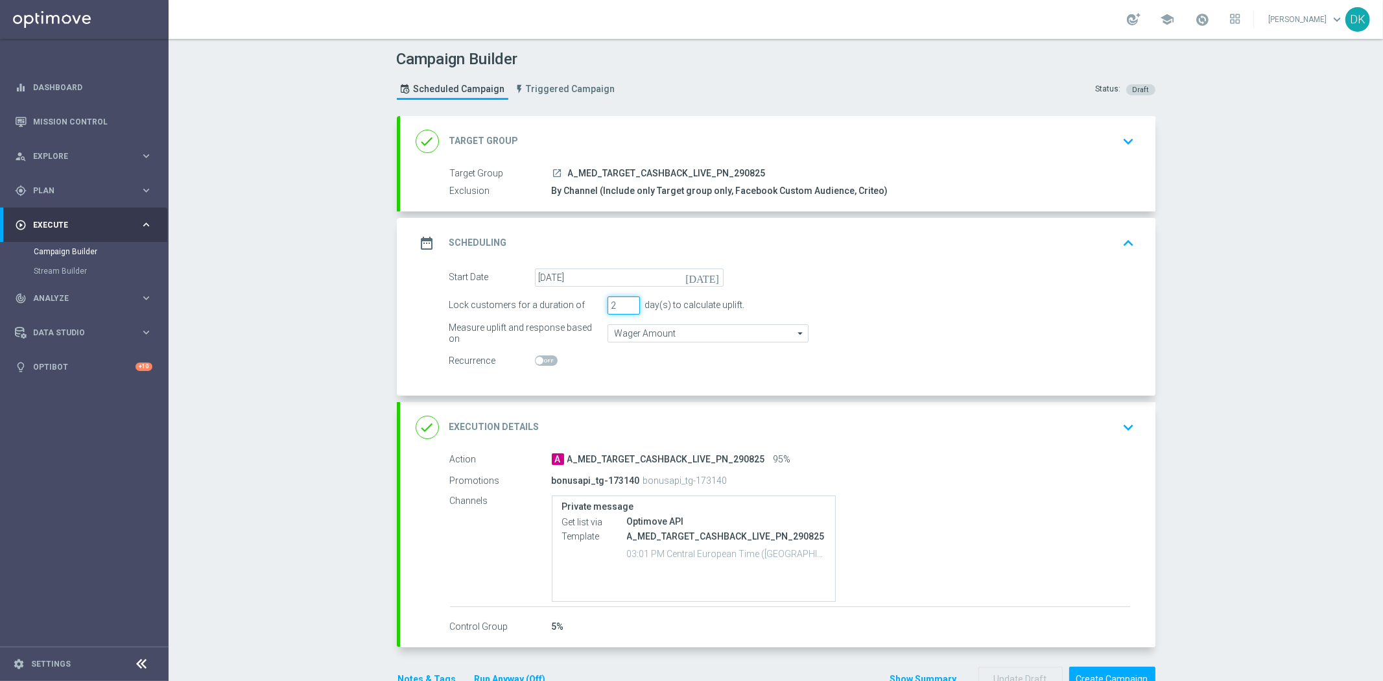
click at [622, 309] on input "2" at bounding box center [623, 305] width 32 height 18
type input "3"
click at [630, 300] on input "3" at bounding box center [623, 305] width 32 height 18
click at [353, 406] on div "Campaign Builder Scheduled Campaign Triggered Campaign Status: Draft done Targe…" at bounding box center [776, 360] width 1214 height 642
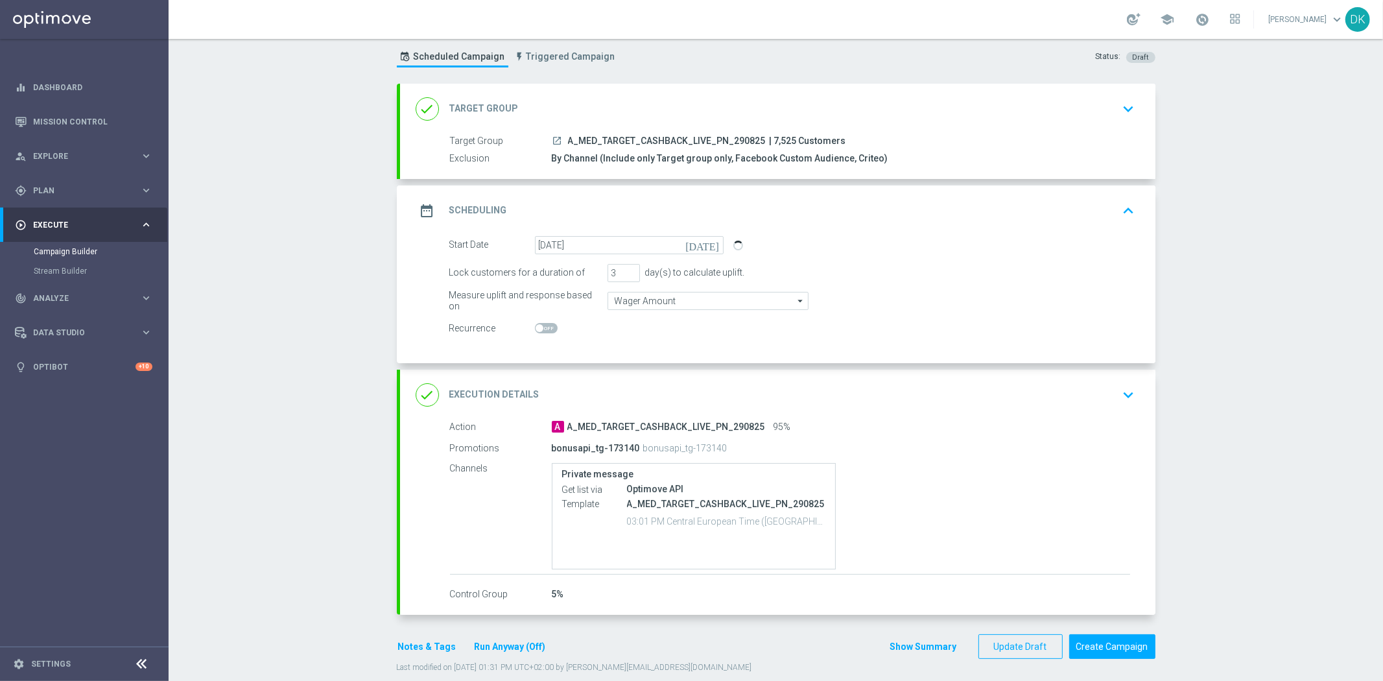
scroll to position [50, 0]
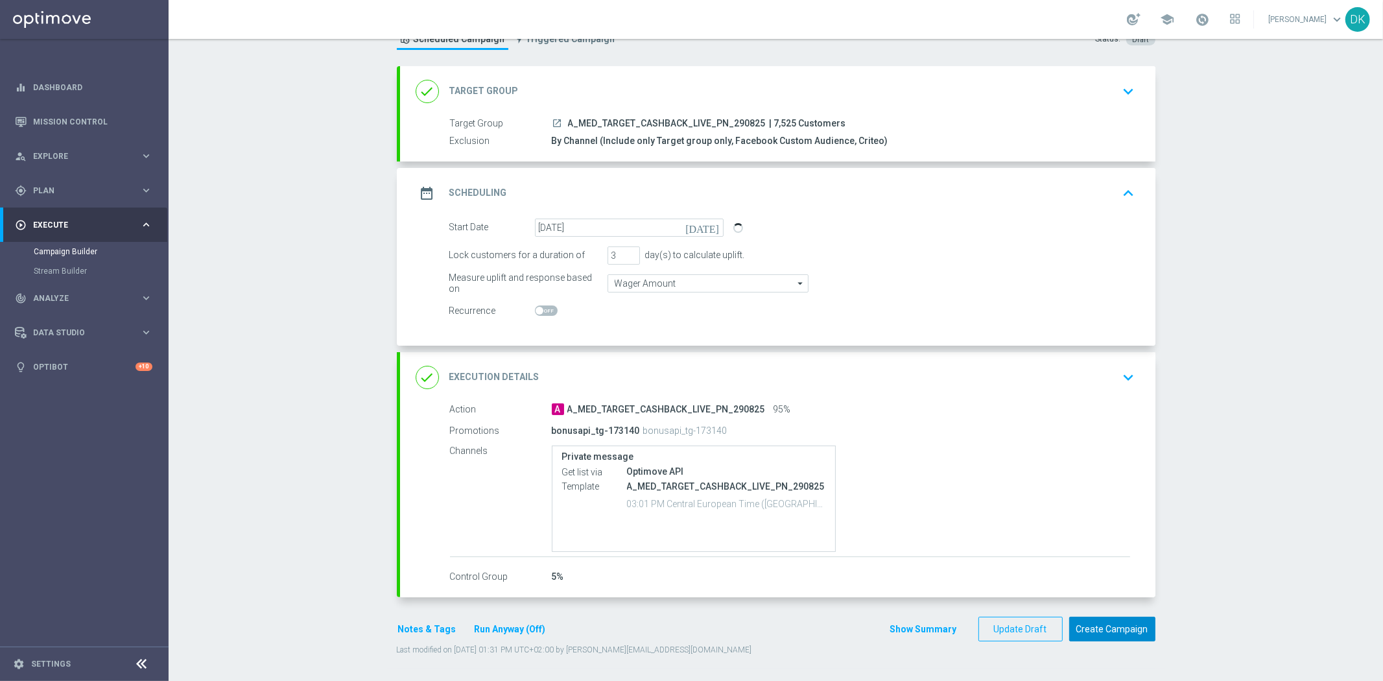
click at [1100, 618] on button "Create Campaign" at bounding box center [1112, 629] width 86 height 25
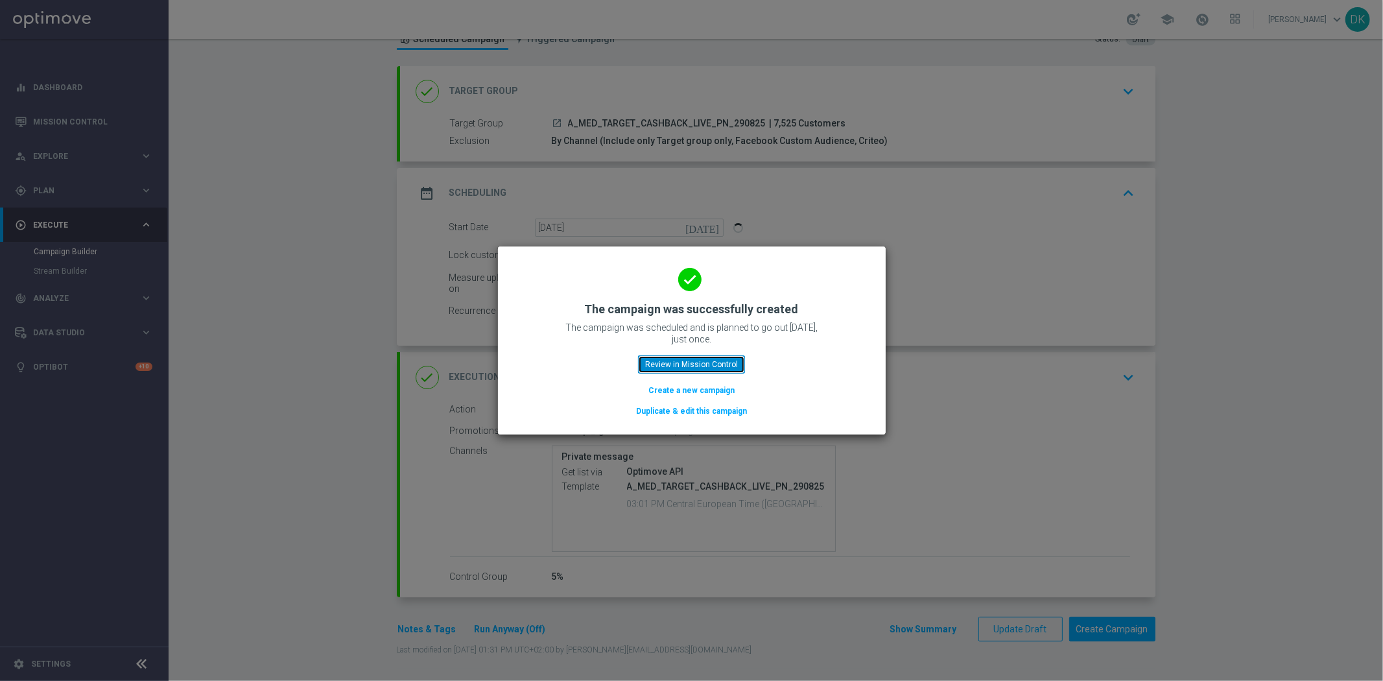
click at [686, 364] on button "Review in Mission Control" at bounding box center [691, 364] width 107 height 18
